Goal: Contribute content: Contribute content

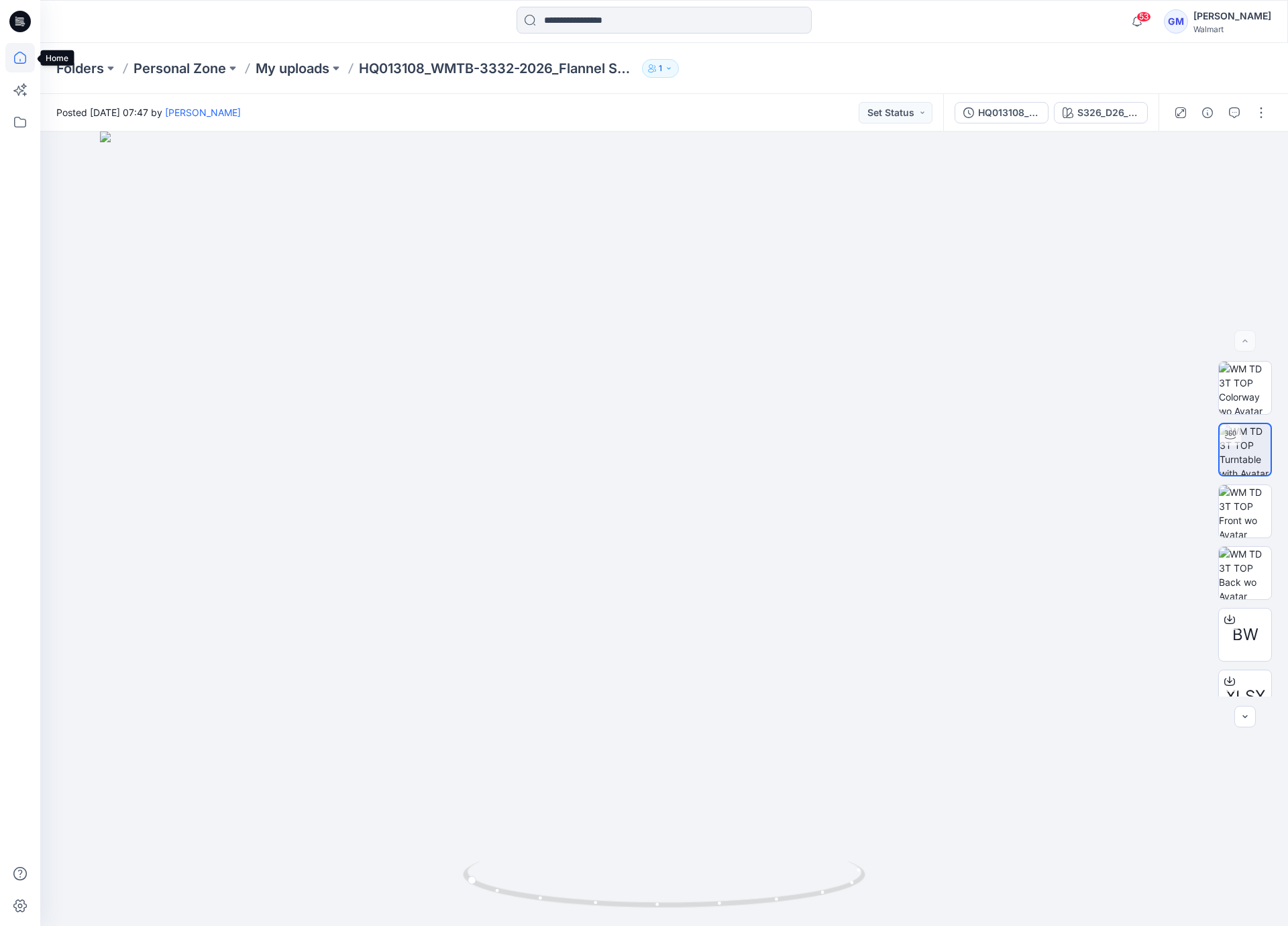
click at [25, 56] on icon at bounding box center [20, 57] width 12 height 12
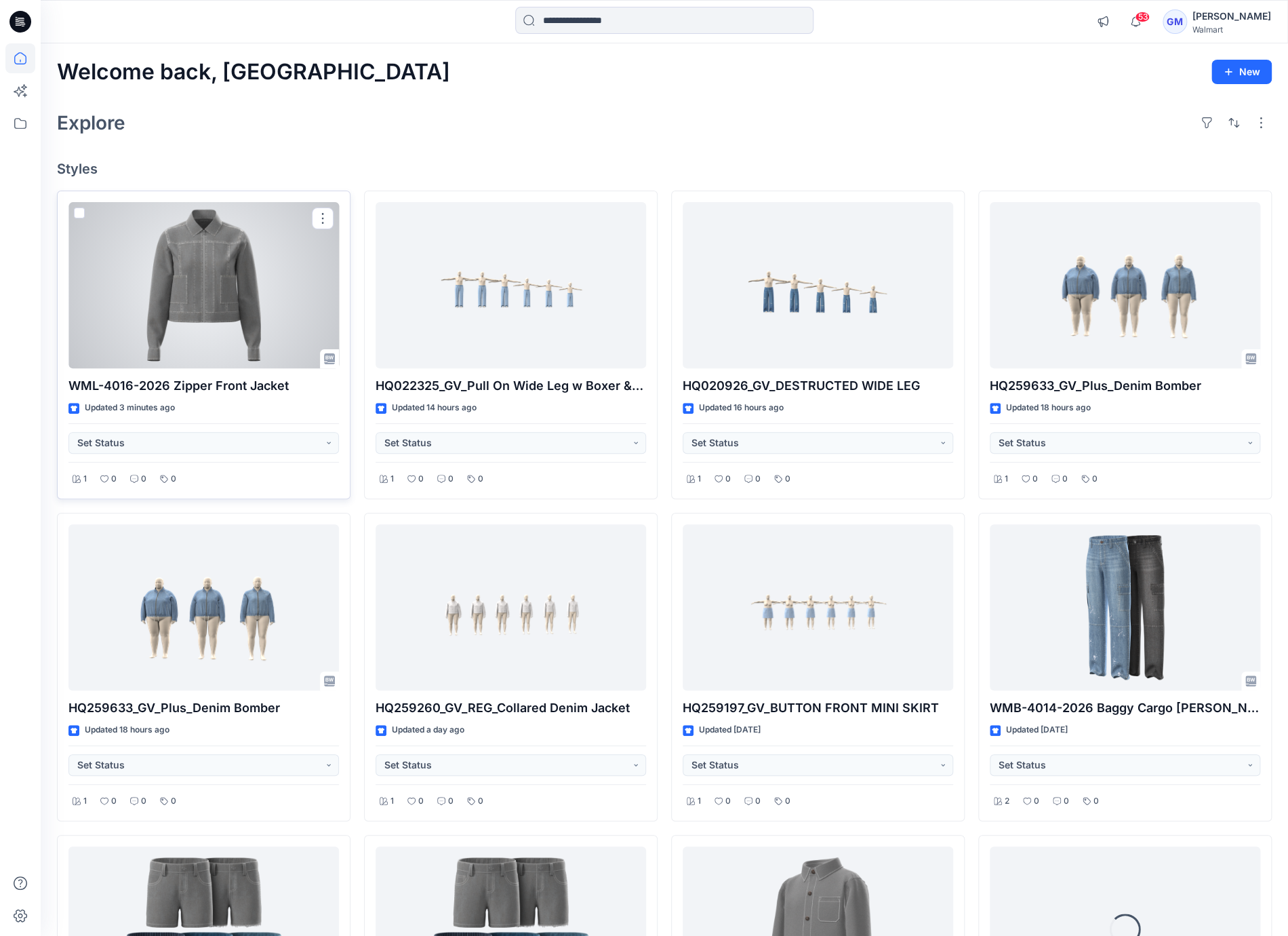
click at [207, 298] on div at bounding box center [204, 285] width 271 height 167
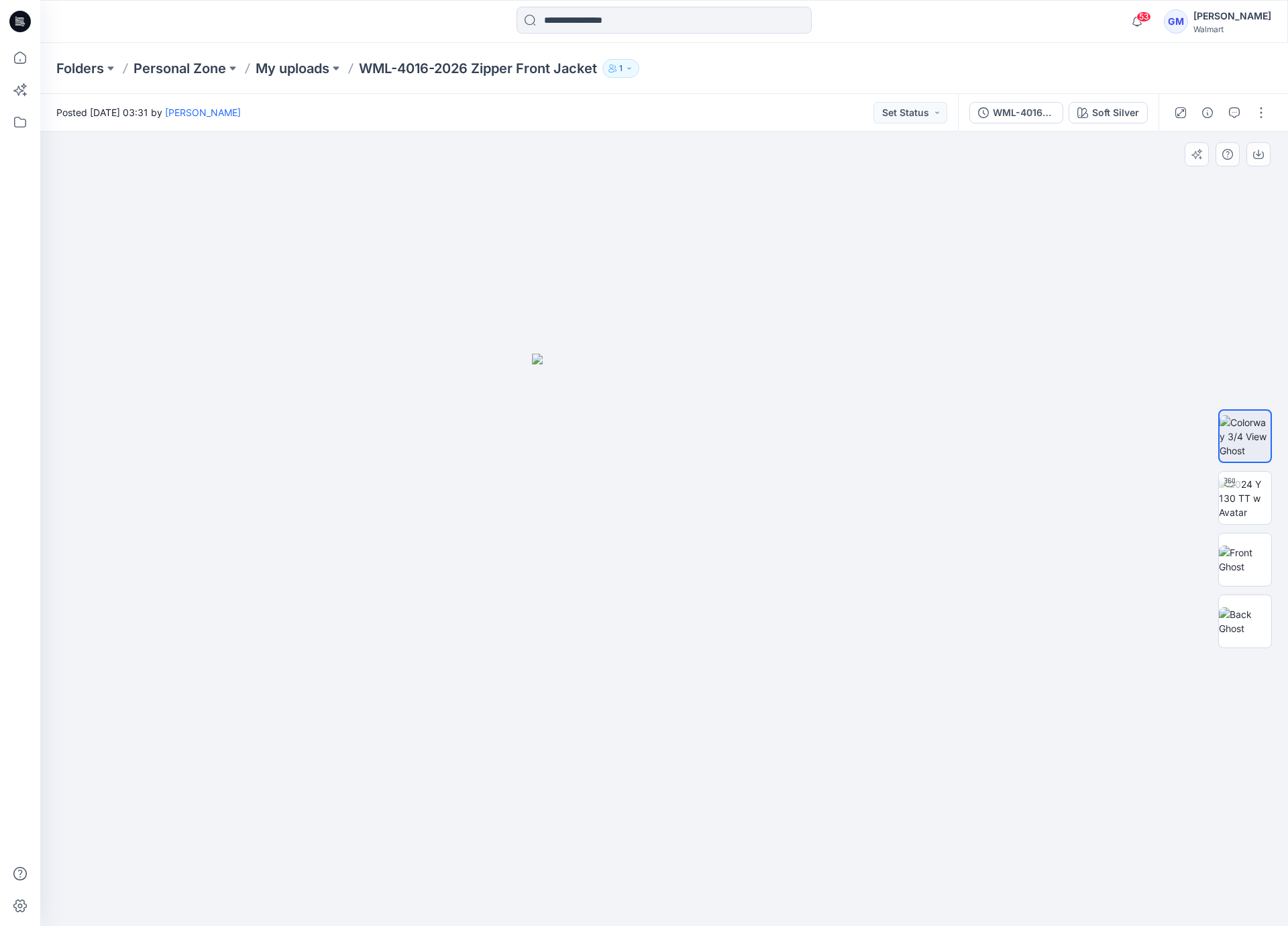
click at [1252, 527] on div at bounding box center [1245, 529] width 54 height 335
click at [1252, 513] on img at bounding box center [1245, 498] width 52 height 42
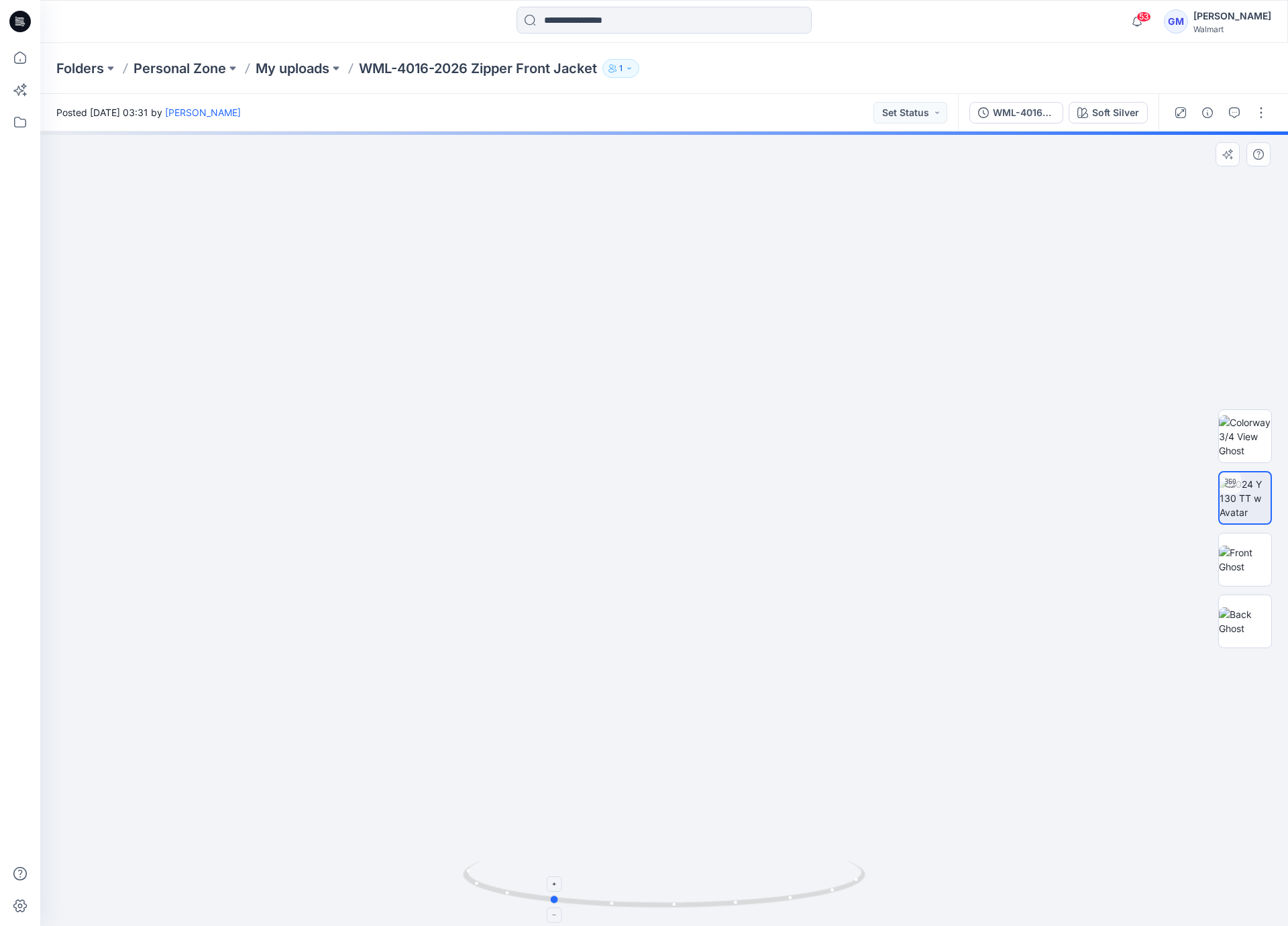
drag, startPoint x: 826, startPoint y: 895, endPoint x: 713, endPoint y: 892, distance: 113.0
click at [713, 892] on icon at bounding box center [666, 885] width 406 height 51
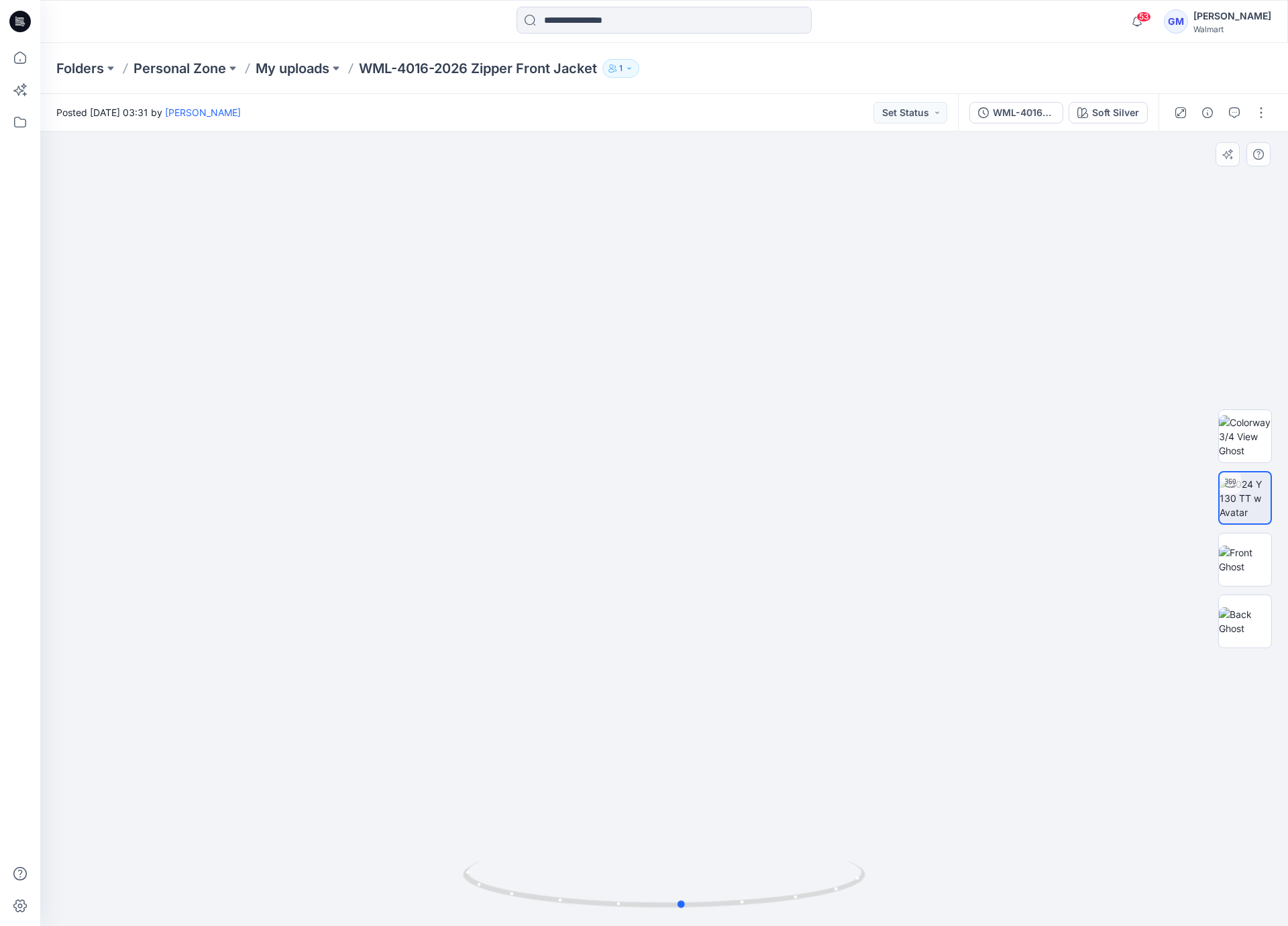
drag, startPoint x: 797, startPoint y: 885, endPoint x: 929, endPoint y: 872, distance: 132.6
click at [929, 872] on div at bounding box center [665, 528] width 1248 height 794
click at [23, 61] on icon at bounding box center [20, 58] width 30 height 30
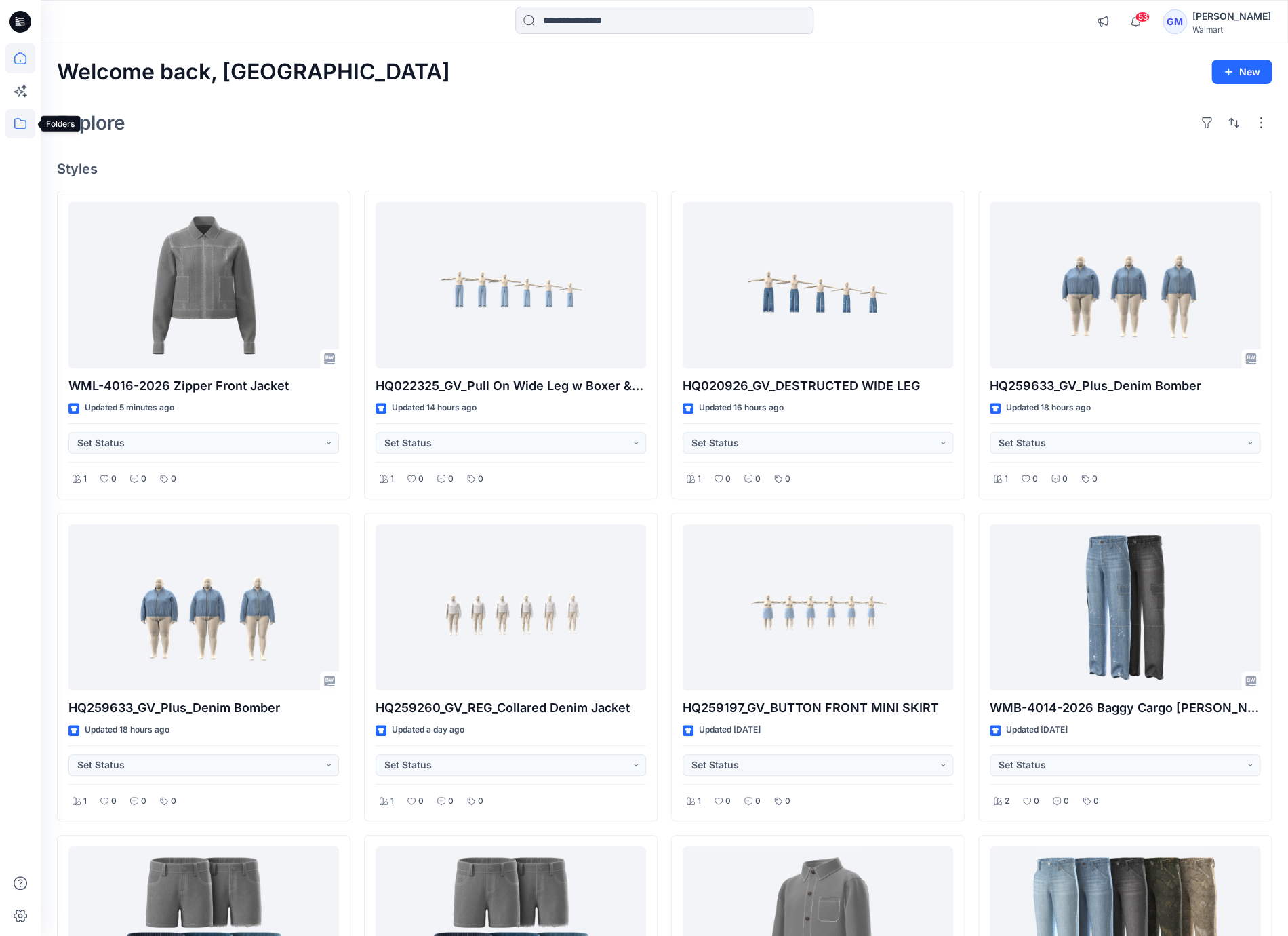
click at [21, 126] on icon at bounding box center [20, 123] width 30 height 30
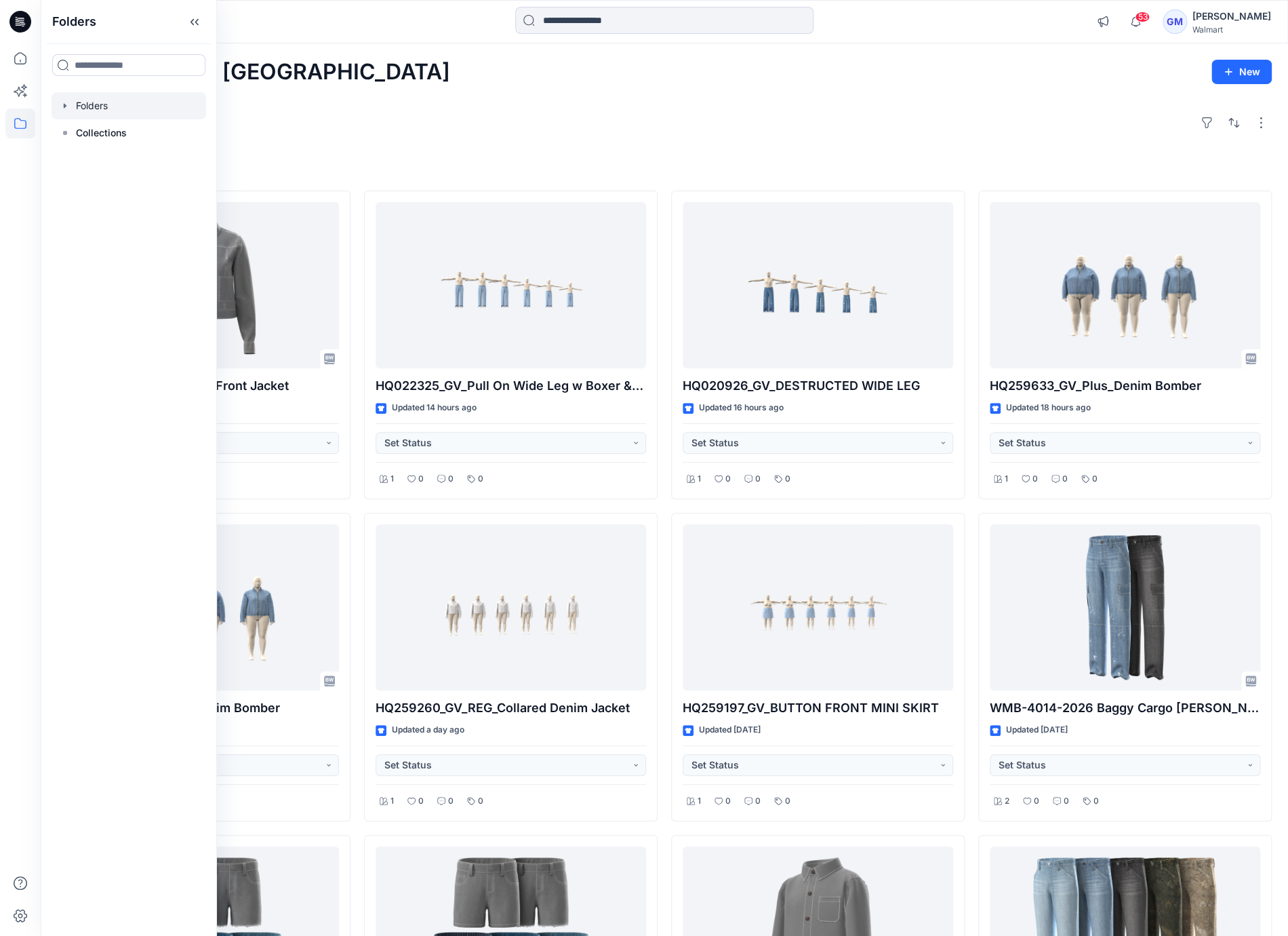
click at [111, 115] on div at bounding box center [128, 106] width 154 height 27
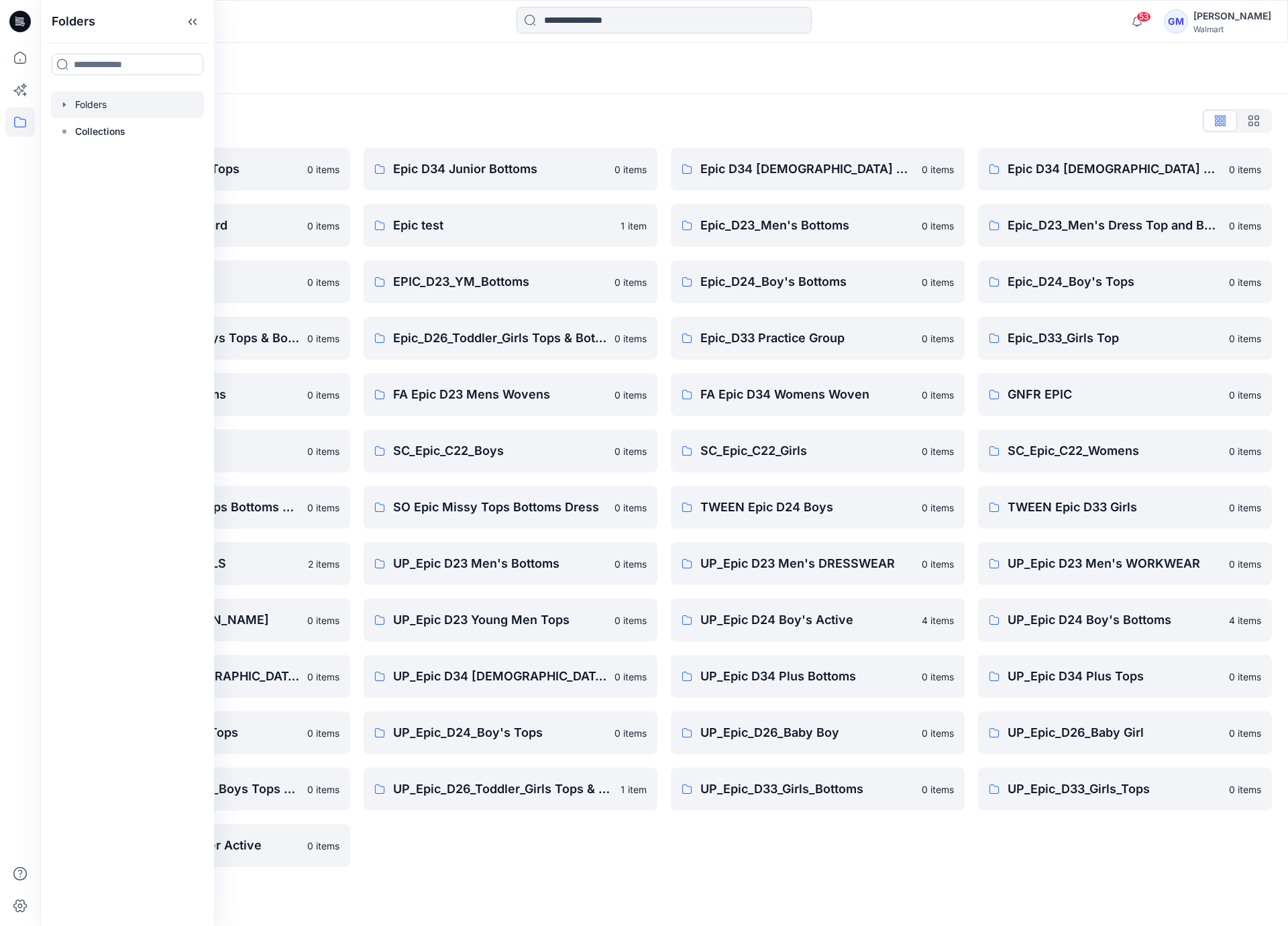
click at [692, 875] on div "Folders List Epic D23 Young Men Tops 0 items Epic NYC practice board 0 items Ep…" at bounding box center [665, 488] width 1248 height 789
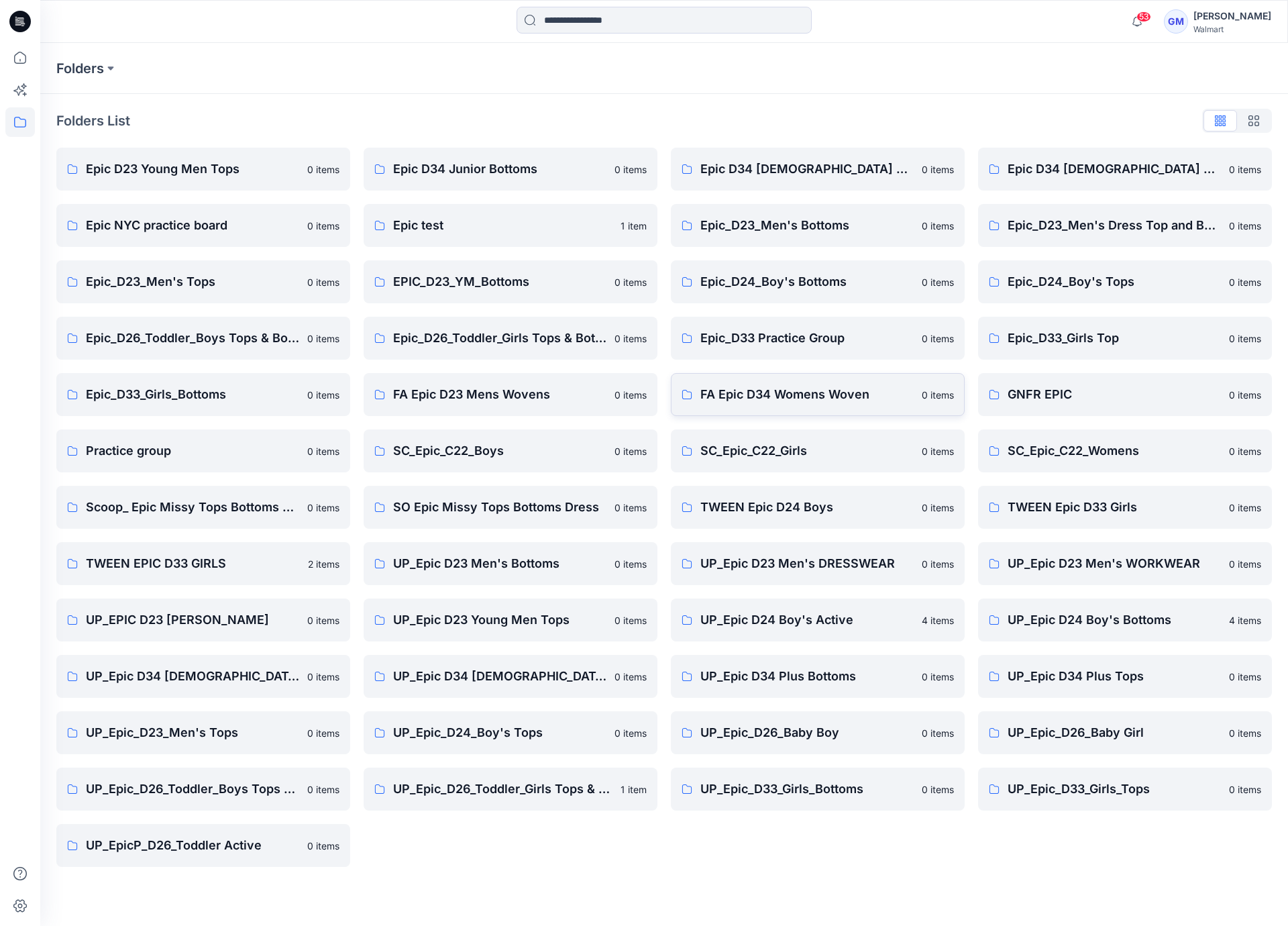
click at [730, 389] on p "FA Epic D34 Womens Woven" at bounding box center [807, 394] width 213 height 19
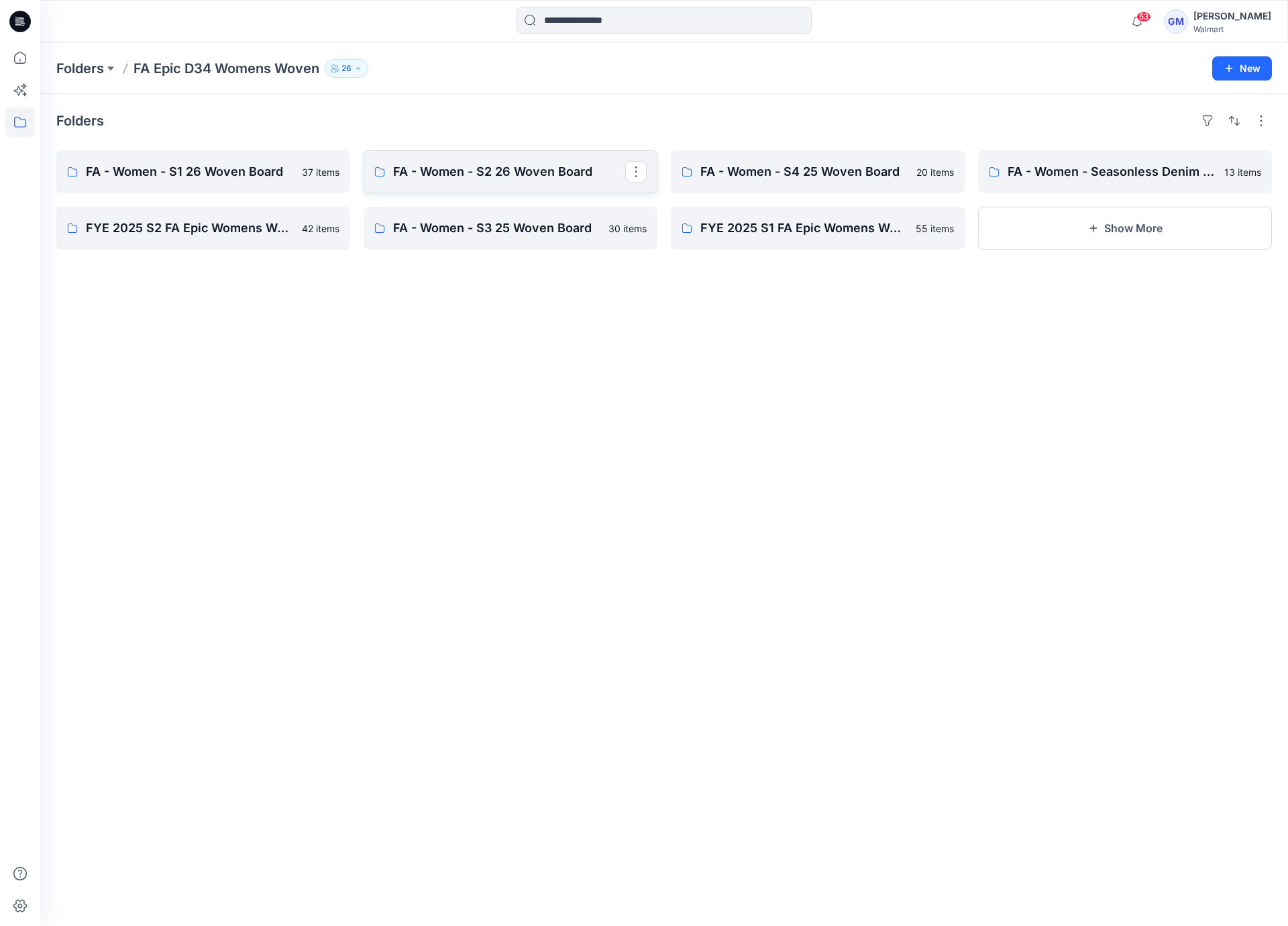
click at [466, 181] on link "FA - Women - S2 26 Woven Board" at bounding box center [510, 172] width 294 height 43
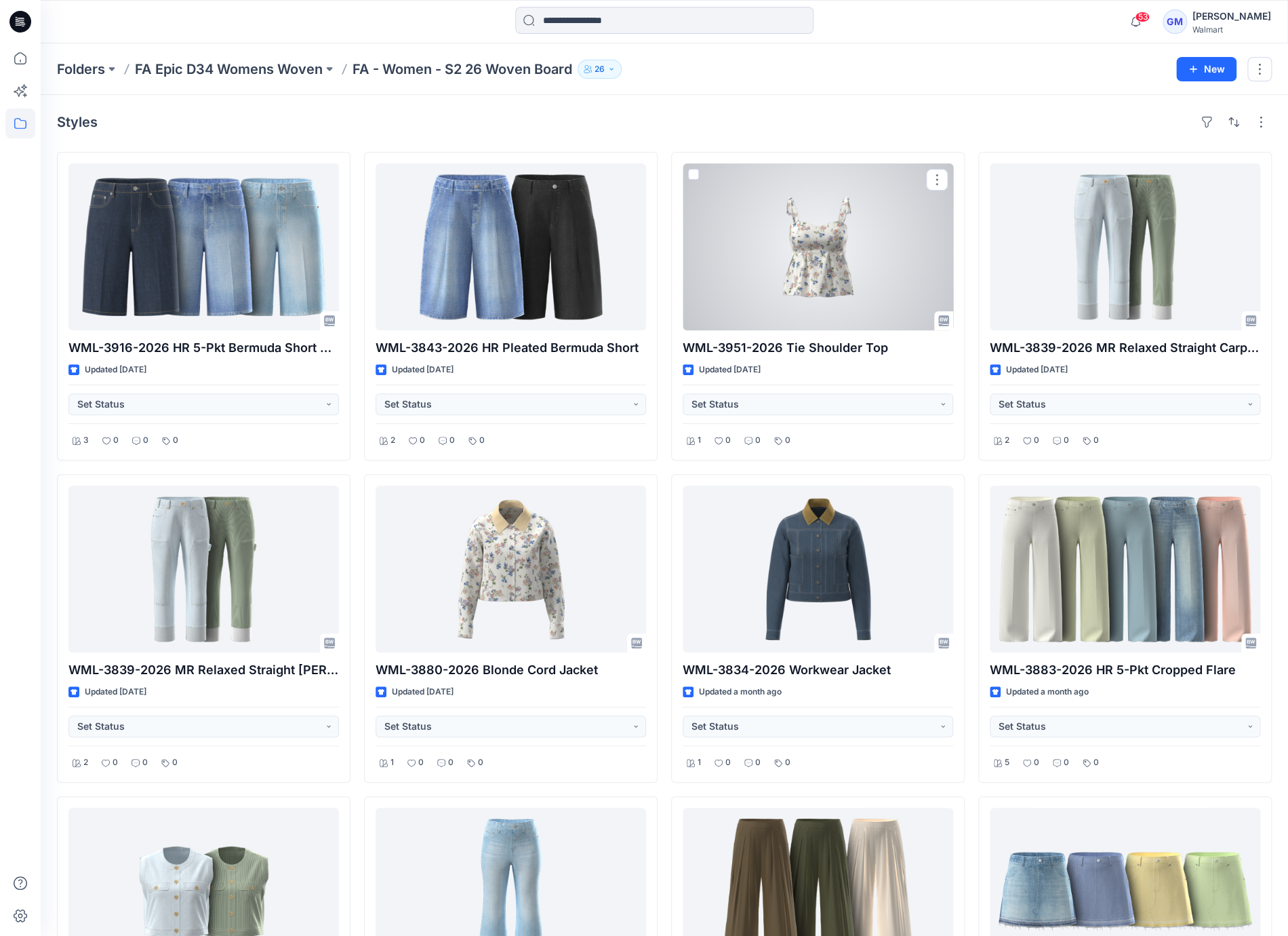
scroll to position [632, 0]
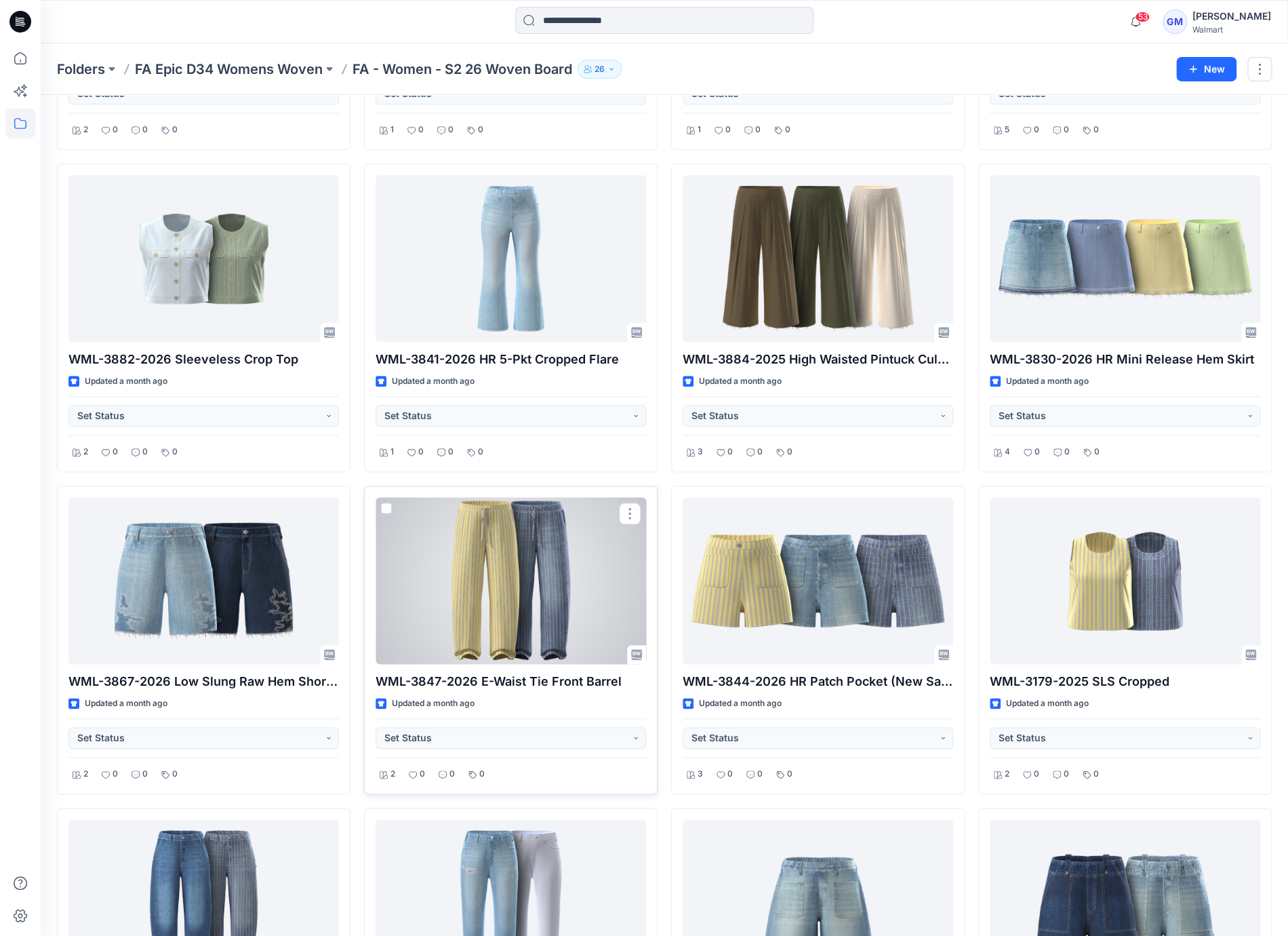
click at [553, 563] on div at bounding box center [511, 580] width 271 height 167
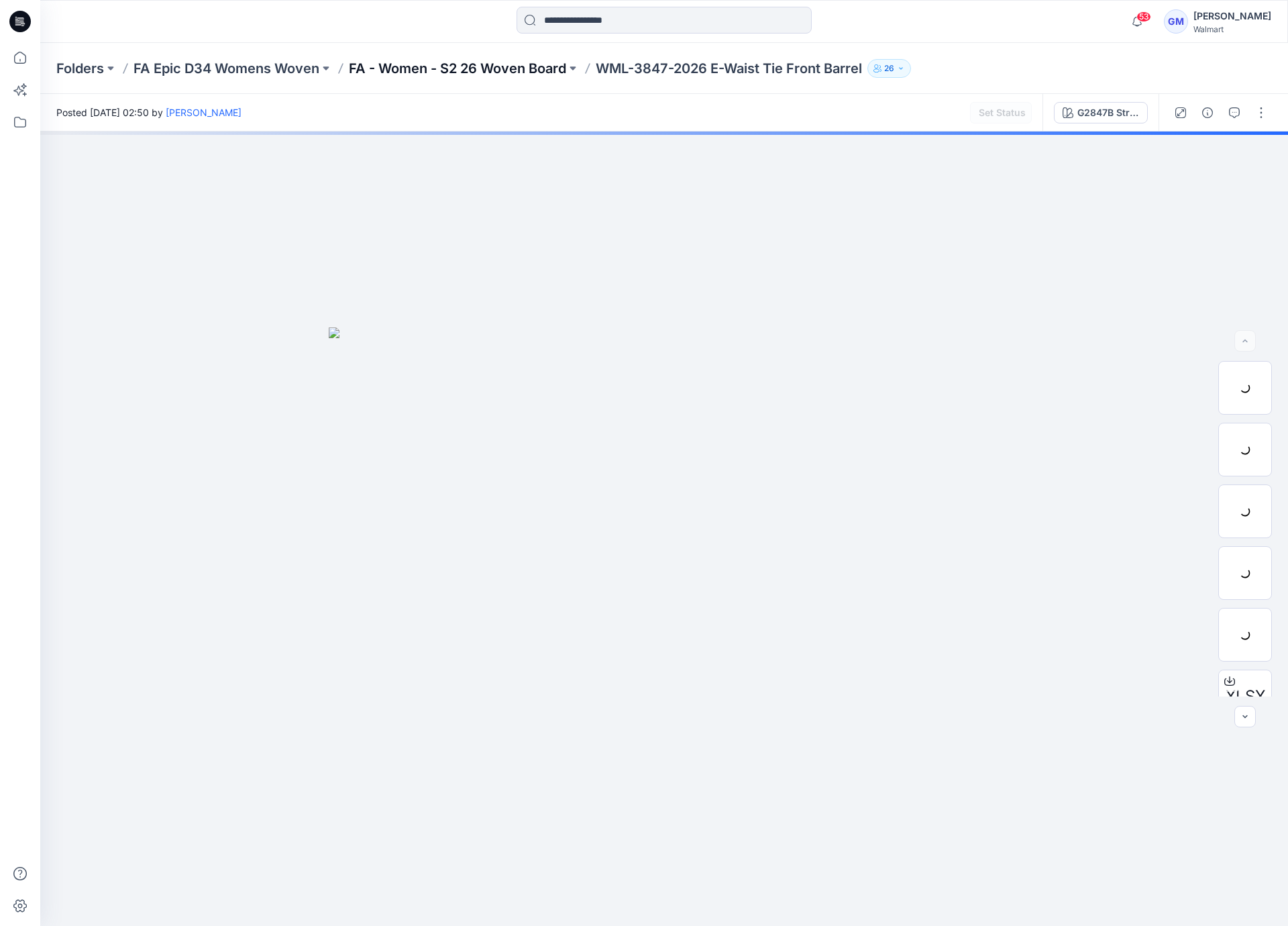
click at [457, 68] on p "FA - Women - S2 26 Woven Board" at bounding box center [457, 68] width 217 height 19
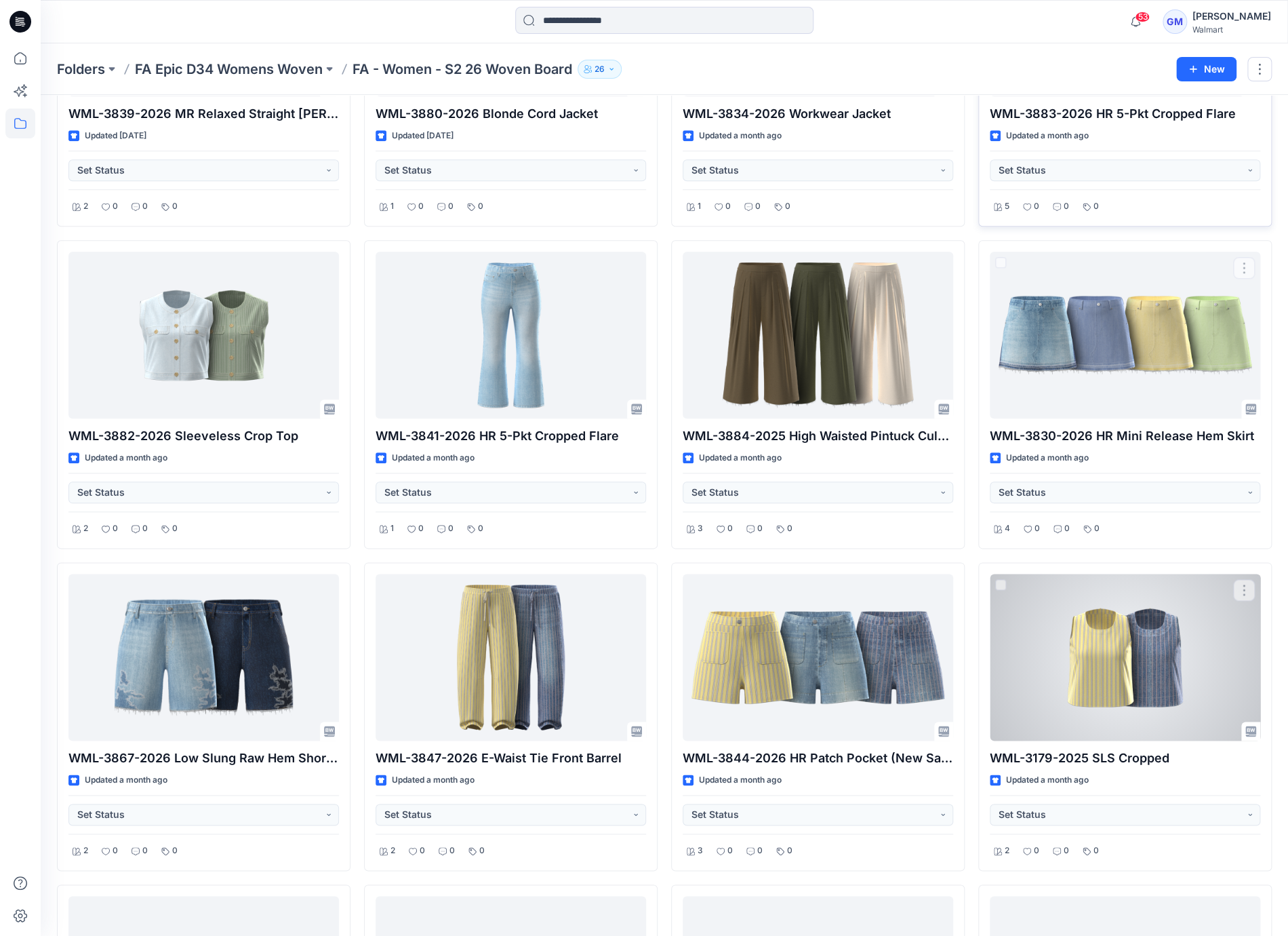
scroll to position [723, 0]
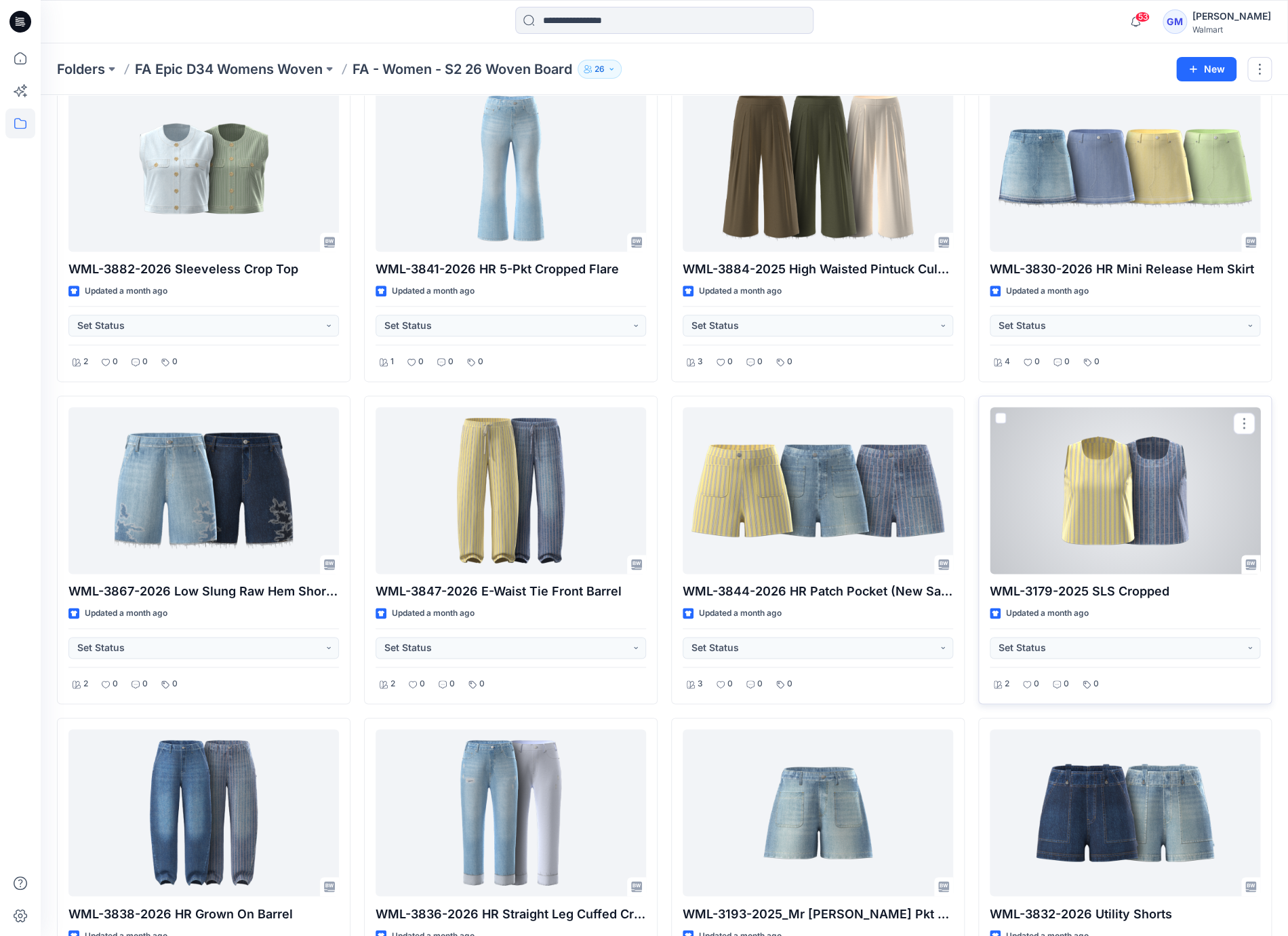
click at [1109, 480] on div at bounding box center [1124, 490] width 271 height 167
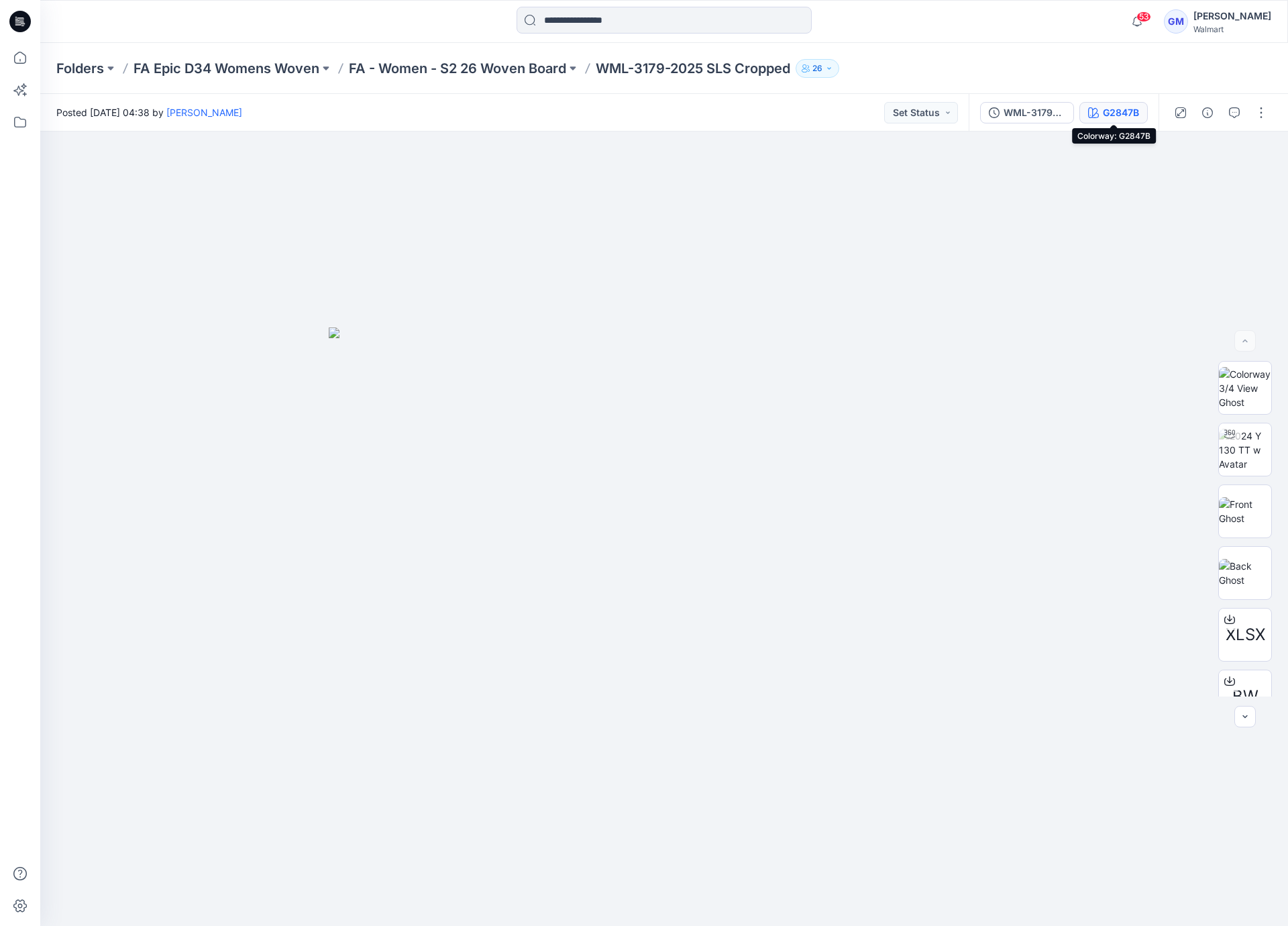
click at [1112, 105] on div "G2847B" at bounding box center [1121, 113] width 37 height 15
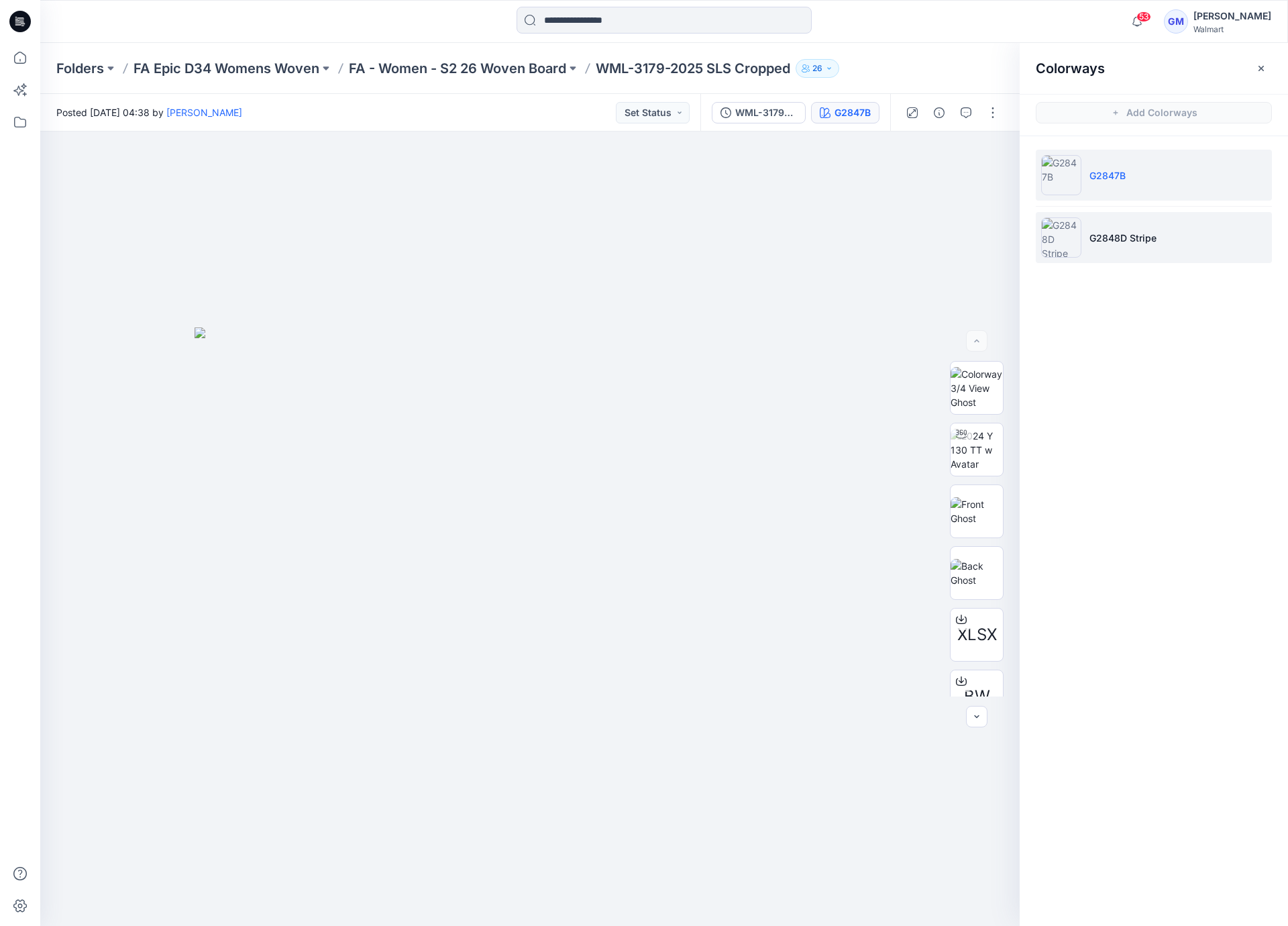
click at [1151, 234] on p "G2848D Stripe" at bounding box center [1123, 237] width 67 height 14
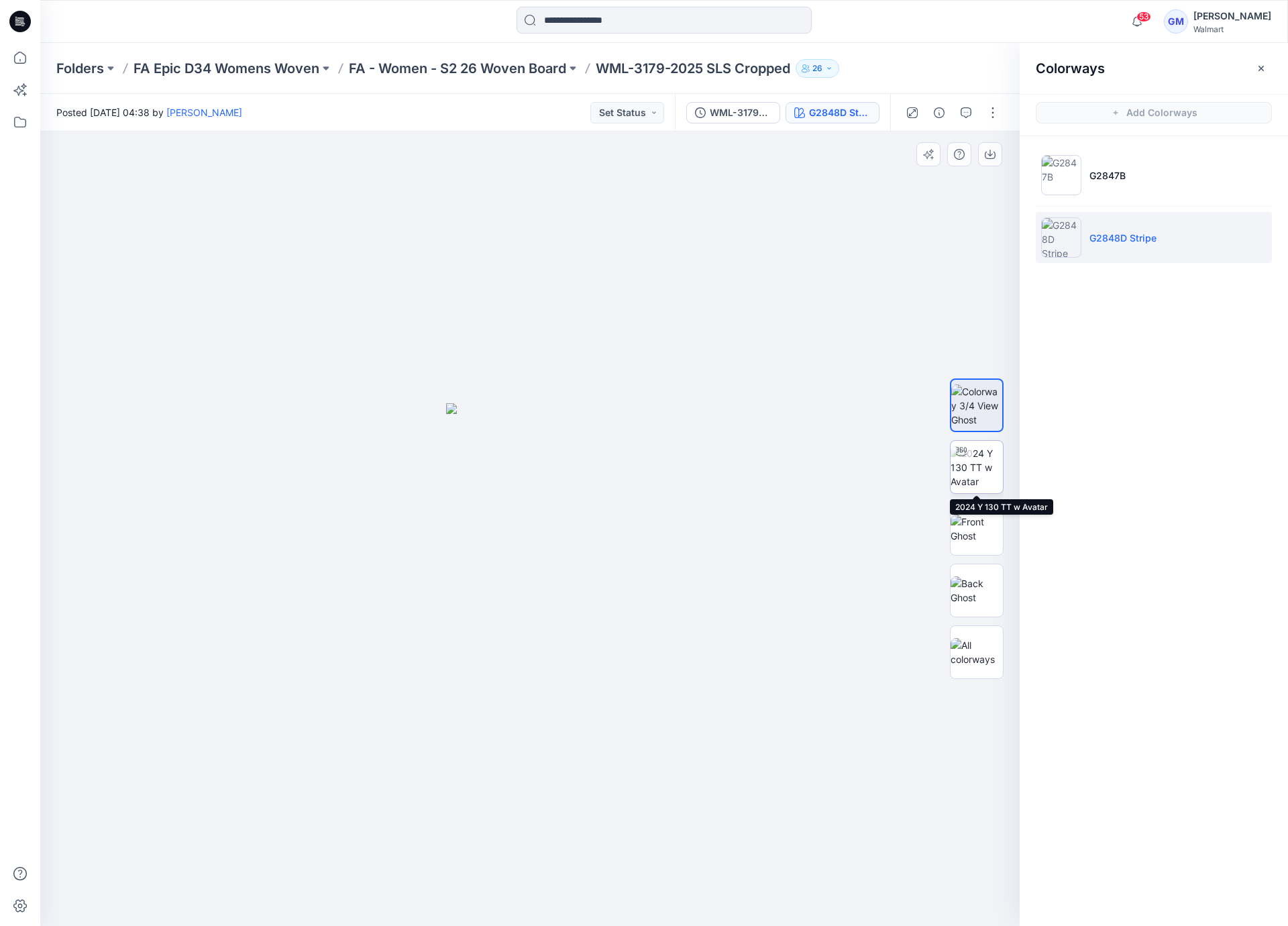
click at [990, 461] on img at bounding box center [977, 467] width 52 height 42
drag, startPoint x: 666, startPoint y: 899, endPoint x: 489, endPoint y: 885, distance: 177.6
click at [489, 885] on icon at bounding box center [531, 885] width 406 height 51
drag, startPoint x: 711, startPoint y: 231, endPoint x: 759, endPoint y: 339, distance: 118.2
click at [746, 340] on img at bounding box center [622, 105] width 2749 height 1641
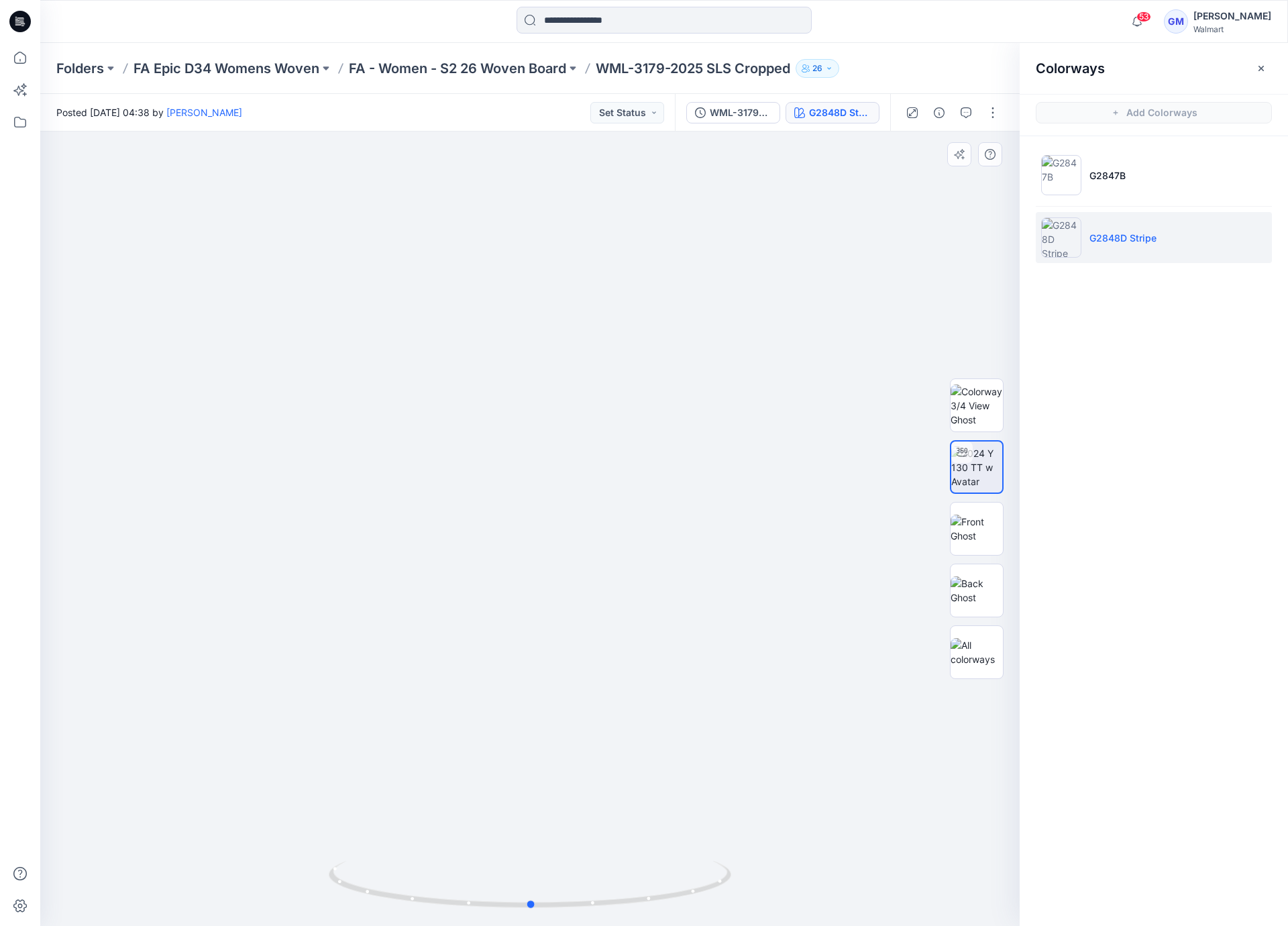
drag, startPoint x: 702, startPoint y: 899, endPoint x: 349, endPoint y: 842, distance: 357.6
click at [476, 911] on div at bounding box center [529, 892] width 402 height 67
click at [629, 373] on img at bounding box center [567, 95] width 2749 height 1662
click at [19, 60] on icon at bounding box center [20, 57] width 12 height 12
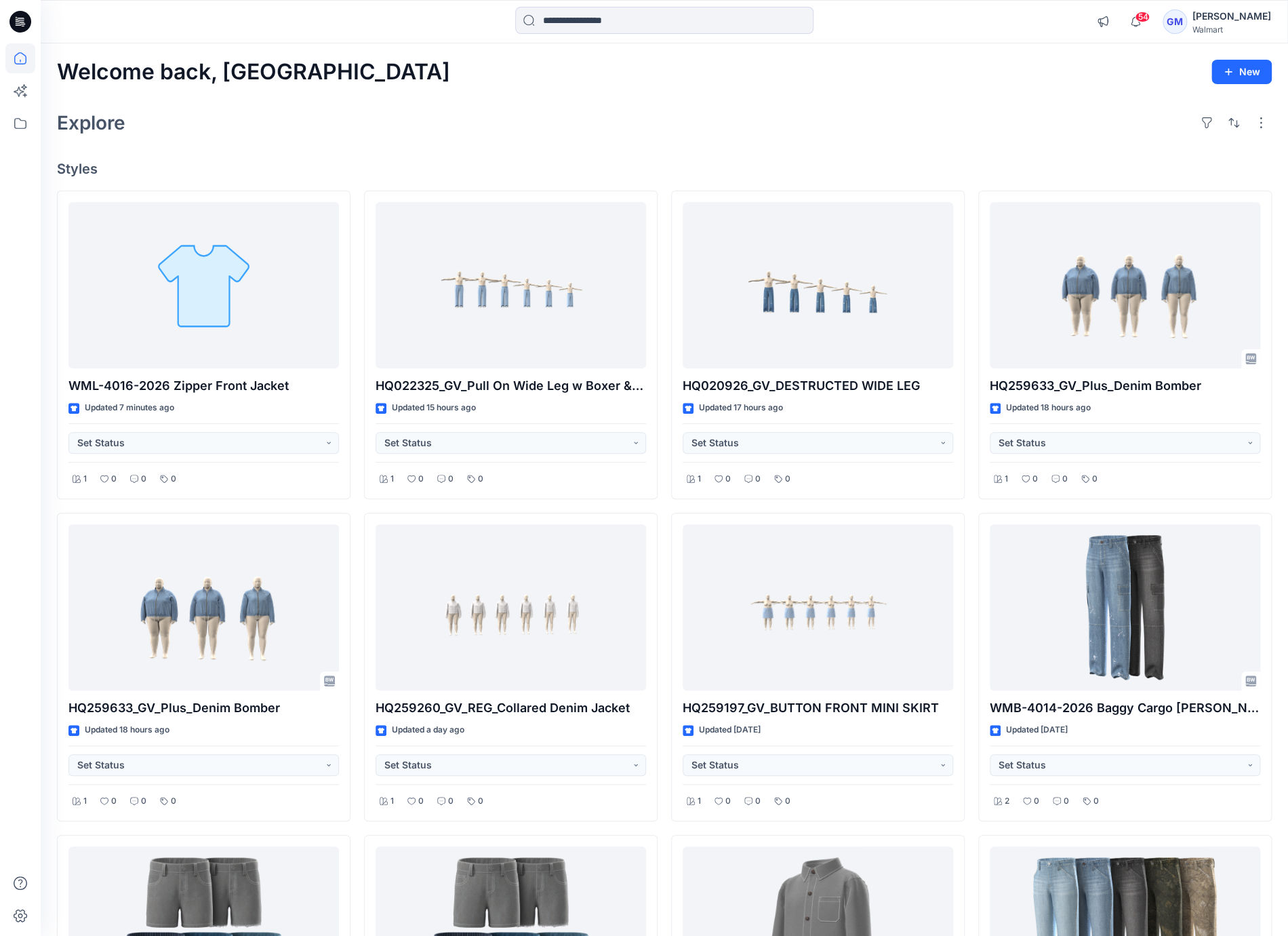
click at [857, 172] on h4 "Styles" at bounding box center [664, 169] width 1215 height 16
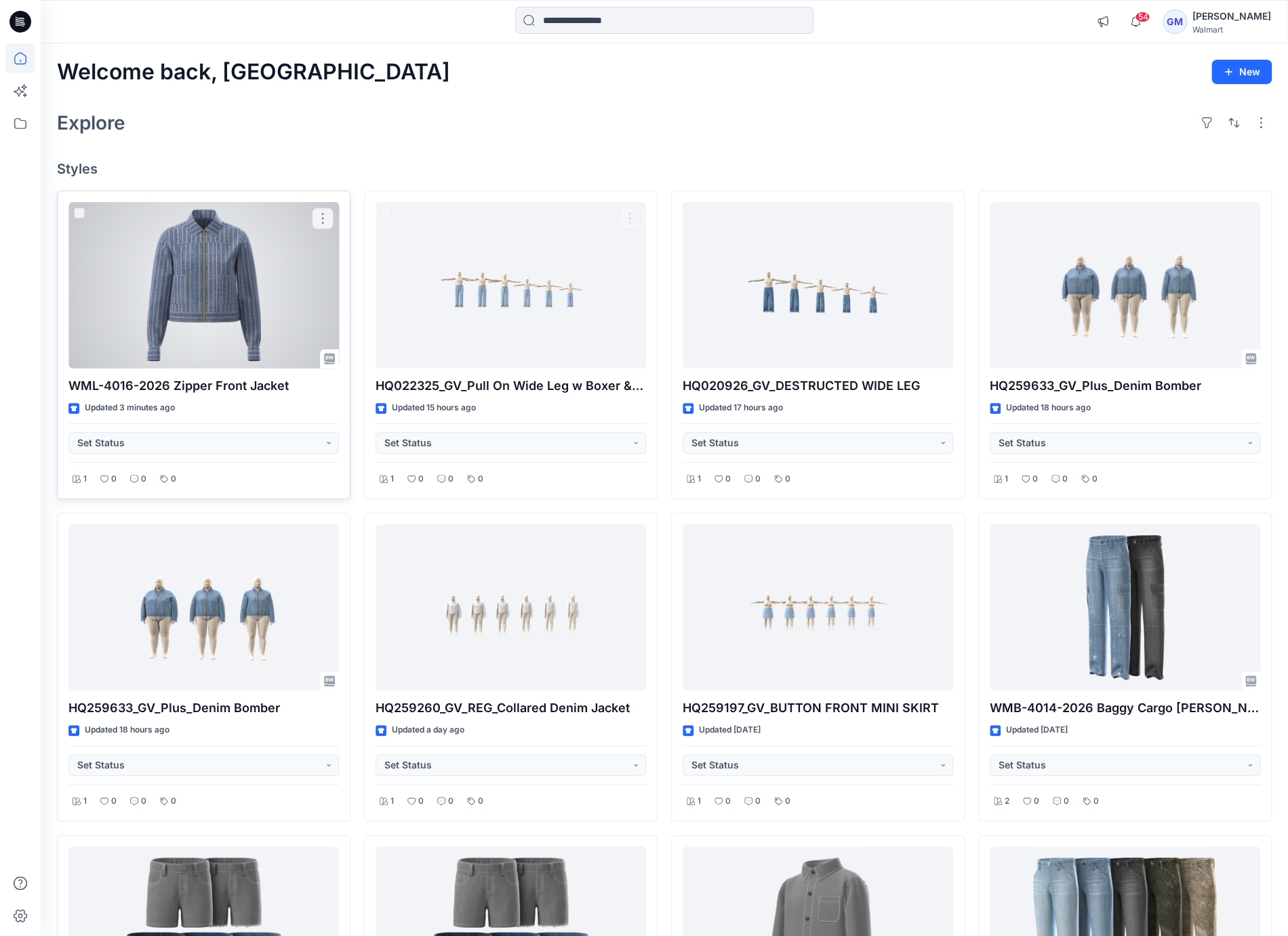
click at [252, 303] on div at bounding box center [204, 285] width 271 height 167
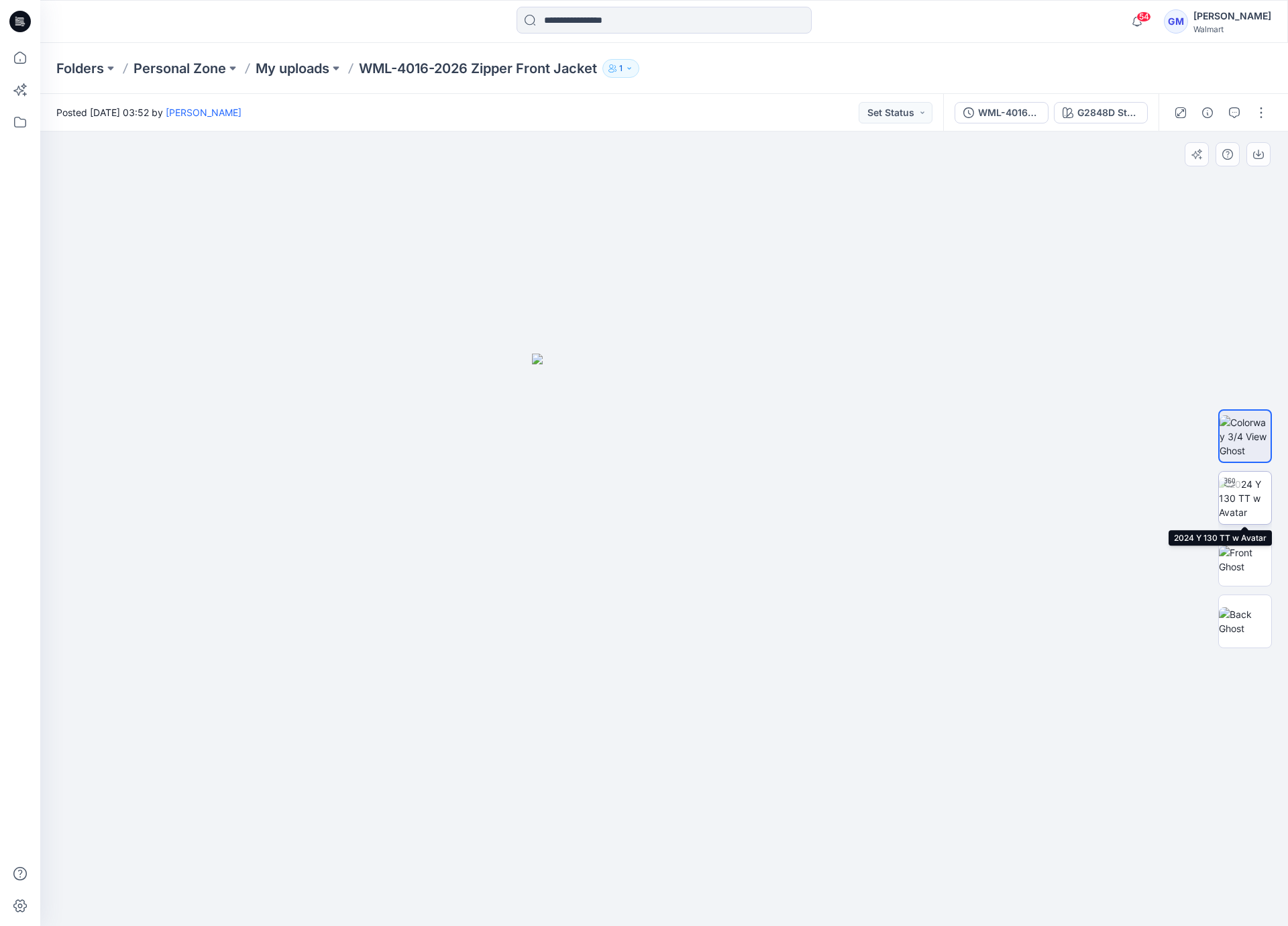
click at [1256, 504] on img at bounding box center [1245, 498] width 52 height 42
drag, startPoint x: 826, startPoint y: 899, endPoint x: 409, endPoint y: 878, distance: 417.5
click at [409, 878] on div at bounding box center [665, 528] width 1248 height 794
click at [1248, 545] on img at bounding box center [1245, 559] width 52 height 28
click at [1273, 636] on div at bounding box center [1245, 529] width 85 height 335
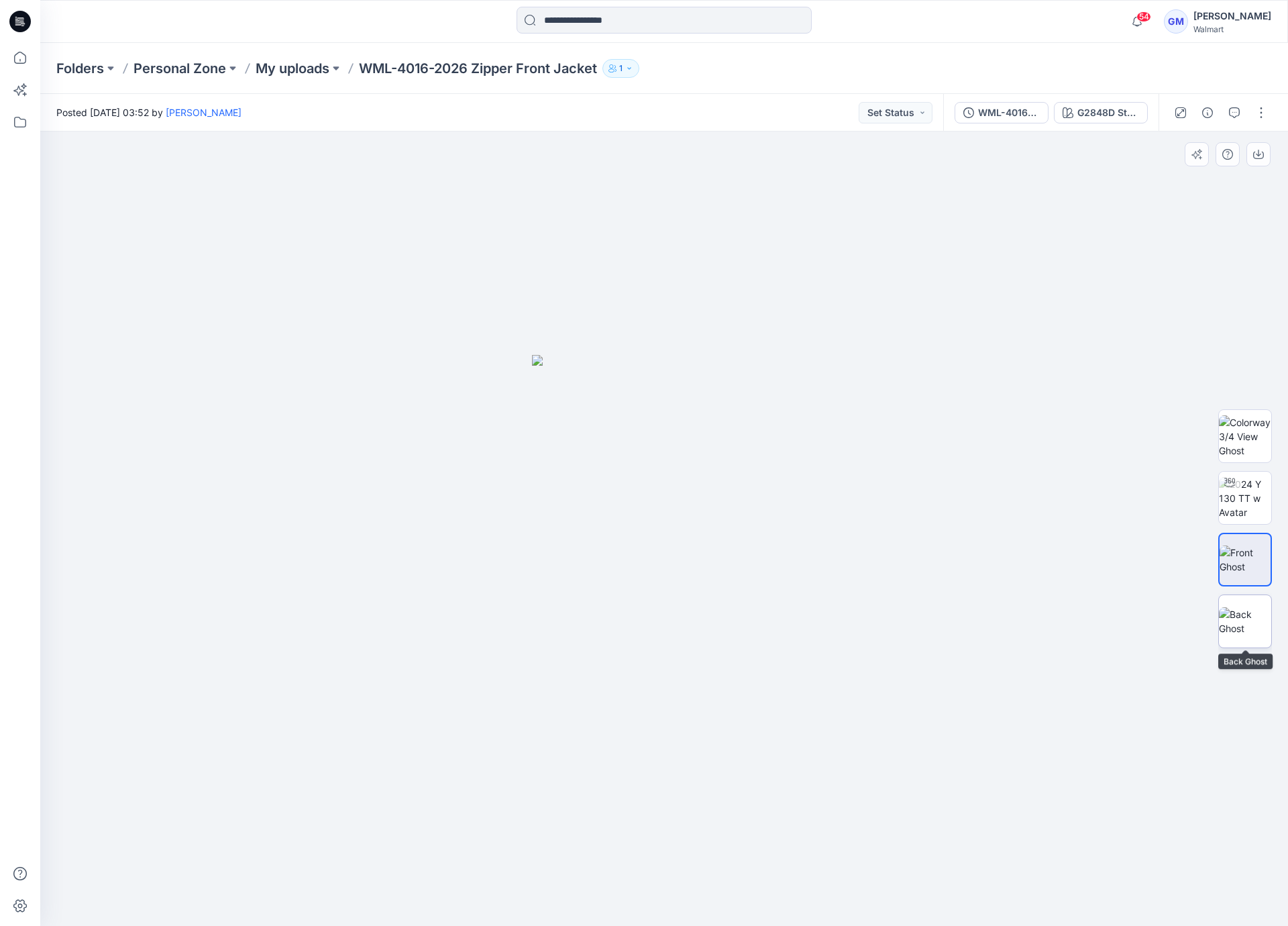
click at [1252, 629] on img at bounding box center [1245, 621] width 52 height 28
click at [639, 300] on div at bounding box center [665, 528] width 1248 height 794
click at [1260, 506] on img at bounding box center [1245, 498] width 52 height 42
drag, startPoint x: 803, startPoint y: 905, endPoint x: 478, endPoint y: 880, distance: 326.0
click at [1209, 110] on icon "button" at bounding box center [1208, 112] width 11 height 11
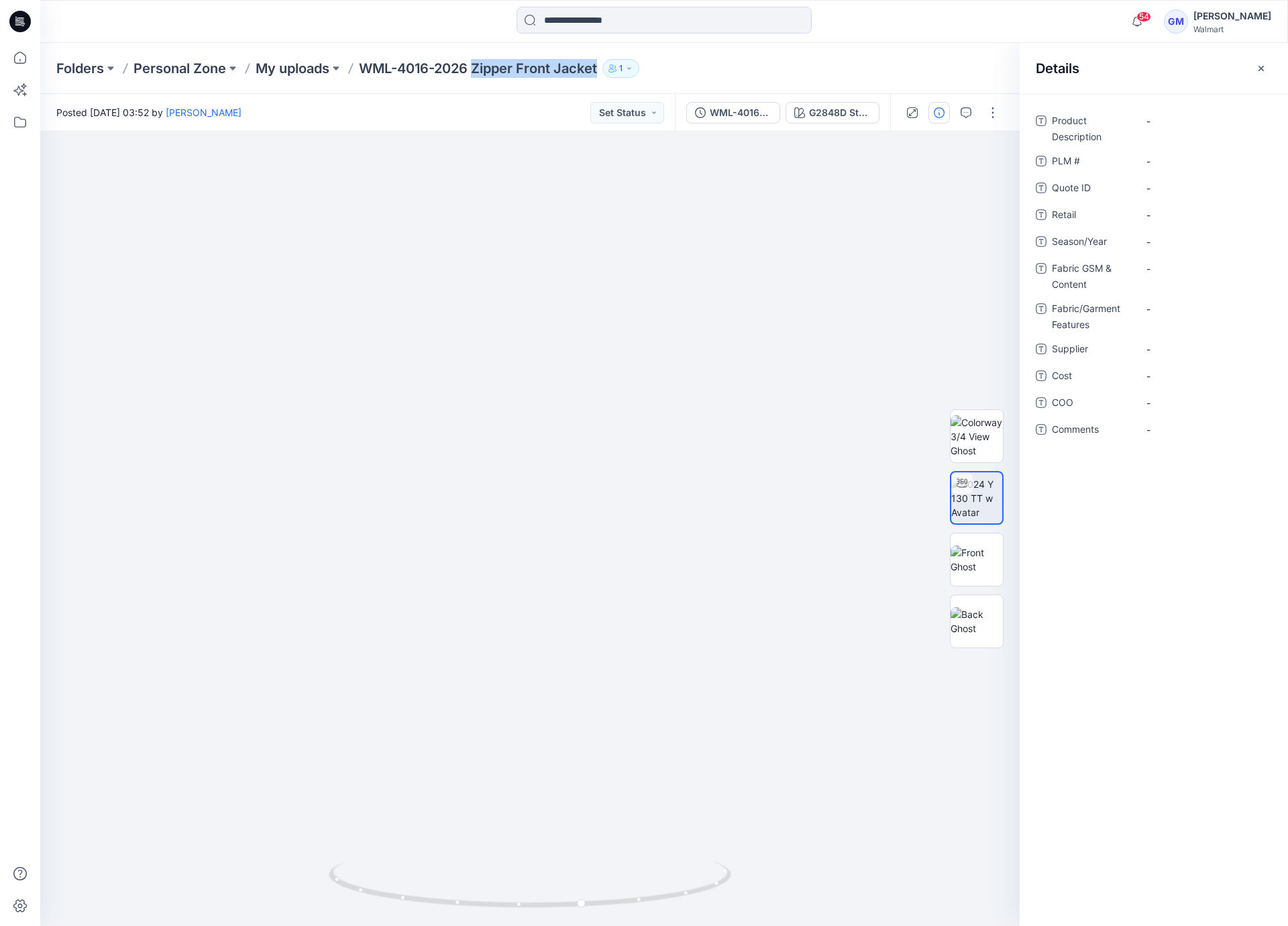
drag, startPoint x: 476, startPoint y: 67, endPoint x: 608, endPoint y: 68, distance: 132.0
click at [608, 68] on div "Folders Personal Zone My uploads WML-4016-2026 Zipper Front Jacket 1" at bounding box center [612, 68] width 1111 height 19
copy div "Zipper Front Jacket 1"
click at [1177, 124] on Description "-" at bounding box center [1205, 120] width 117 height 14
type textarea "**********"
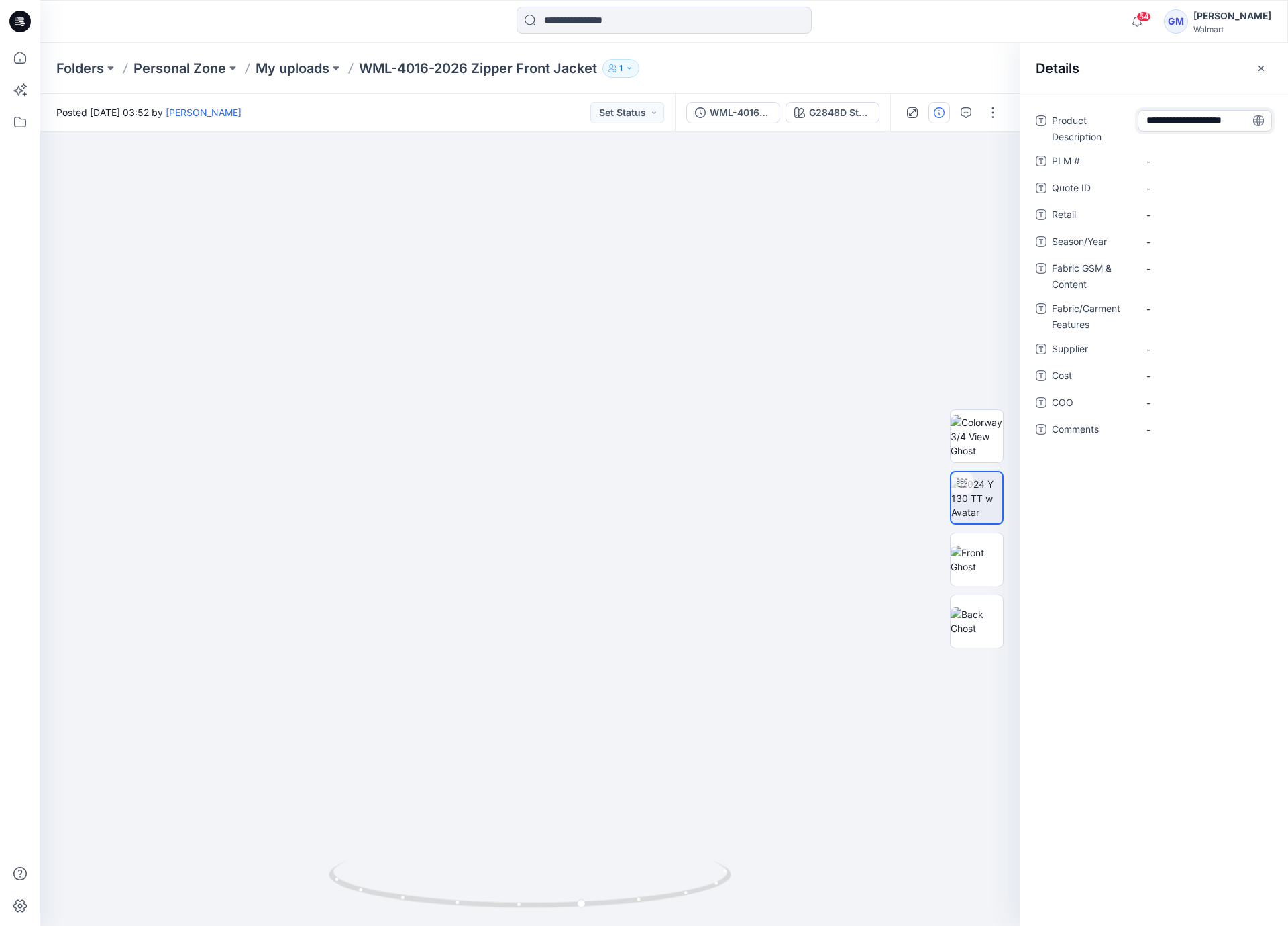
scroll to position [37, 0]
click at [1177, 124] on Description "Zipper Front Jacket" at bounding box center [1205, 131] width 117 height 42
click at [1175, 131] on textarea "**********" at bounding box center [1205, 131] width 134 height 42
type textarea "**********"
click at [1176, 246] on span "-" at bounding box center [1205, 241] width 117 height 14
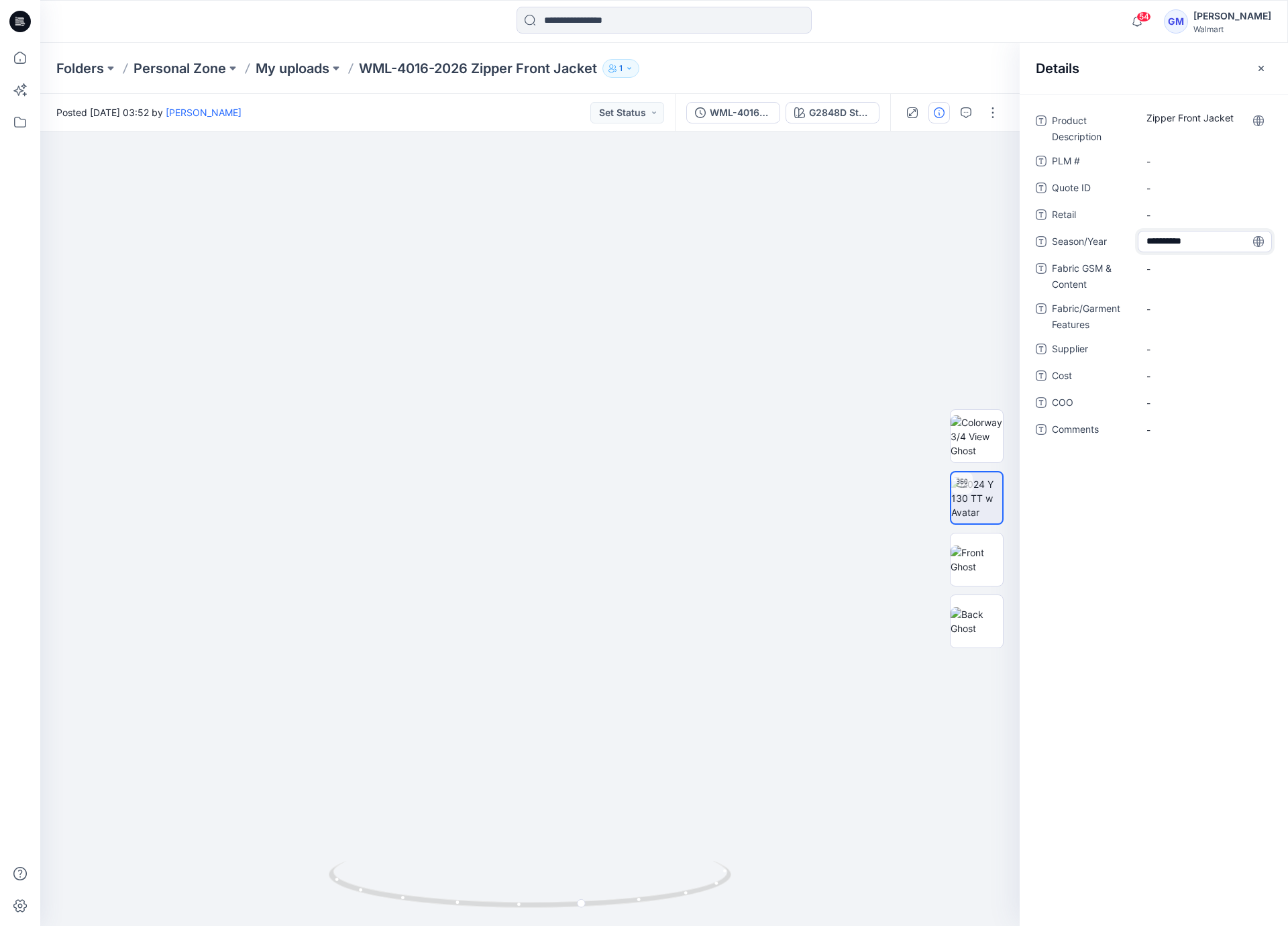
type textarea "**********"
click at [1178, 277] on div "-" at bounding box center [1205, 268] width 134 height 22
type textarea "**********"
click at [1198, 300] on Content "99% BCI Cotton 1% Spandex Y/D Stripe Indigo Denim," at bounding box center [1205, 279] width 117 height 42
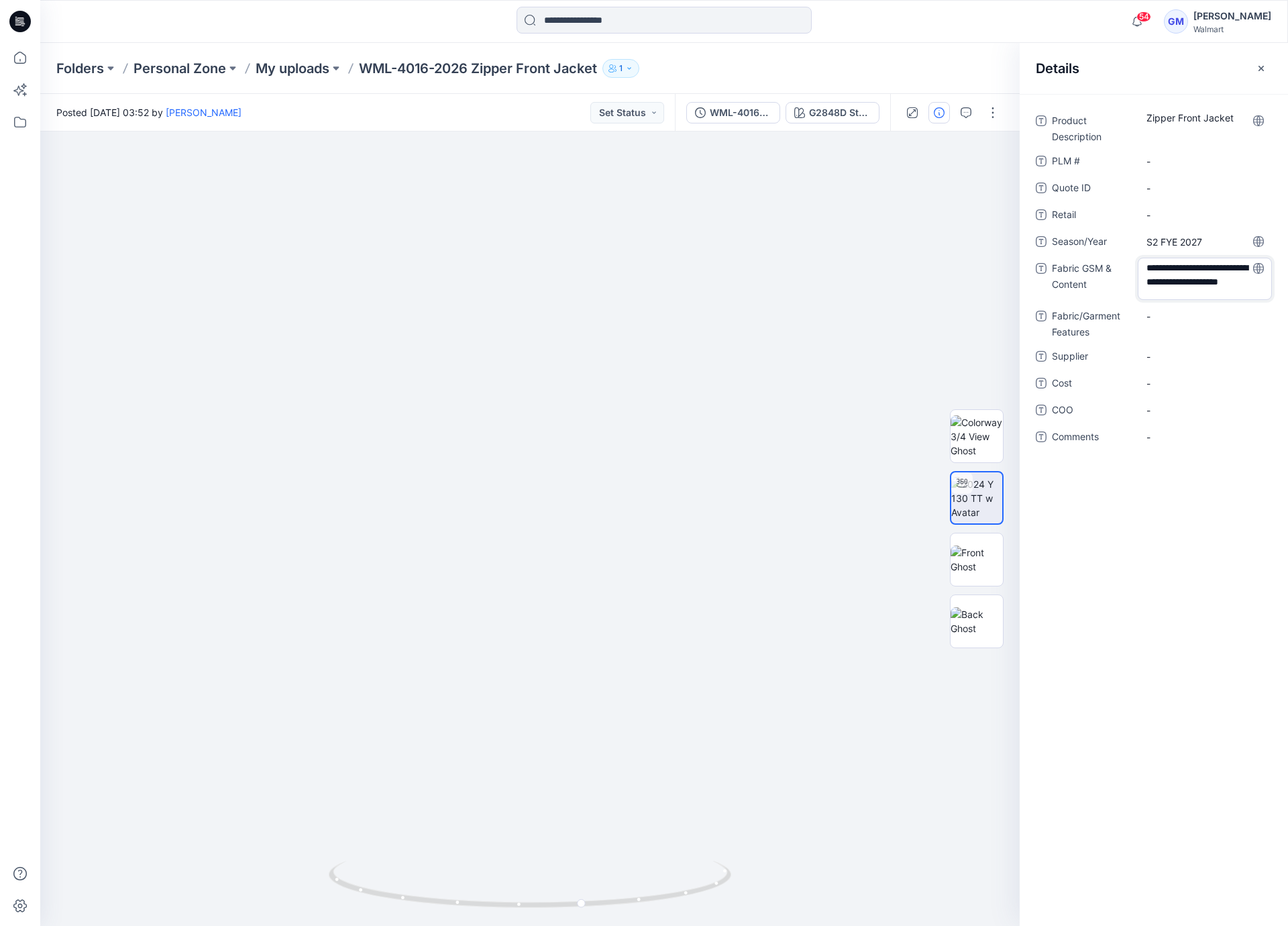
type textarea "**********"
click at [1178, 356] on span "-" at bounding box center [1205, 358] width 117 height 14
type textarea "****"
click at [1188, 414] on span "-" at bounding box center [1205, 412] width 117 height 14
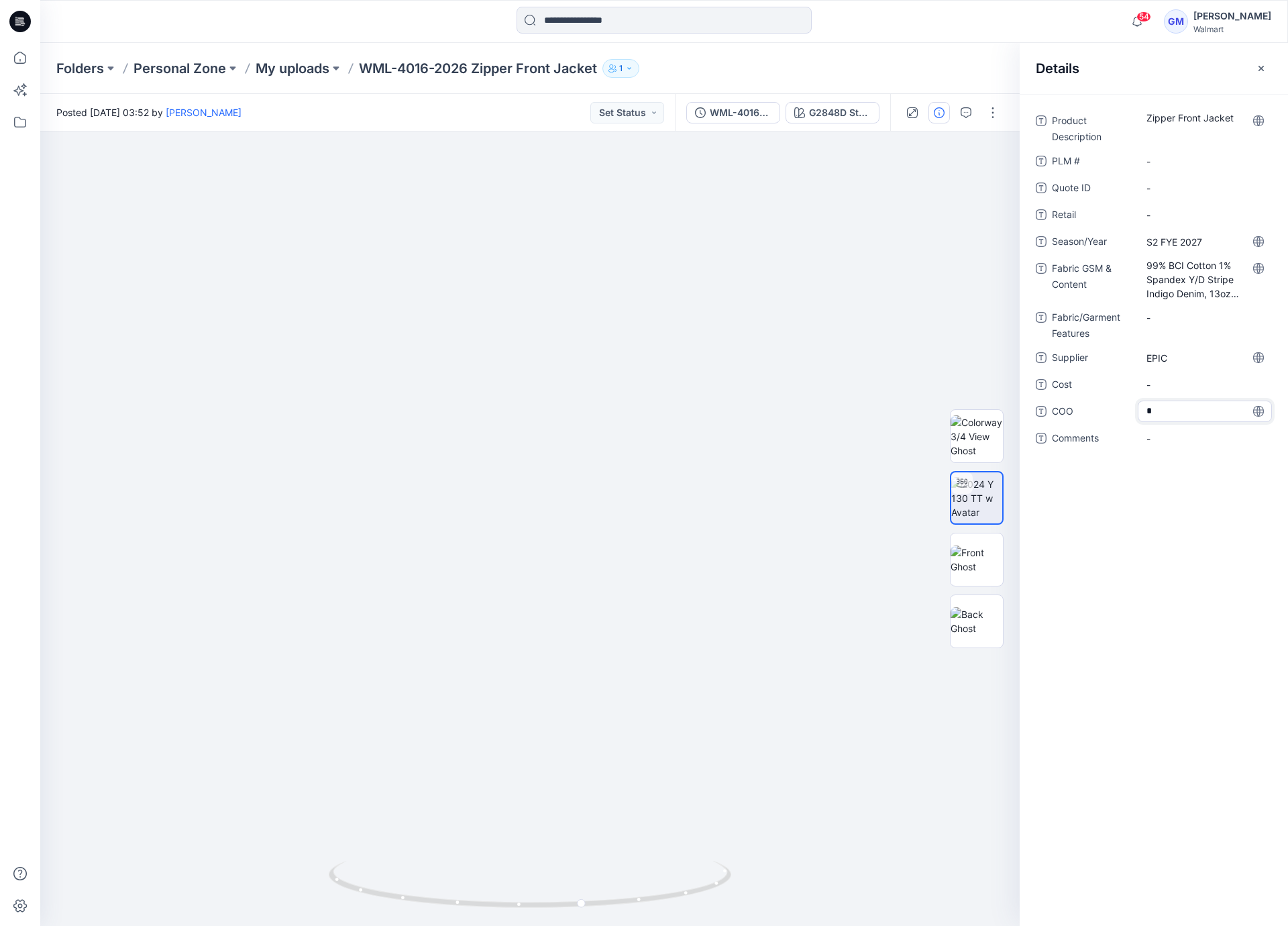
type textarea "**"
click at [787, 210] on div at bounding box center [530, 528] width 979 height 794
click at [735, 66] on div "Folders Personal Zone My uploads WML-4016-2026 Zipper Front Jacket 1" at bounding box center [612, 68] width 1111 height 19
click at [782, 431] on div at bounding box center [530, 528] width 979 height 794
click at [992, 115] on button "button" at bounding box center [993, 113] width 22 height 22
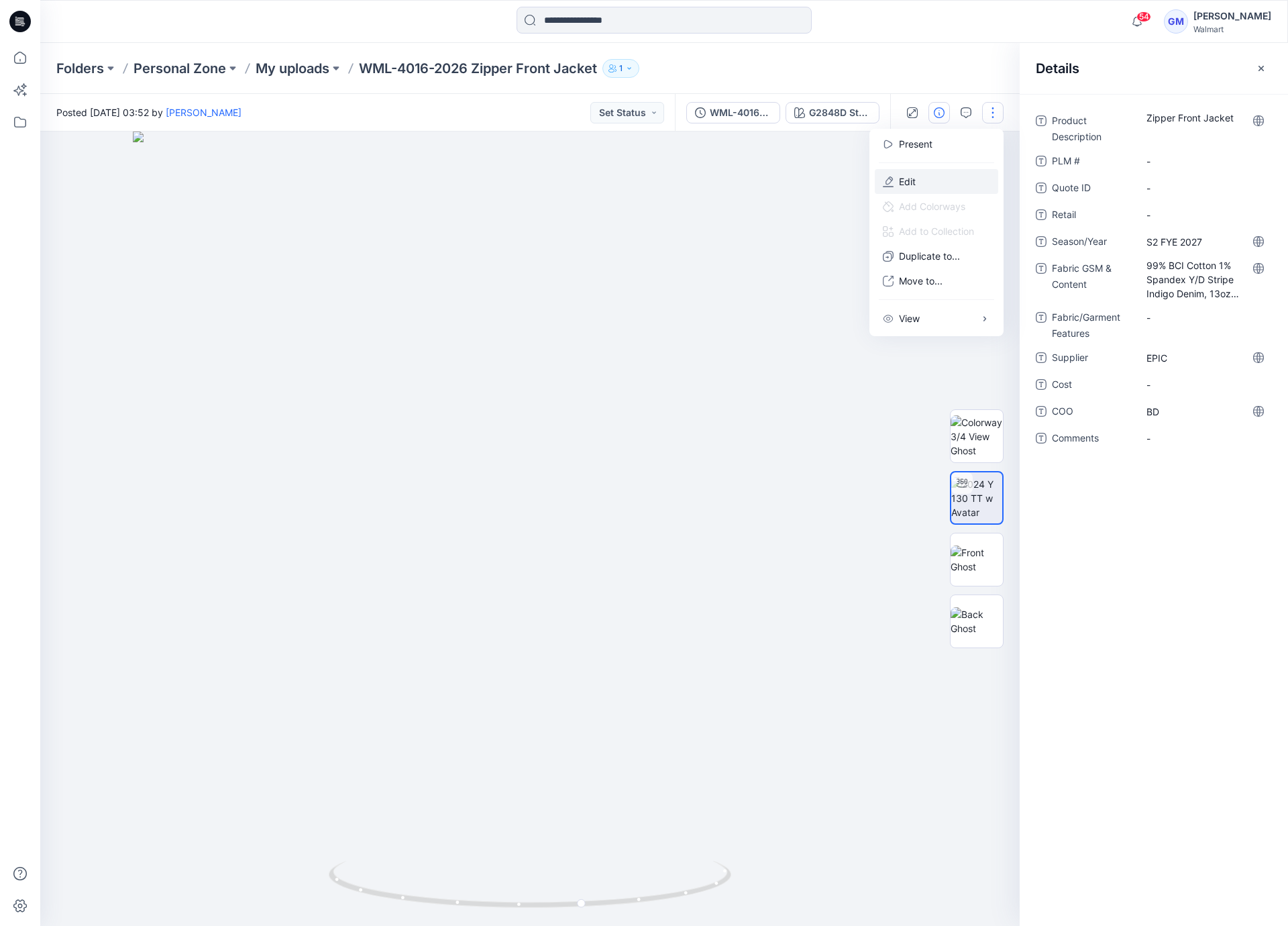
click at [913, 187] on p "Edit" at bounding box center [907, 181] width 17 height 14
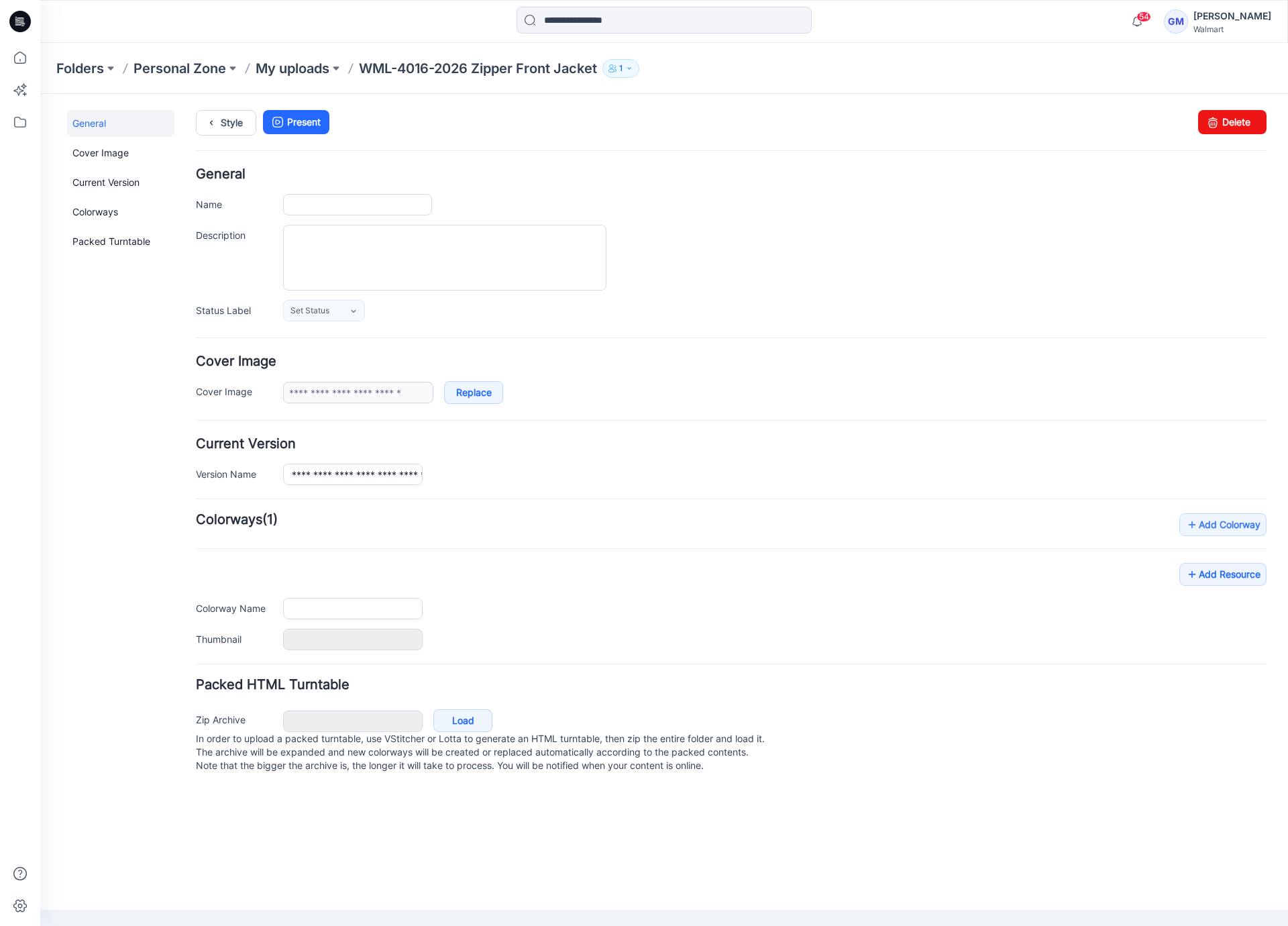
type input "**********"
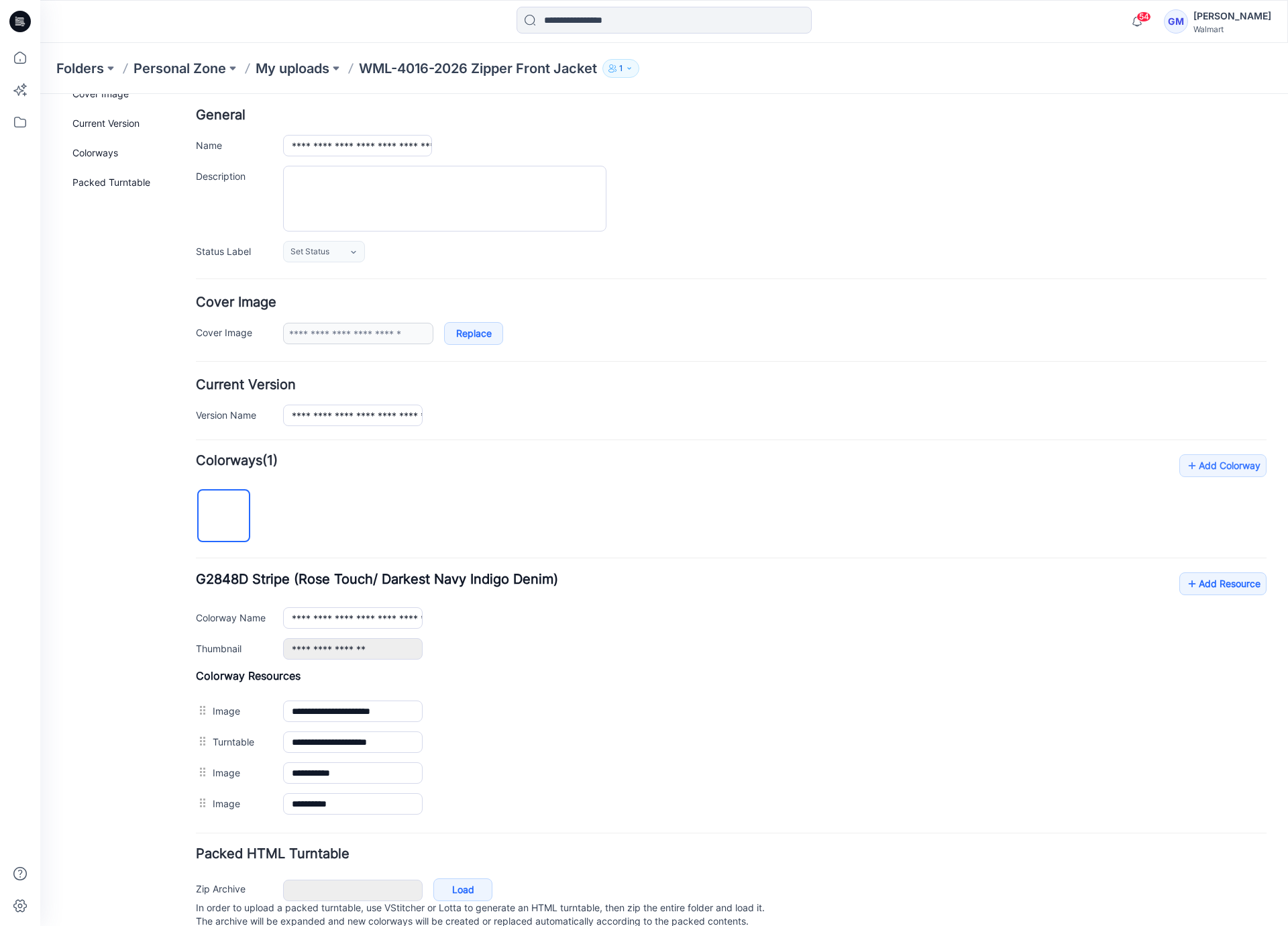
scroll to position [104, 0]
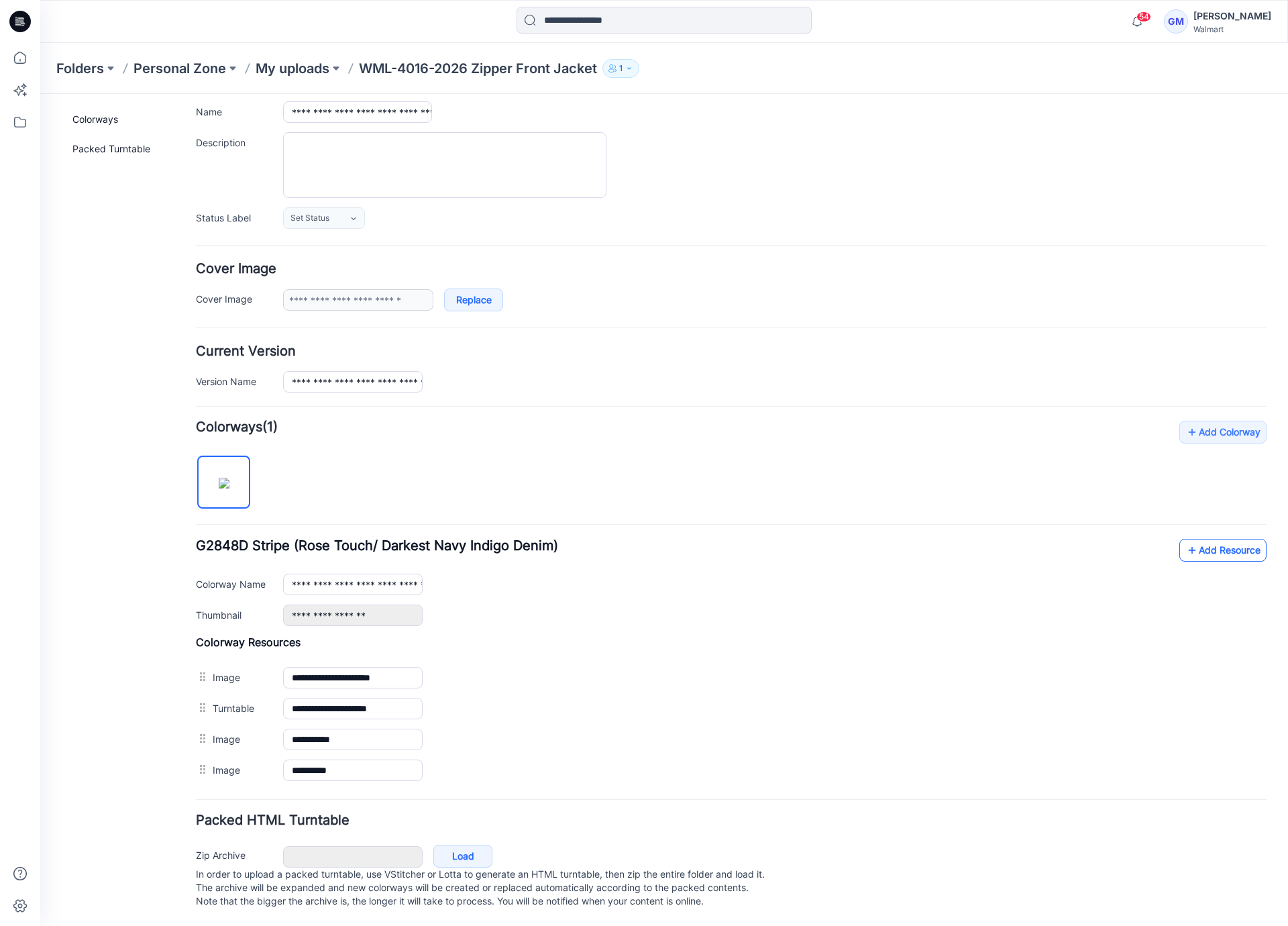
click at [1188, 539] on link "Add Resource" at bounding box center [1222, 549] width 87 height 22
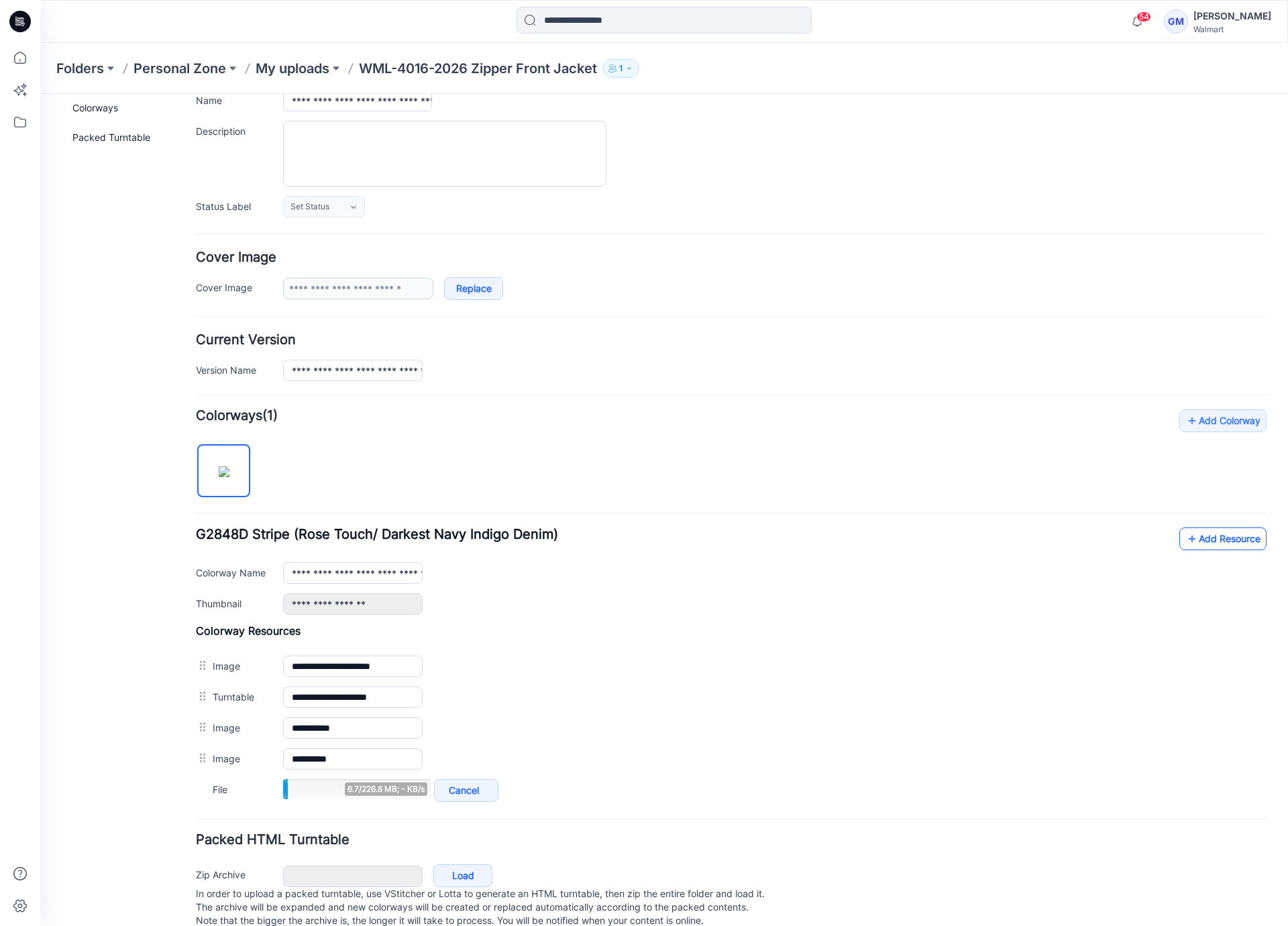
click at [1211, 542] on link "Add Resource" at bounding box center [1222, 538] width 87 height 22
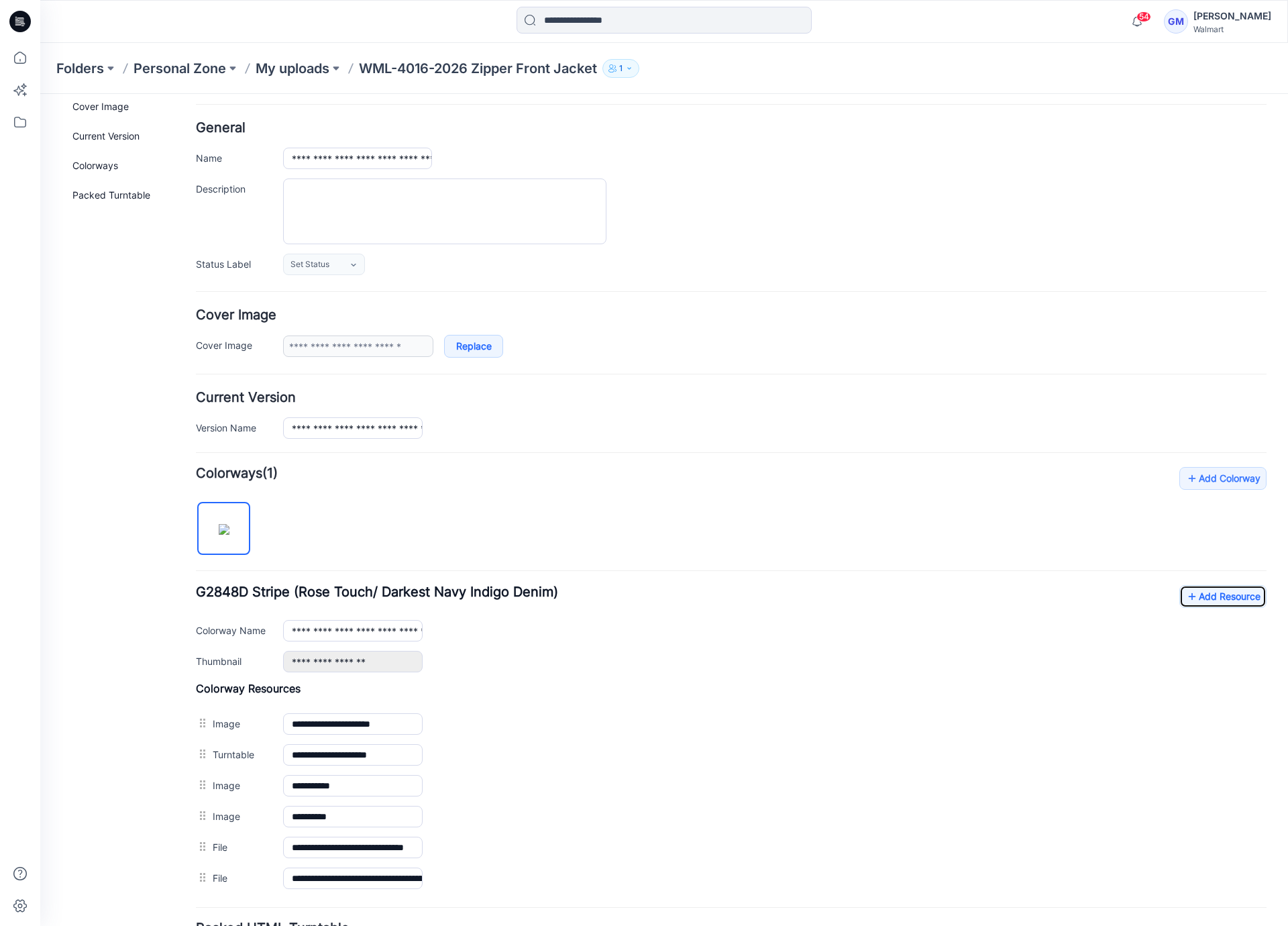
scroll to position [0, 0]
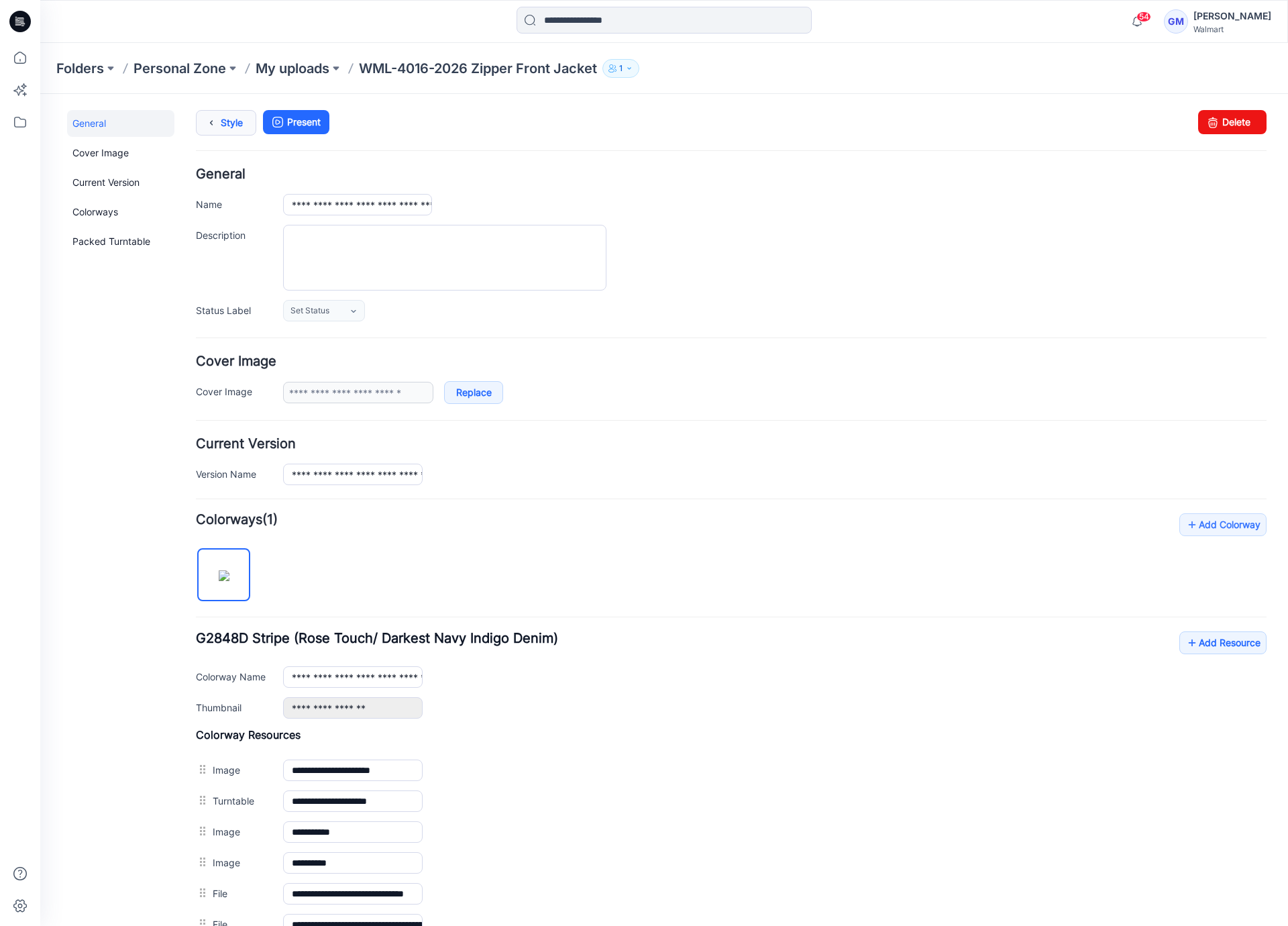
click at [231, 121] on link "Style" at bounding box center [226, 123] width 61 height 26
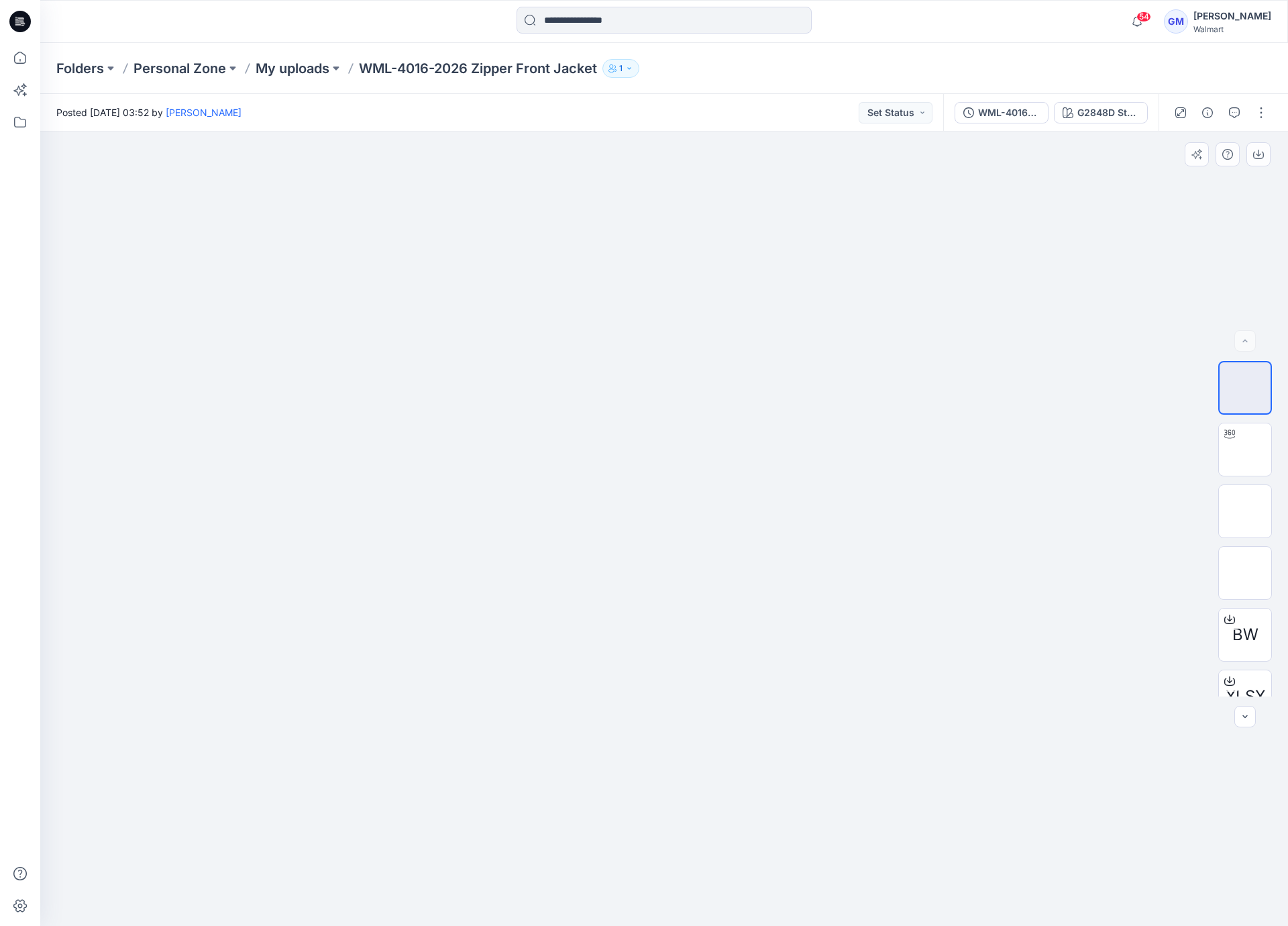
click at [391, 548] on div at bounding box center [665, 528] width 1248 height 794
click at [27, 63] on icon at bounding box center [20, 58] width 30 height 30
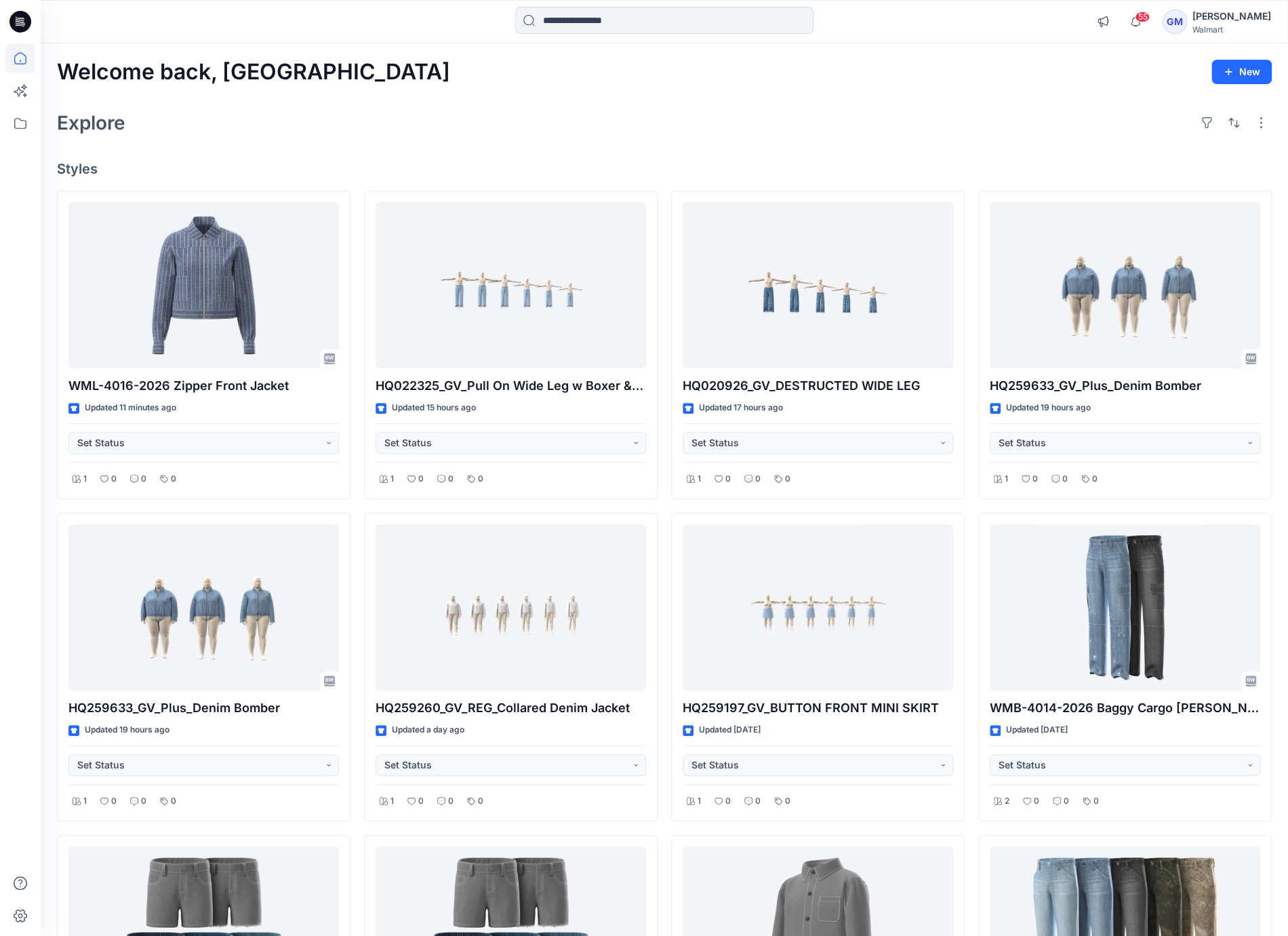
click at [706, 128] on div "Explore" at bounding box center [664, 122] width 1215 height 33
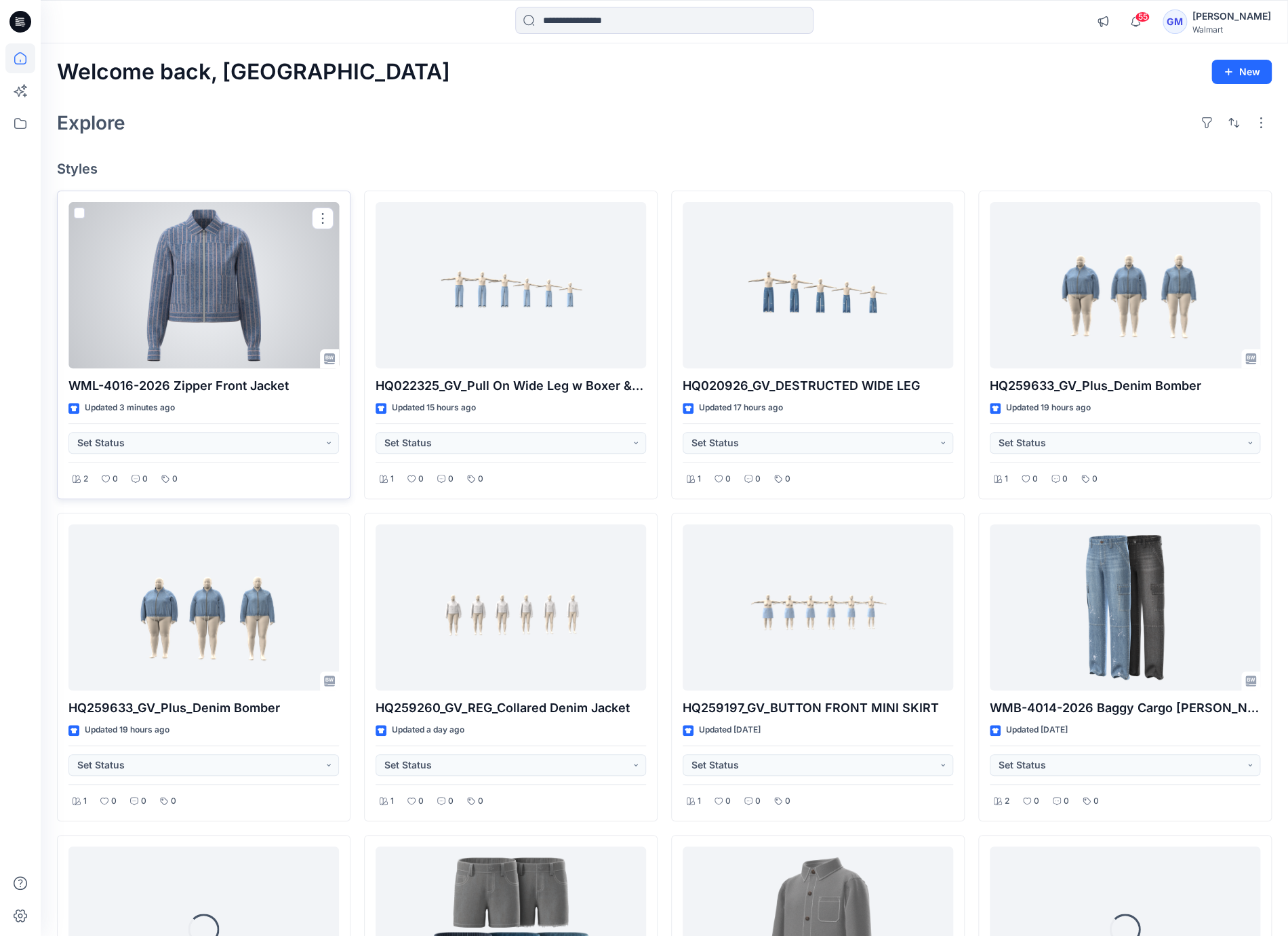
click at [196, 320] on div at bounding box center [204, 285] width 271 height 167
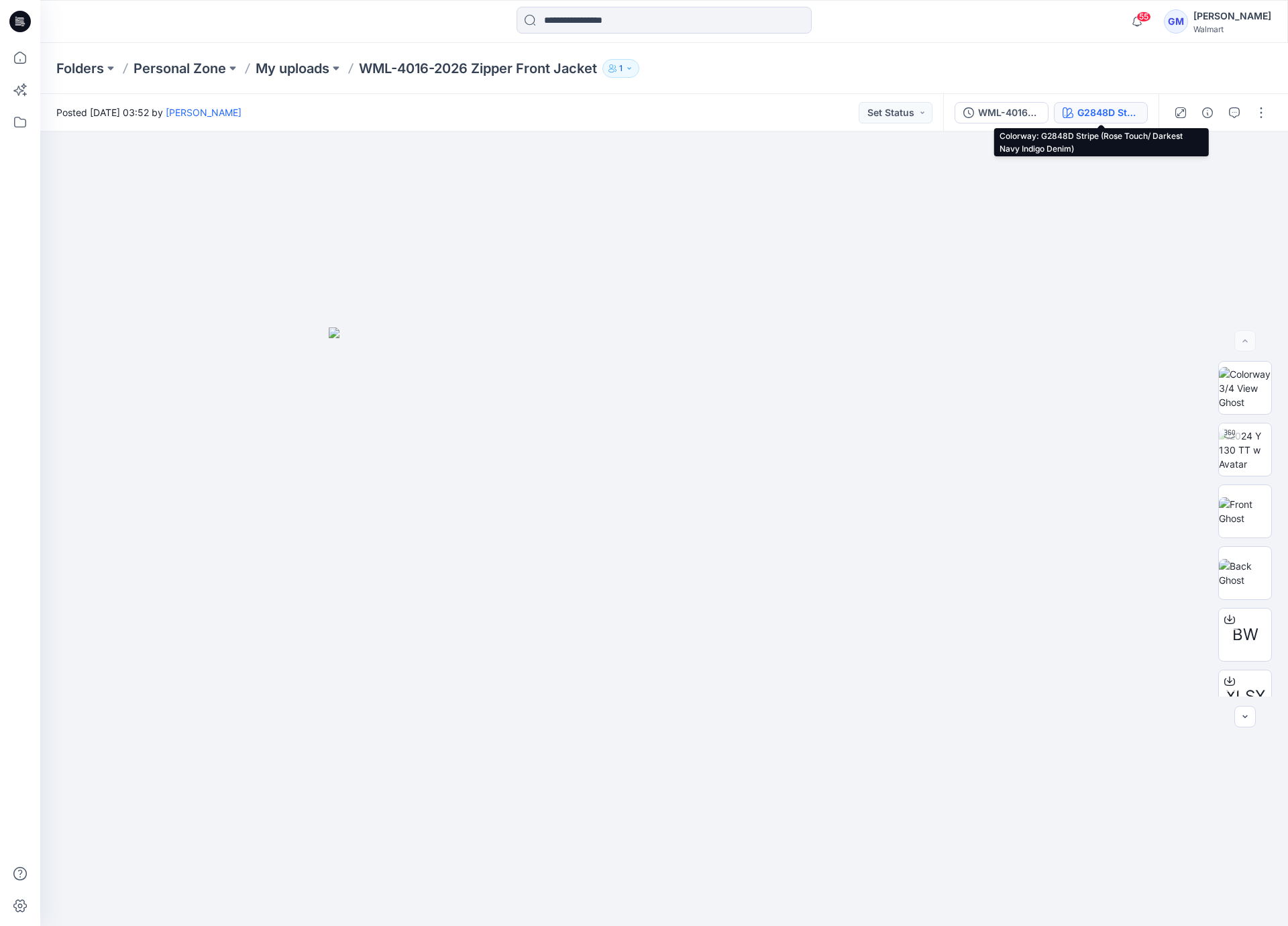
click at [1088, 106] on div "G2848D Stripe (Rose Touch/ Darkest Navy Indigo Denim)" at bounding box center [1108, 113] width 61 height 15
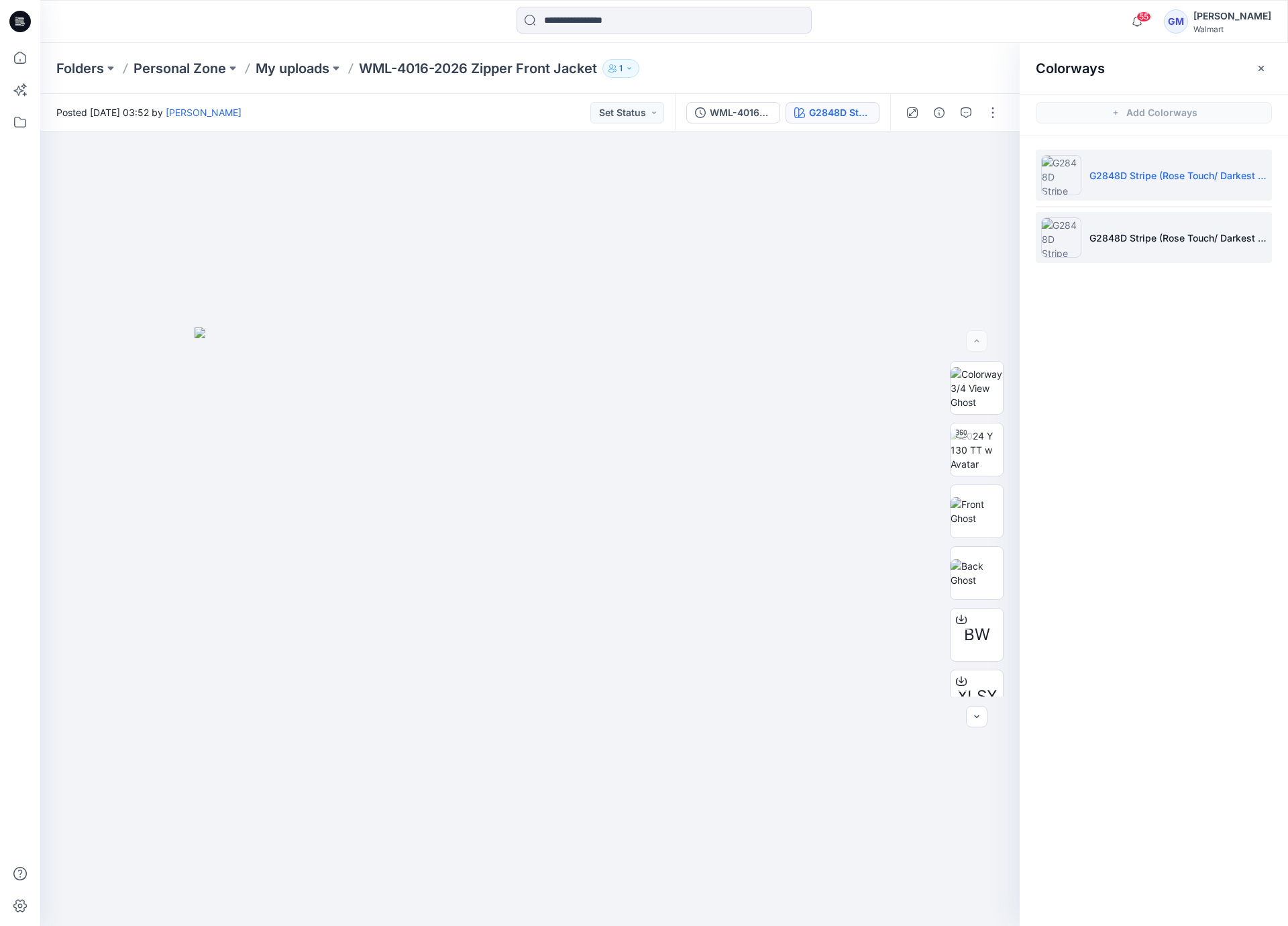
click at [1117, 239] on p "G2848D Stripe (Rose Touch/ Darkest Navy Indigo Denim) 1" at bounding box center [1178, 237] width 177 height 14
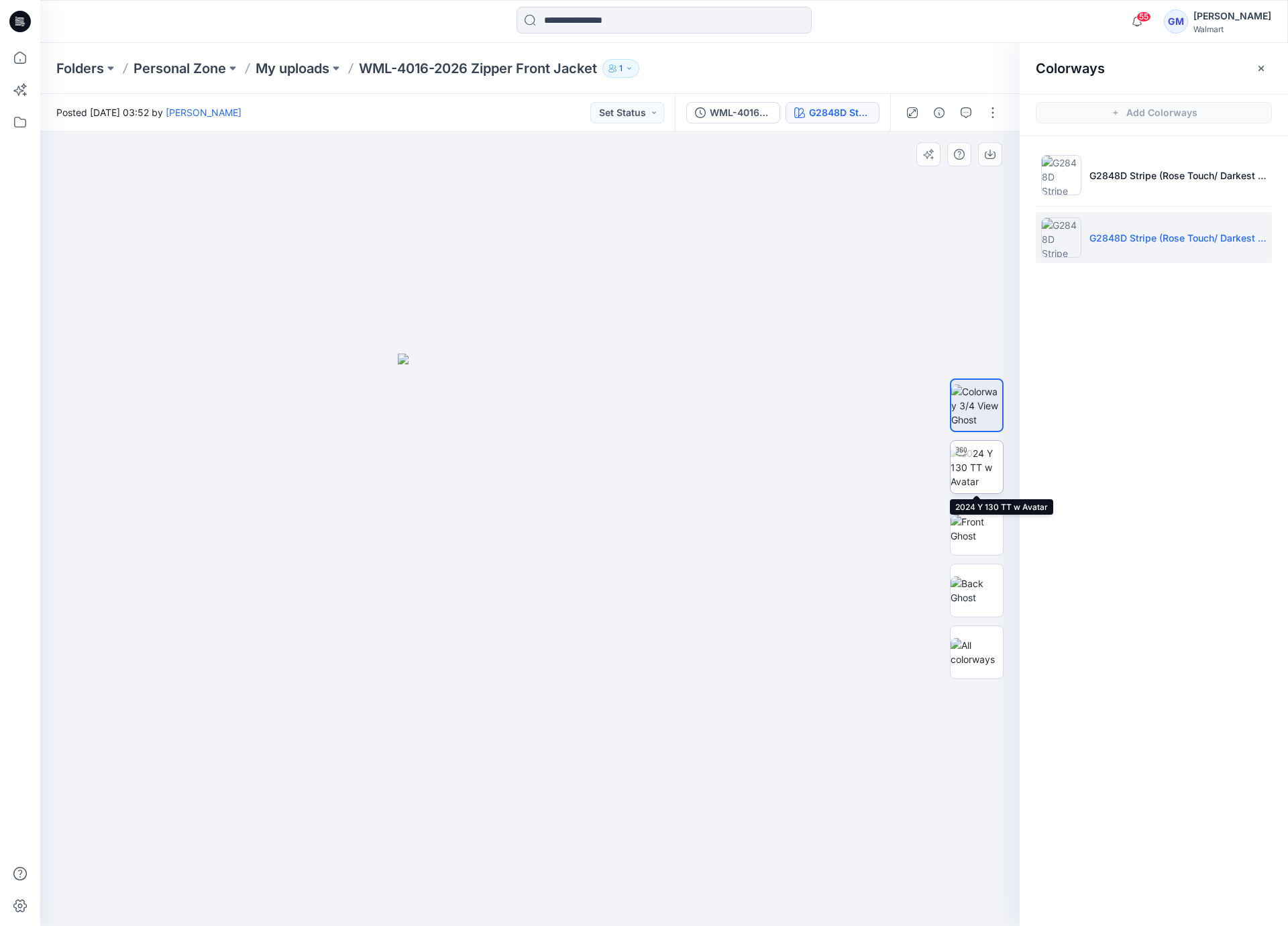
click at [977, 484] on img at bounding box center [977, 467] width 52 height 42
drag, startPoint x: 709, startPoint y: 899, endPoint x: 347, endPoint y: 883, distance: 362.4
click at [347, 883] on icon at bounding box center [531, 885] width 406 height 51
click at [987, 112] on button "button" at bounding box center [993, 113] width 22 height 22
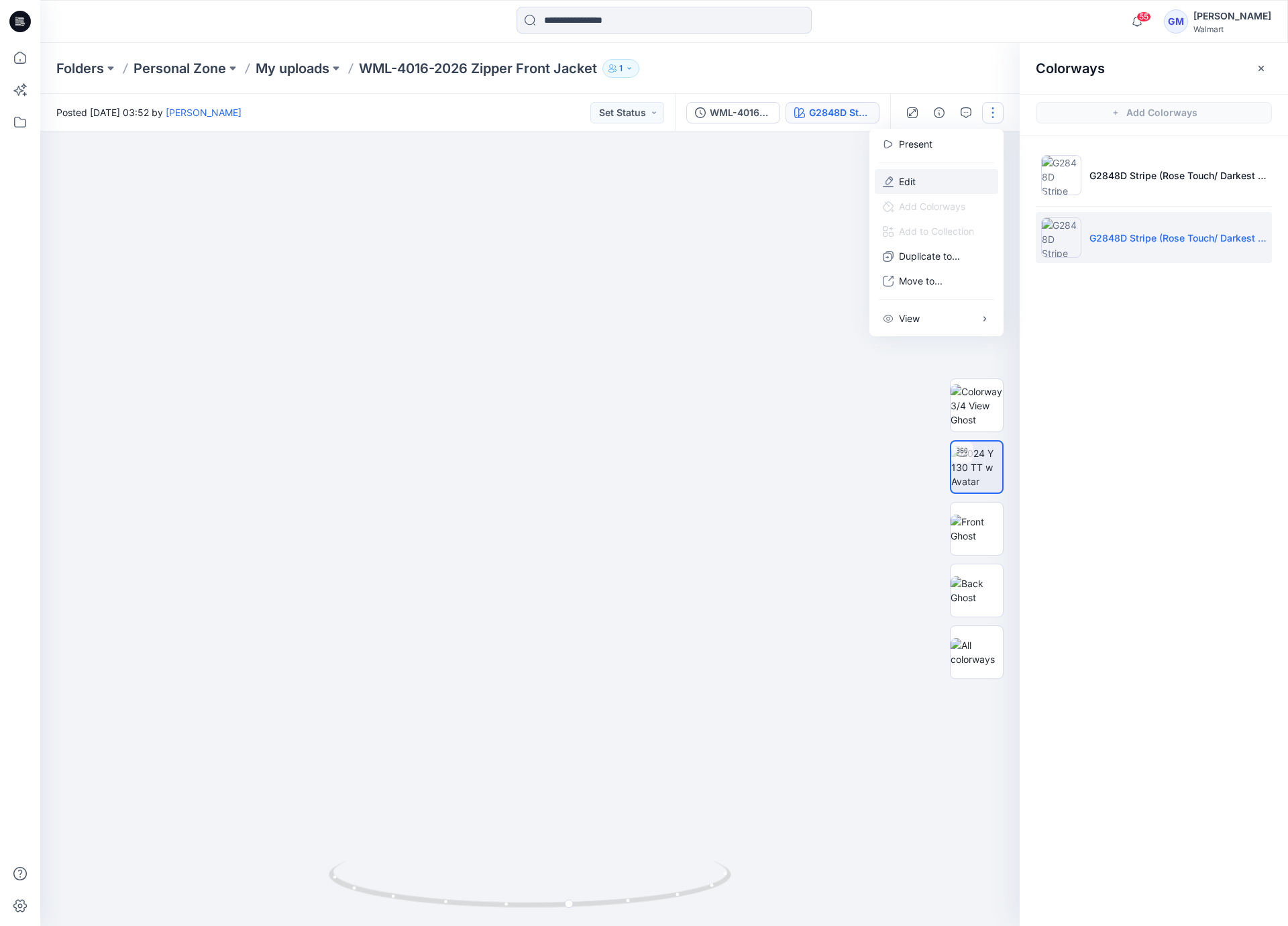
click at [912, 181] on p "Edit" at bounding box center [907, 181] width 17 height 14
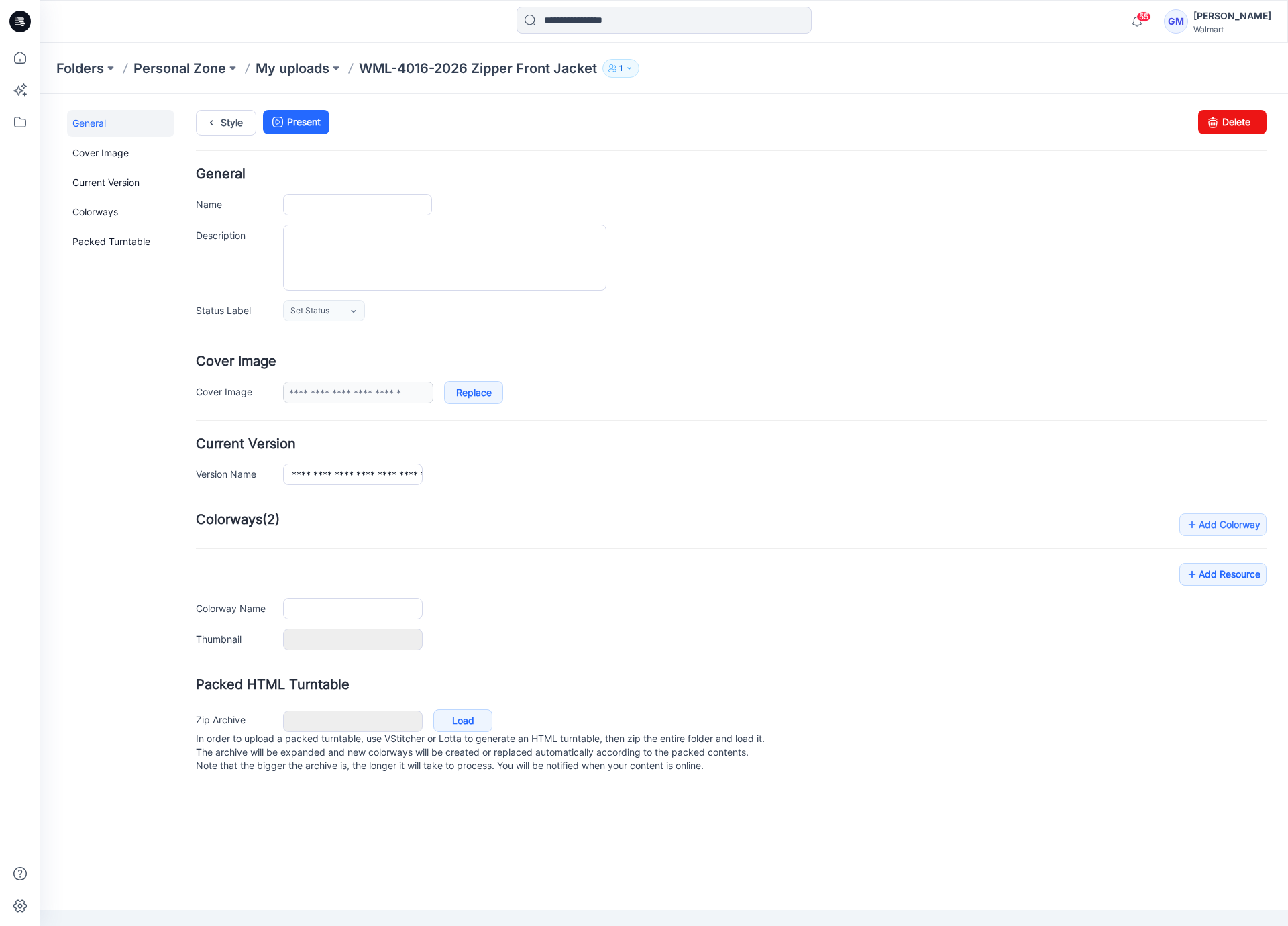
type input "**********"
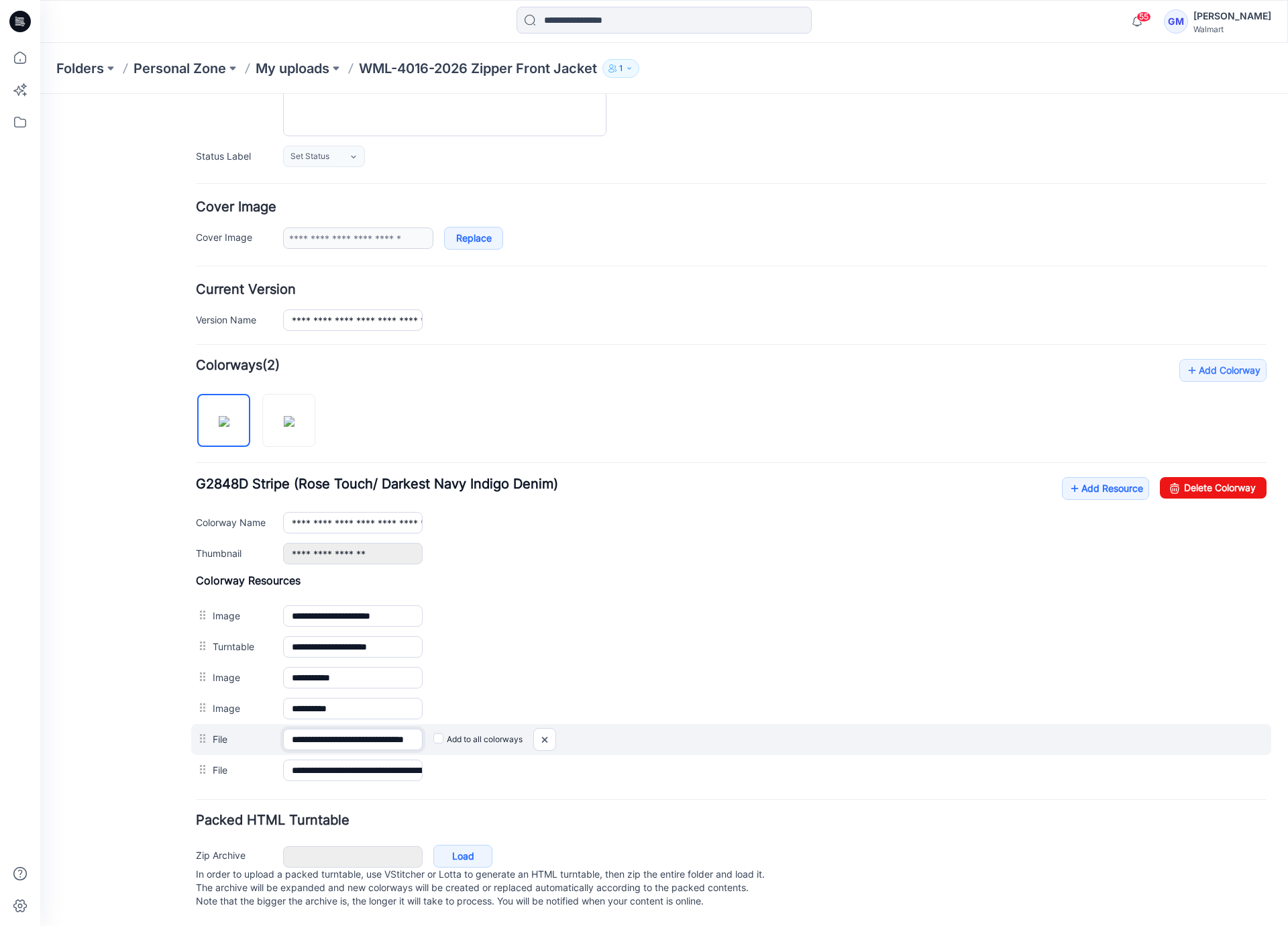
scroll to position [0, 33]
click at [437, 729] on div "**********" at bounding box center [731, 738] width 1081 height 31
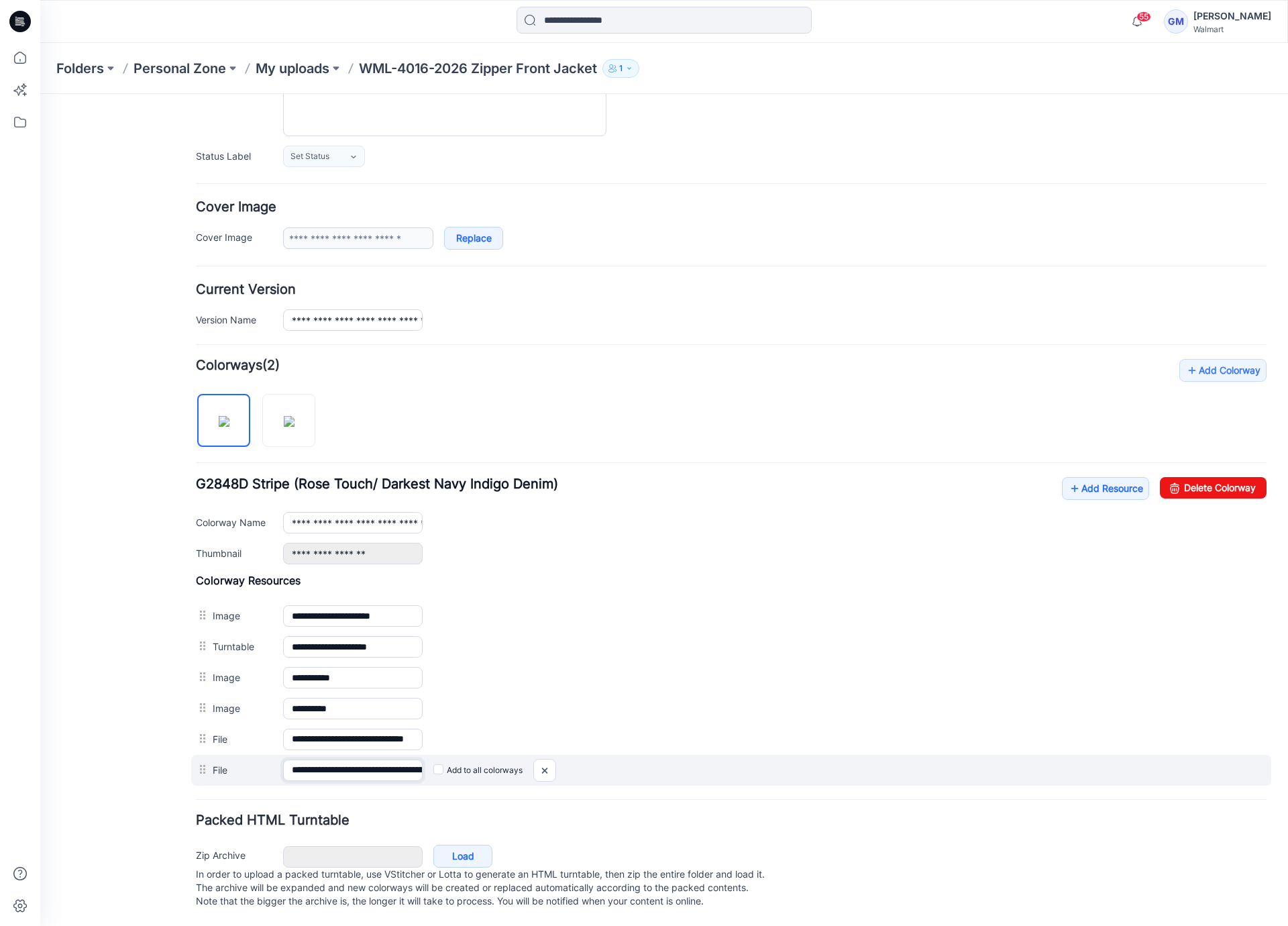
scroll to position [0, 170]
drag, startPoint x: 380, startPoint y: 752, endPoint x: 463, endPoint y: 753, distance: 83.0
click at [463, 755] on div "**********" at bounding box center [731, 770] width 1081 height 31
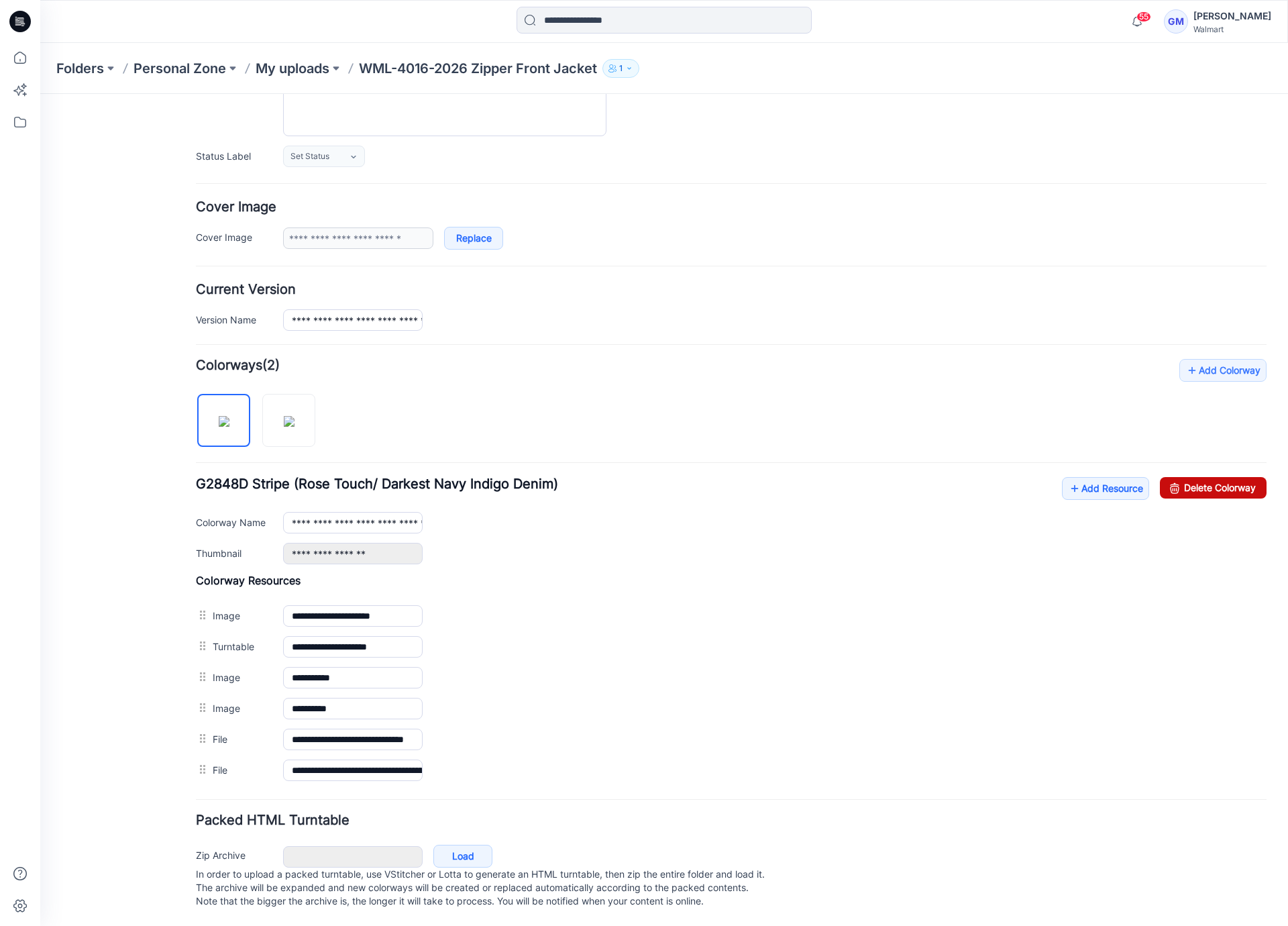
click at [1170, 477] on link "Delete Colorway" at bounding box center [1213, 488] width 107 height 22
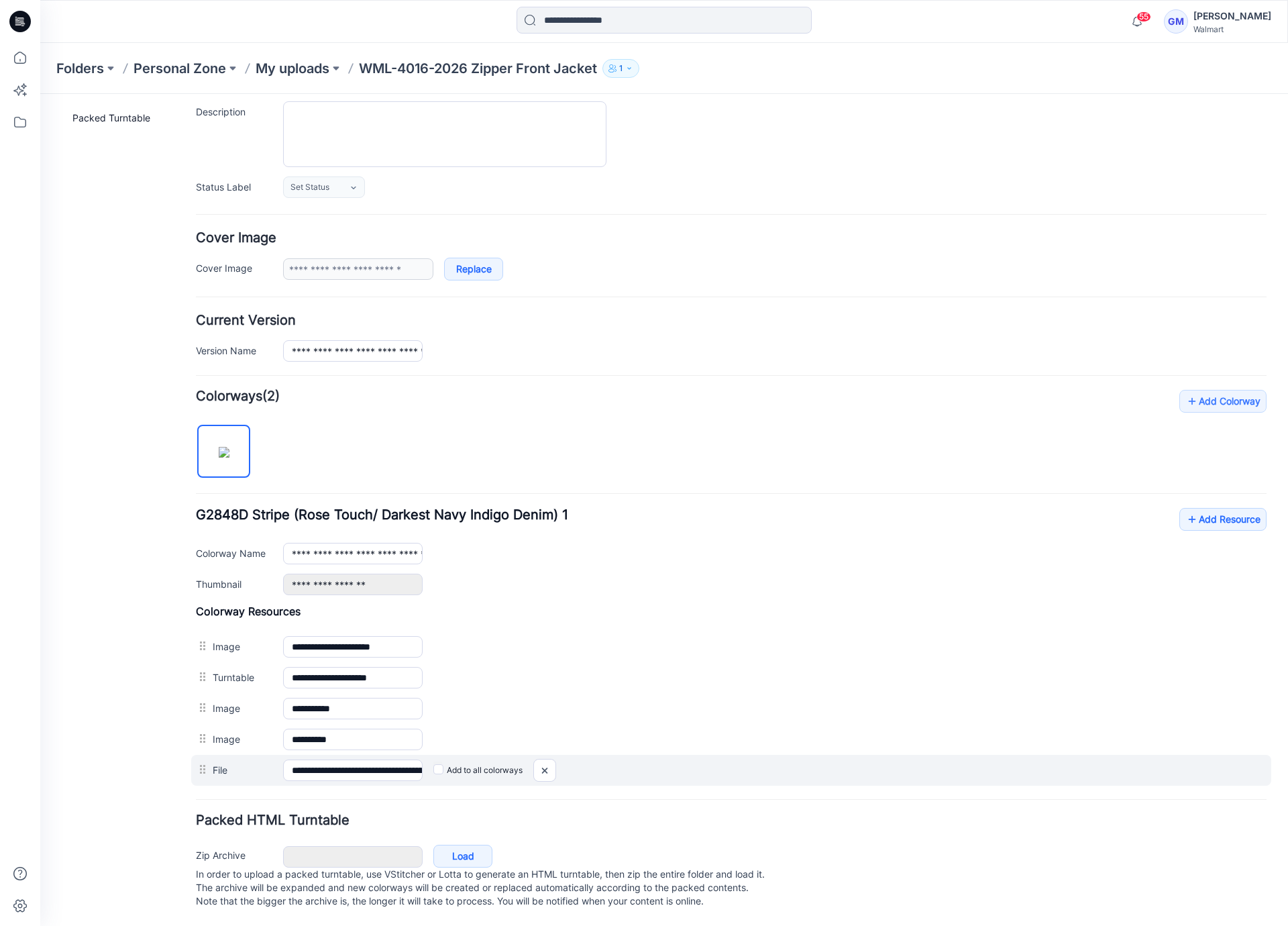
click at [1186, 772] on div "**********" at bounding box center [731, 770] width 1081 height 31
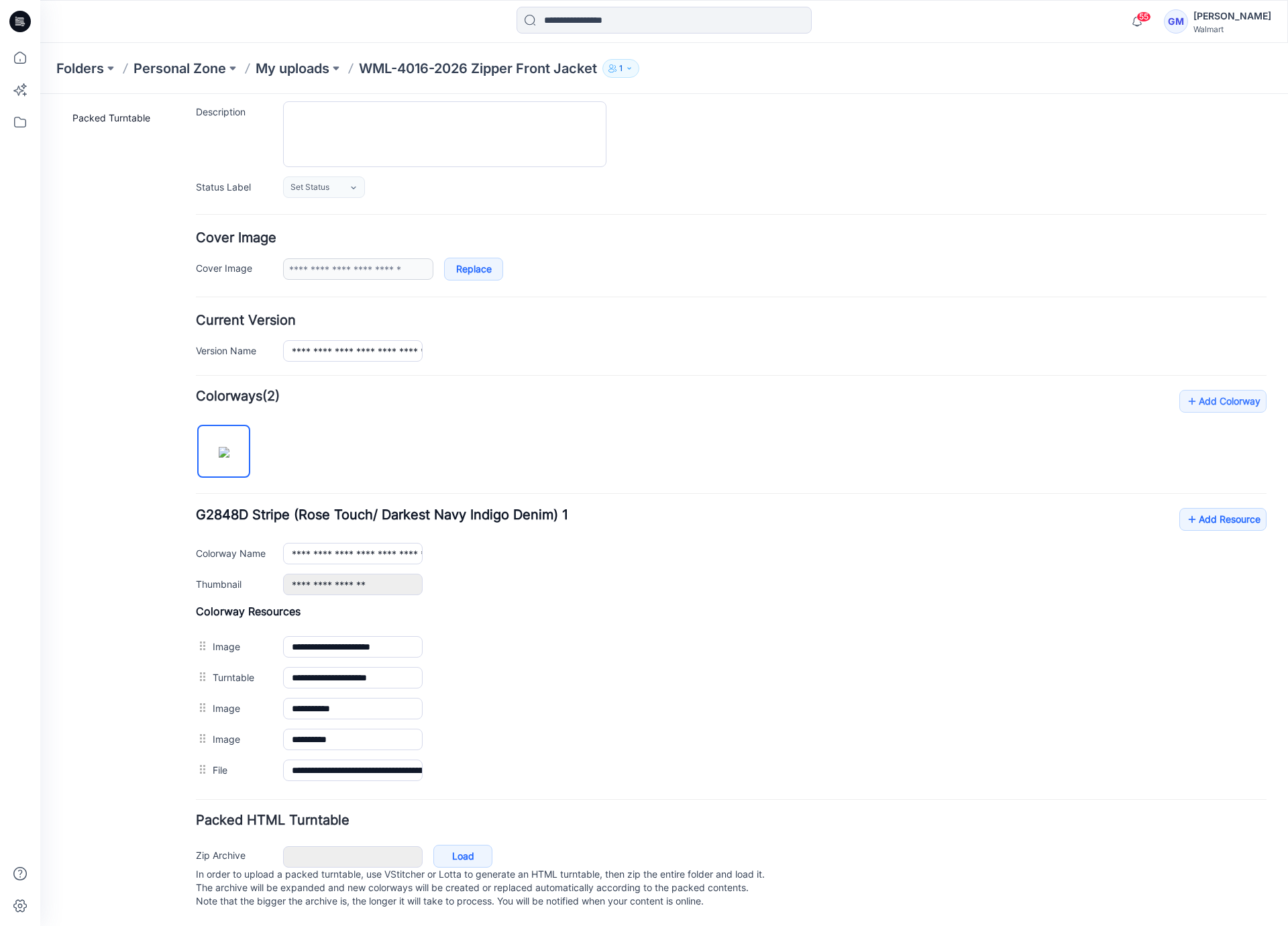
click at [1224, 314] on h4 "Current Version" at bounding box center [731, 319] width 1071 height 12
click at [372, 543] on input "**********" at bounding box center [353, 553] width 139 height 22
drag, startPoint x: 345, startPoint y: 539, endPoint x: 507, endPoint y: 547, distance: 162.2
click at [515, 545] on div "**********" at bounding box center [774, 553] width 983 height 22
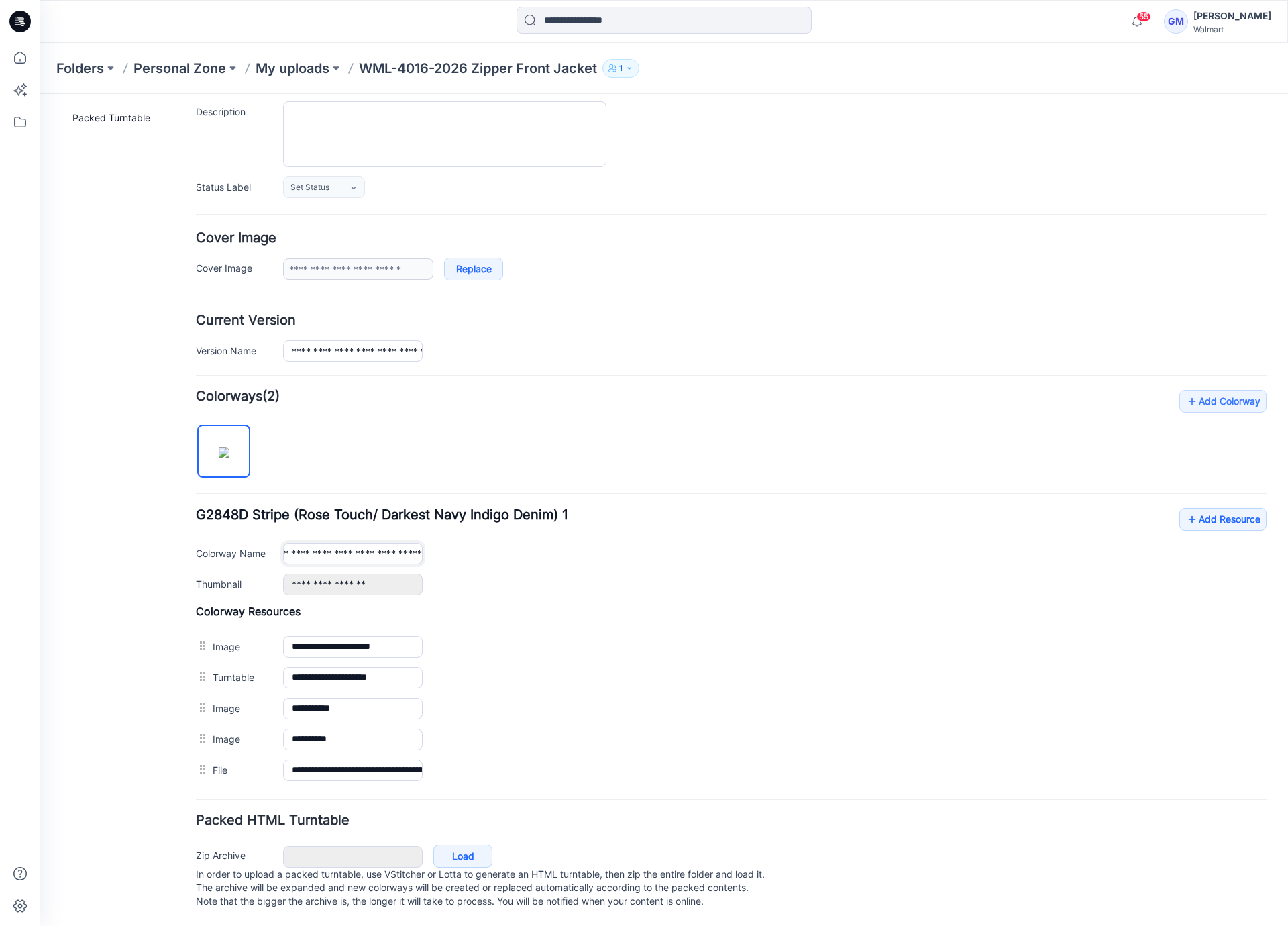
click at [387, 543] on input "**********" at bounding box center [353, 553] width 139 height 22
drag, startPoint x: 415, startPoint y: 541, endPoint x: 500, endPoint y: 543, distance: 85.0
click at [500, 543] on div "**********" at bounding box center [774, 553] width 983 height 22
type input "**********"
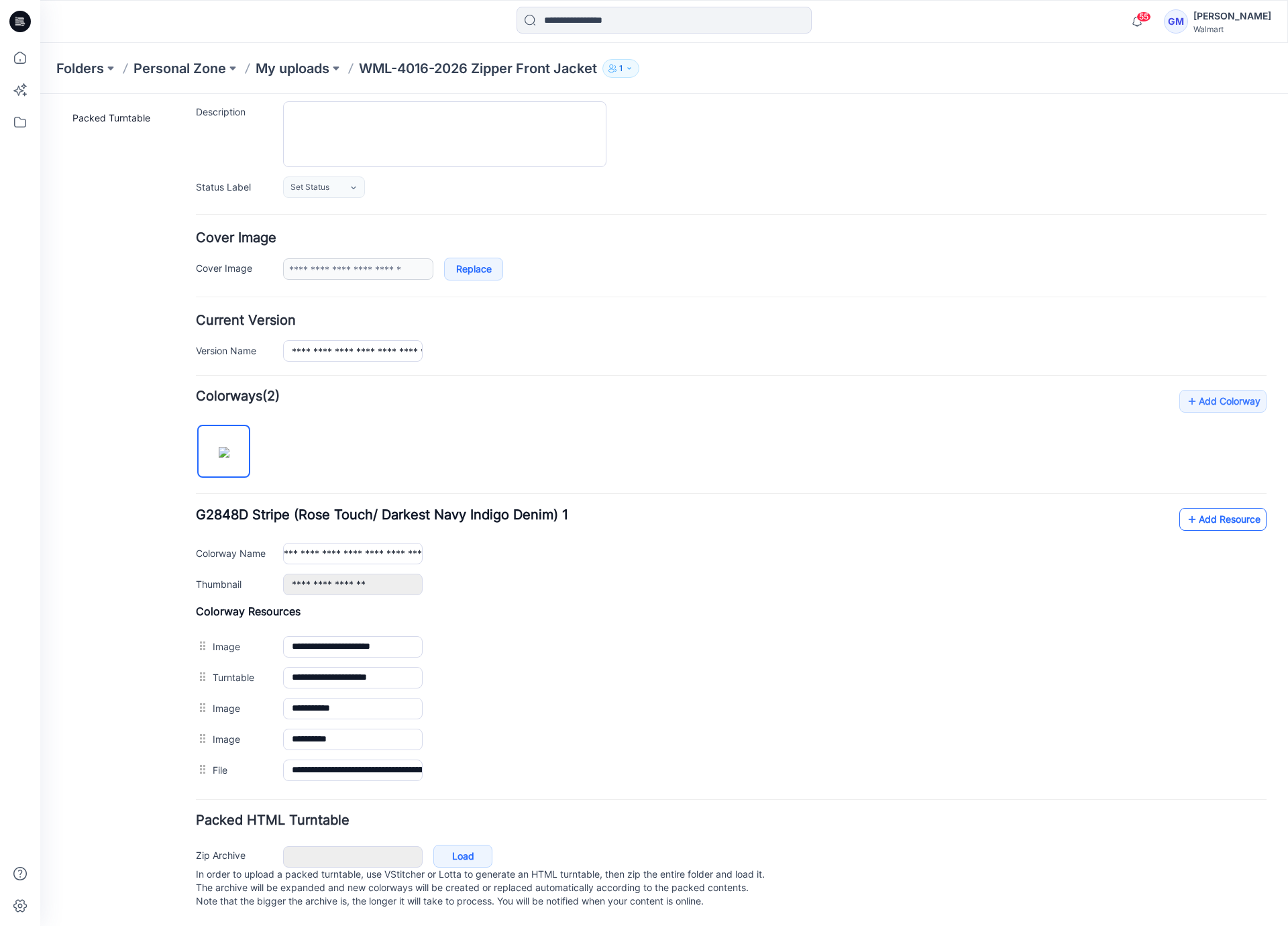
click at [1223, 508] on link "Add Resource" at bounding box center [1222, 519] width 87 height 22
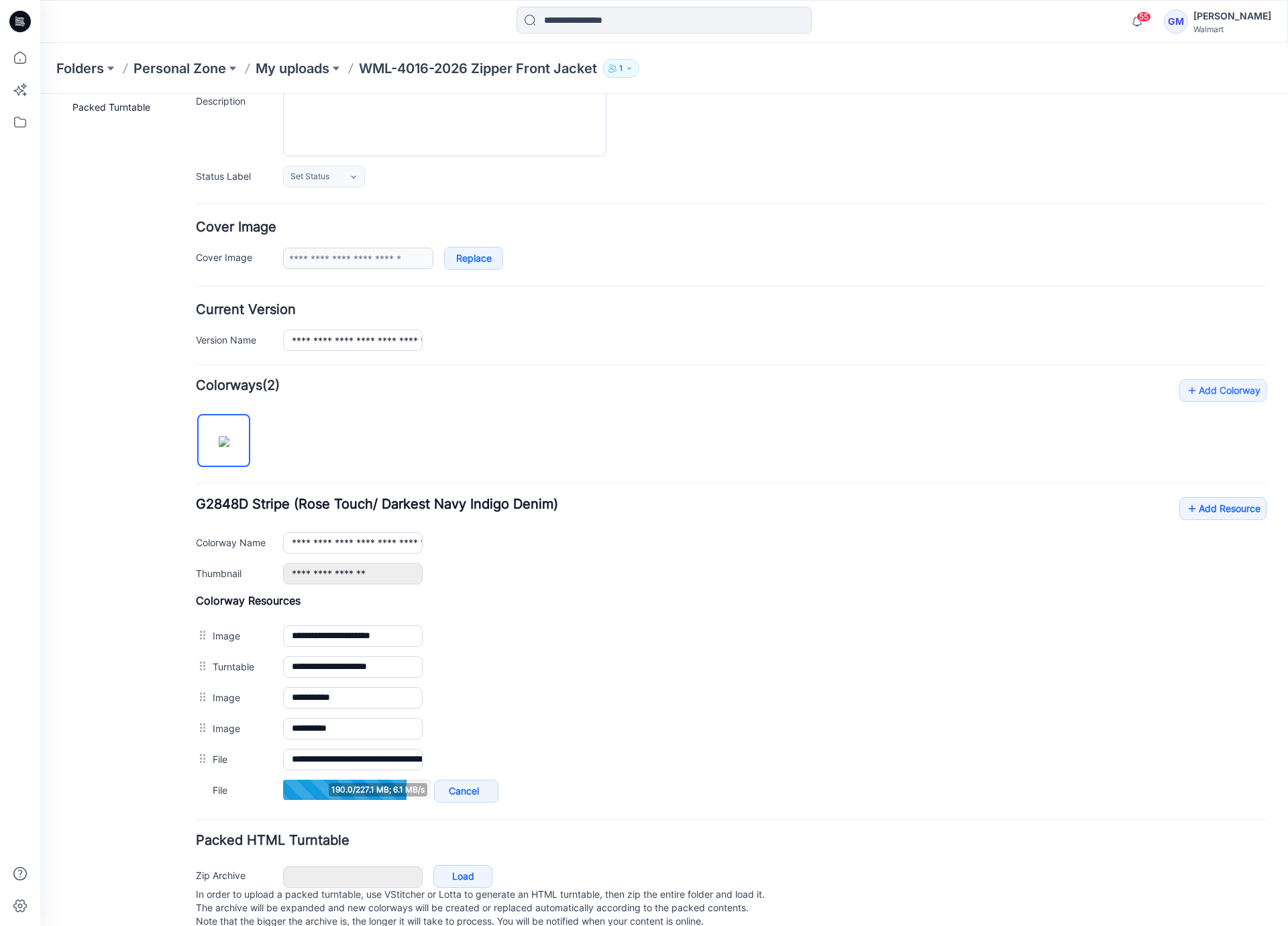
click at [1168, 408] on div "**********" at bounding box center [731, 592] width 1071 height 426
click at [718, 142] on div at bounding box center [774, 123] width 983 height 66
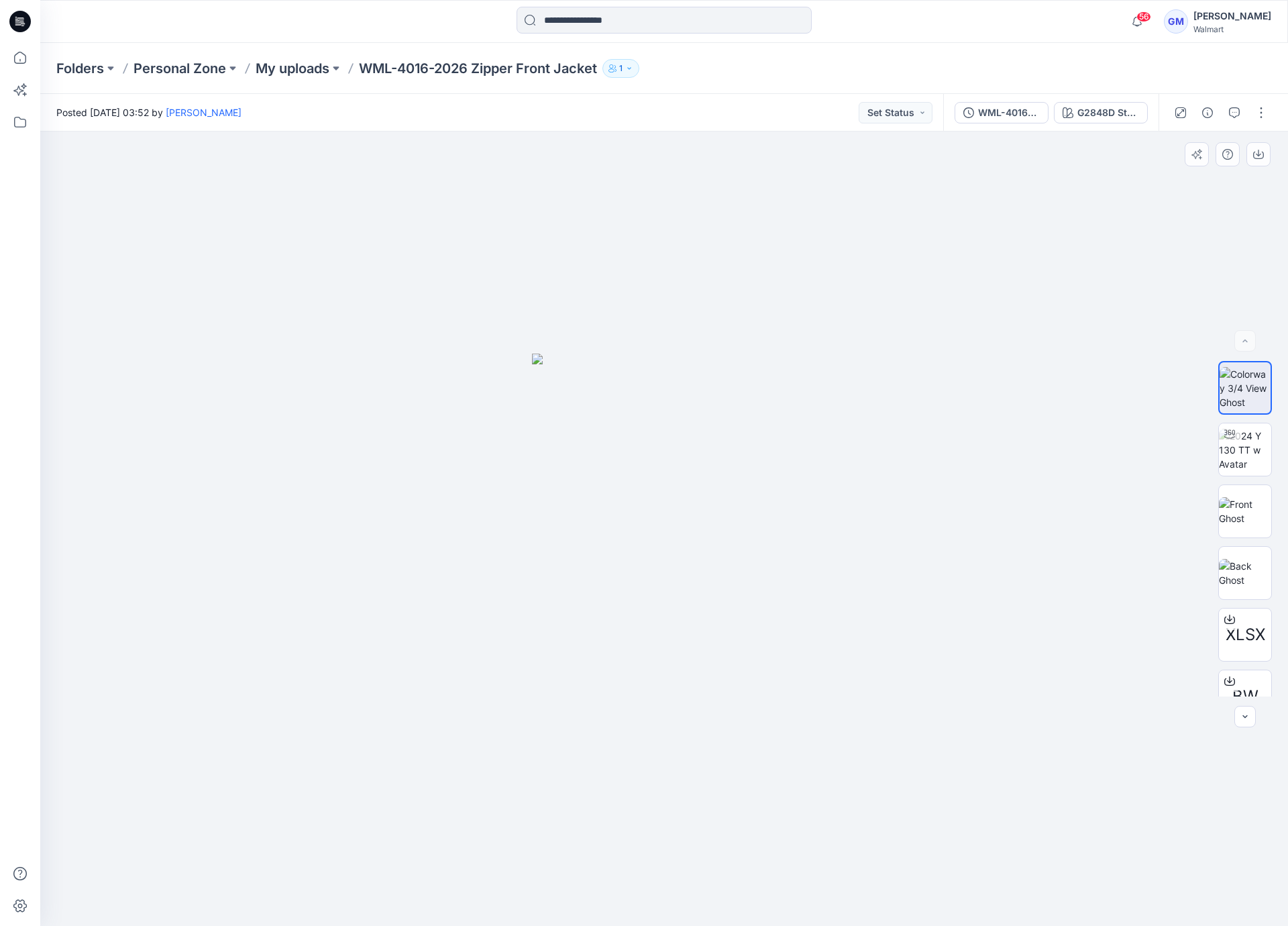
drag, startPoint x: 744, startPoint y: 338, endPoint x: 613, endPoint y: 171, distance: 212.2
click at [744, 338] on div at bounding box center [665, 528] width 1248 height 794
click at [295, 61] on p "My uploads" at bounding box center [292, 68] width 74 height 19
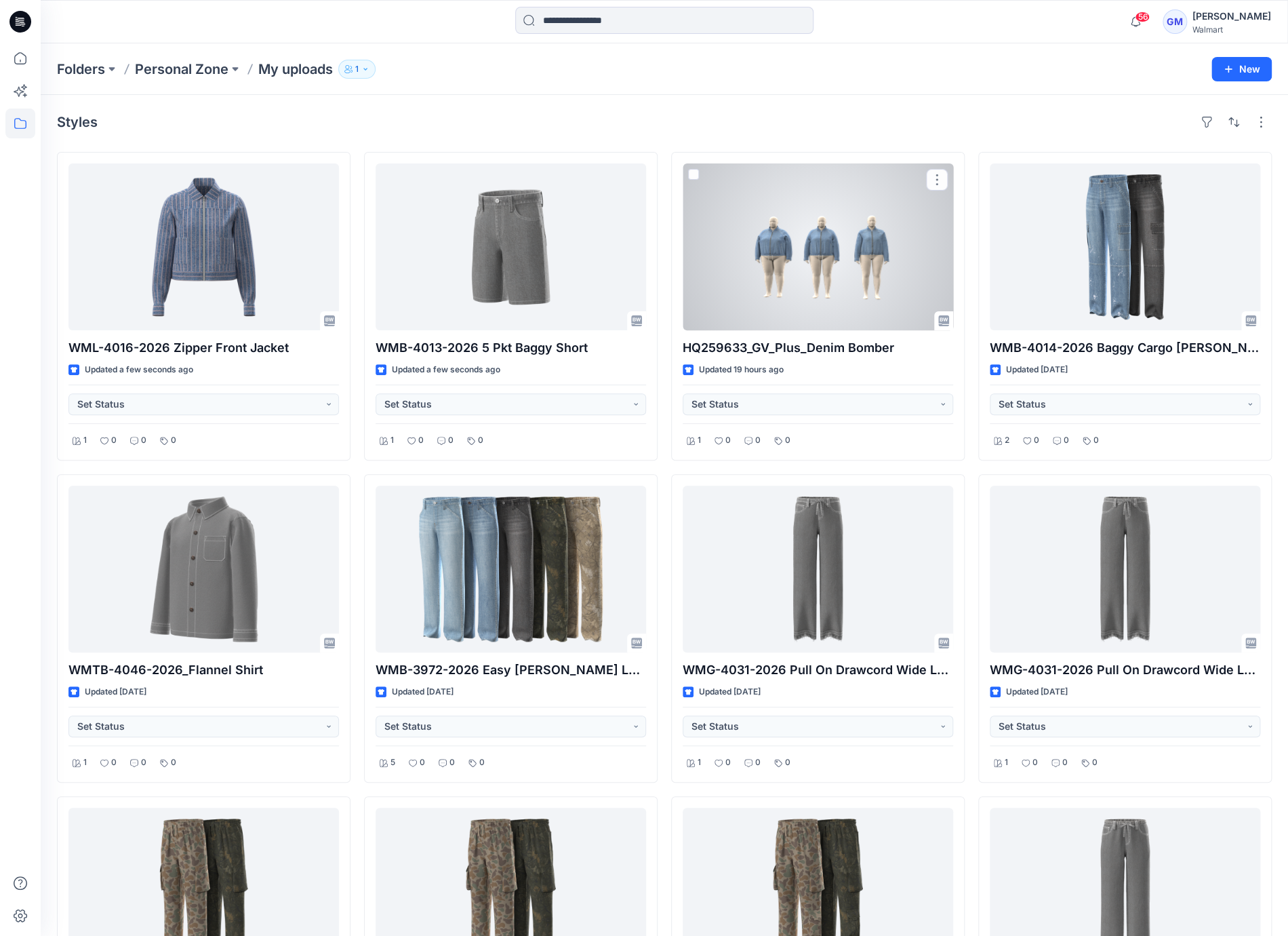
click at [781, 115] on div "Styles" at bounding box center [664, 122] width 1215 height 22
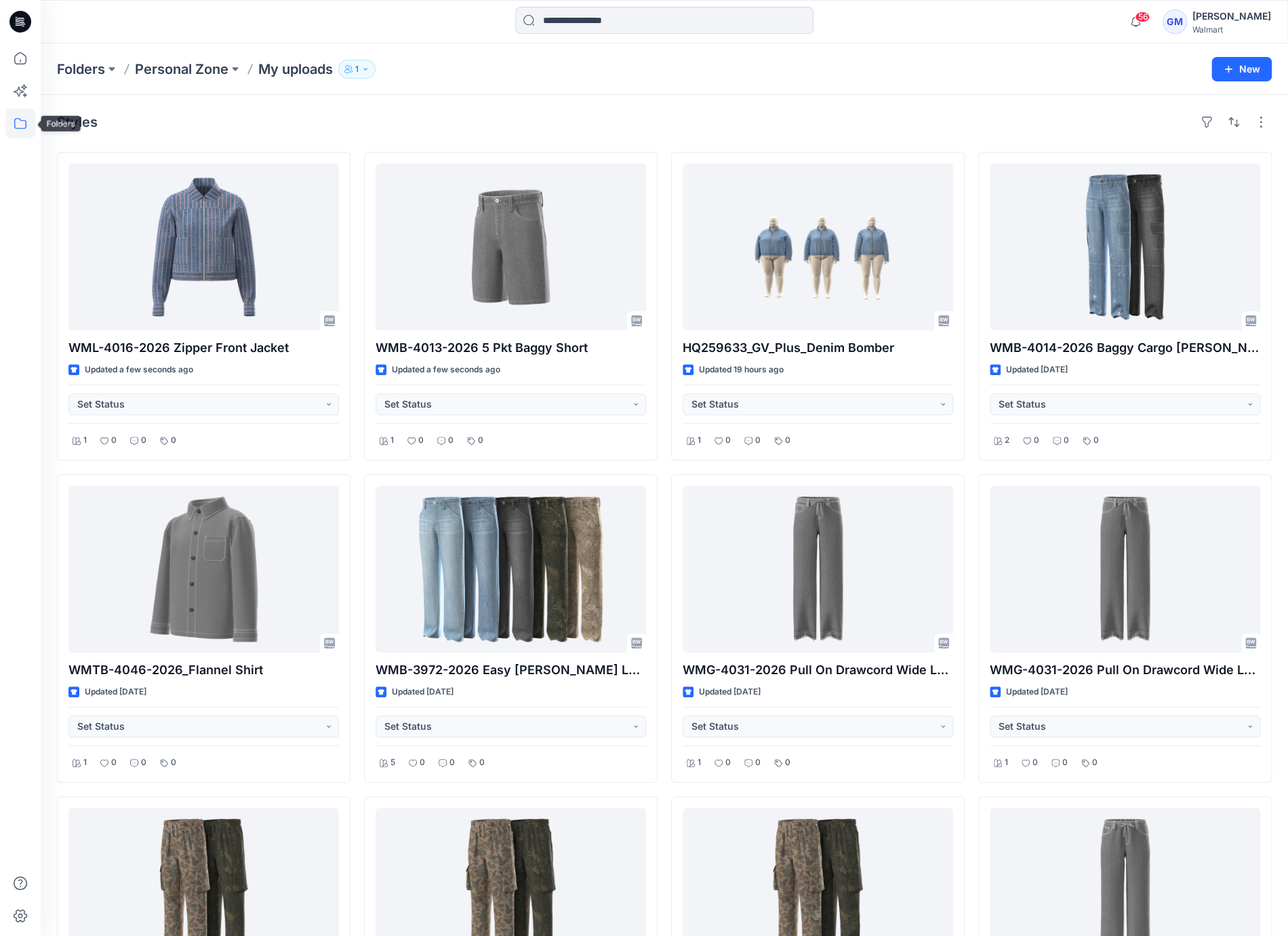
click at [22, 117] on icon at bounding box center [20, 123] width 30 height 30
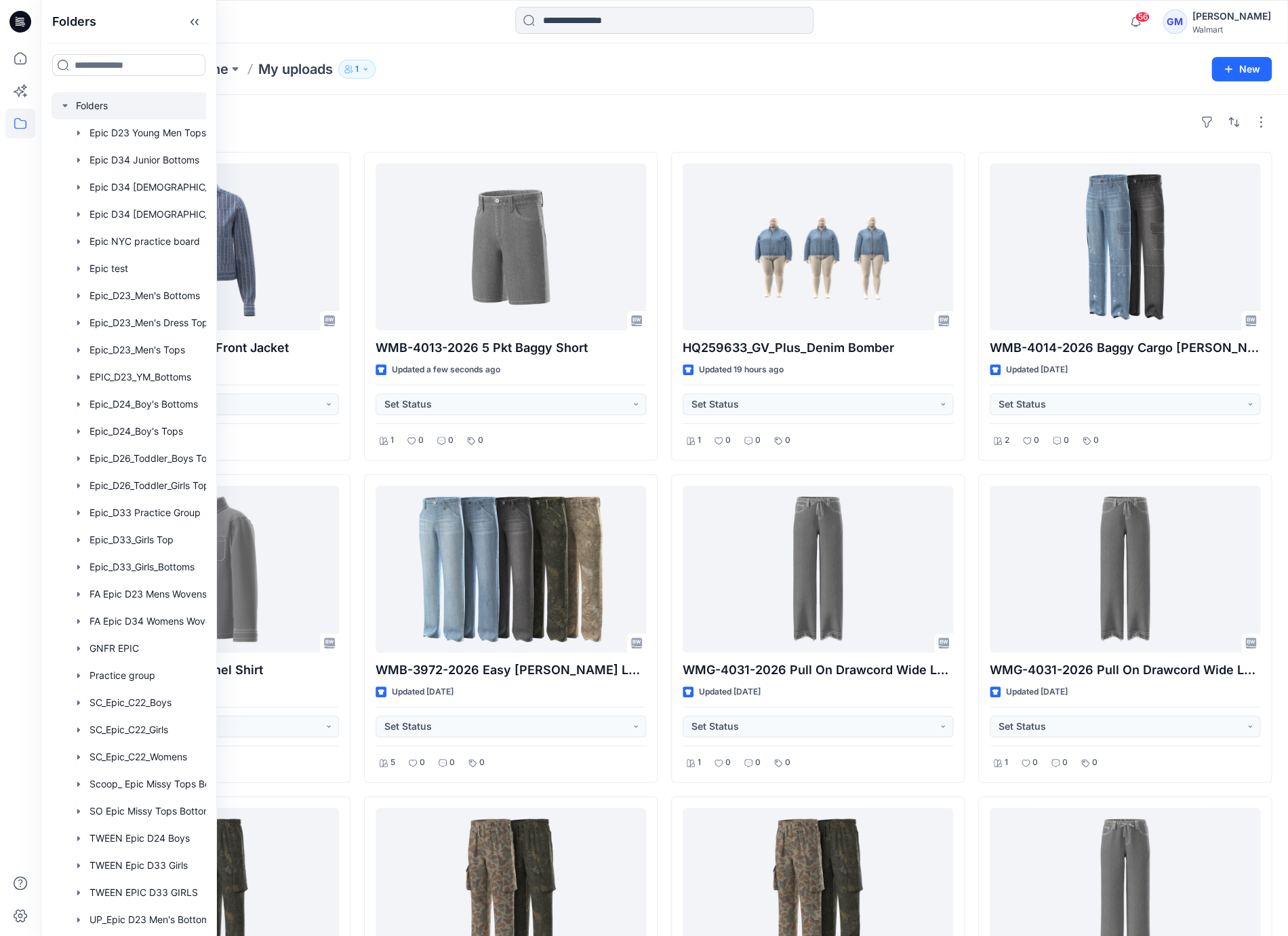
click at [97, 106] on div at bounding box center [146, 106] width 190 height 27
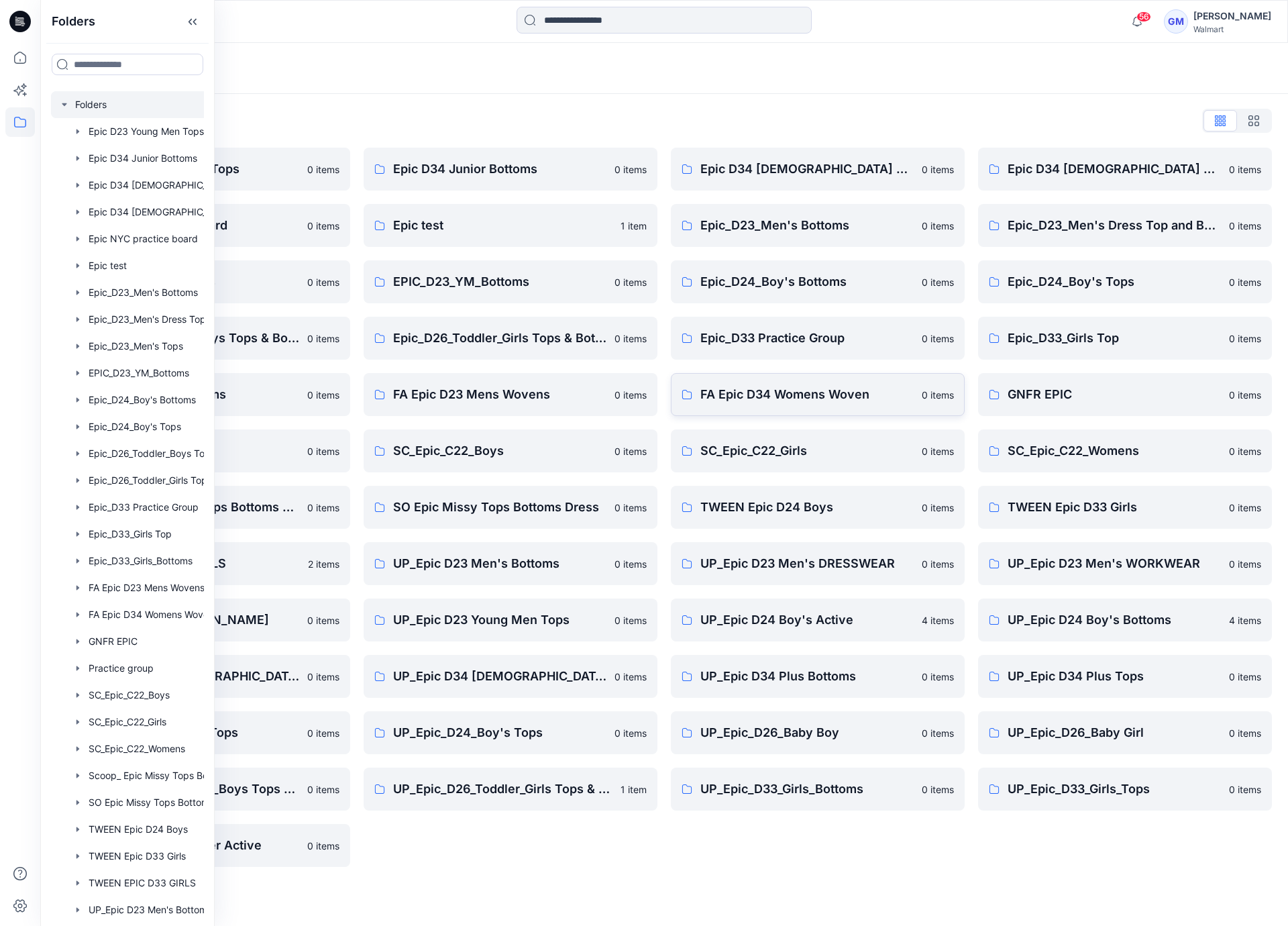
click at [749, 409] on link "FA Epic D34 Womens Woven 0 items" at bounding box center [817, 395] width 294 height 43
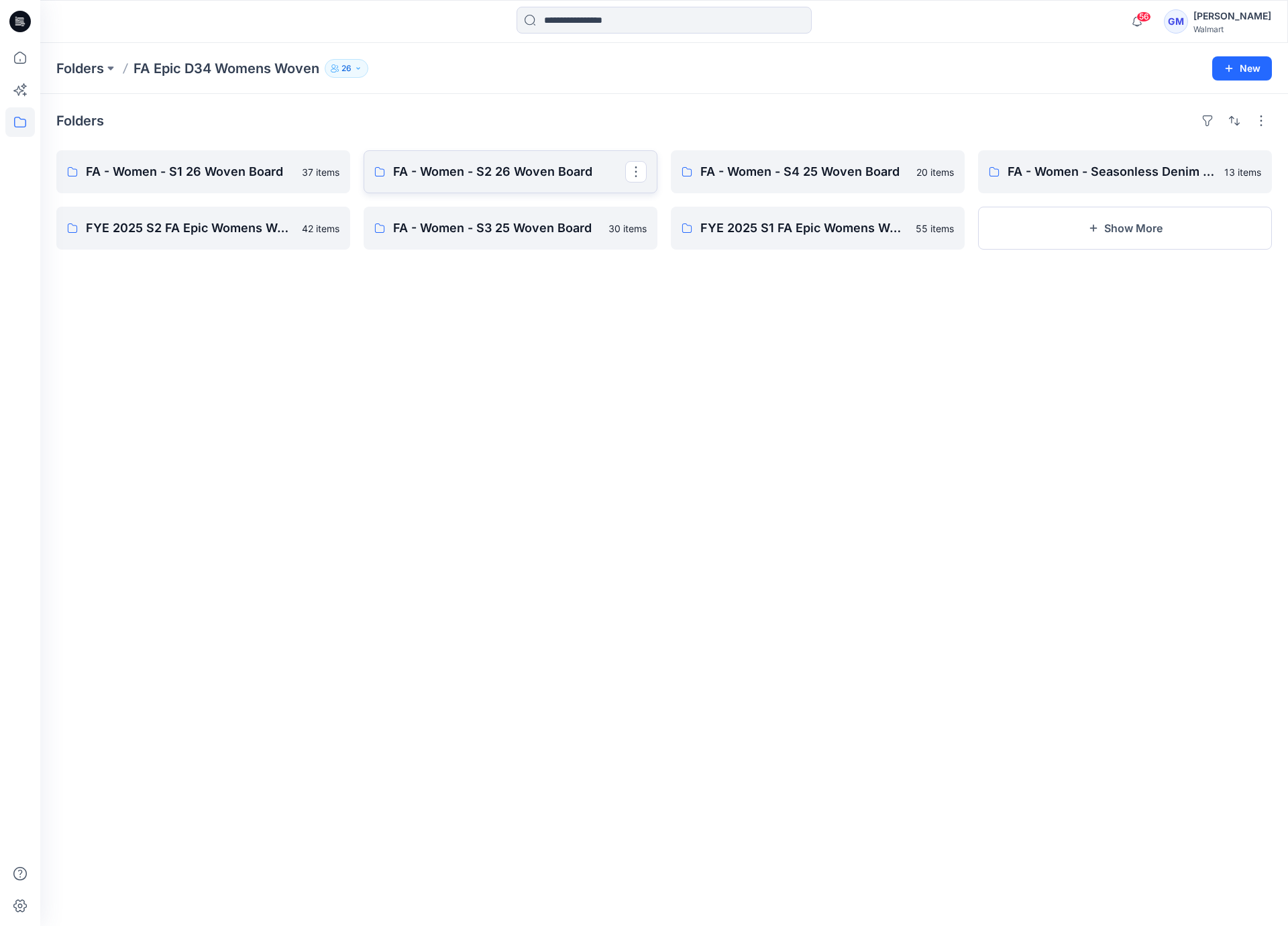
click at [503, 174] on p "FA - Women - S2 26 Woven Board" at bounding box center [510, 172] width 232 height 19
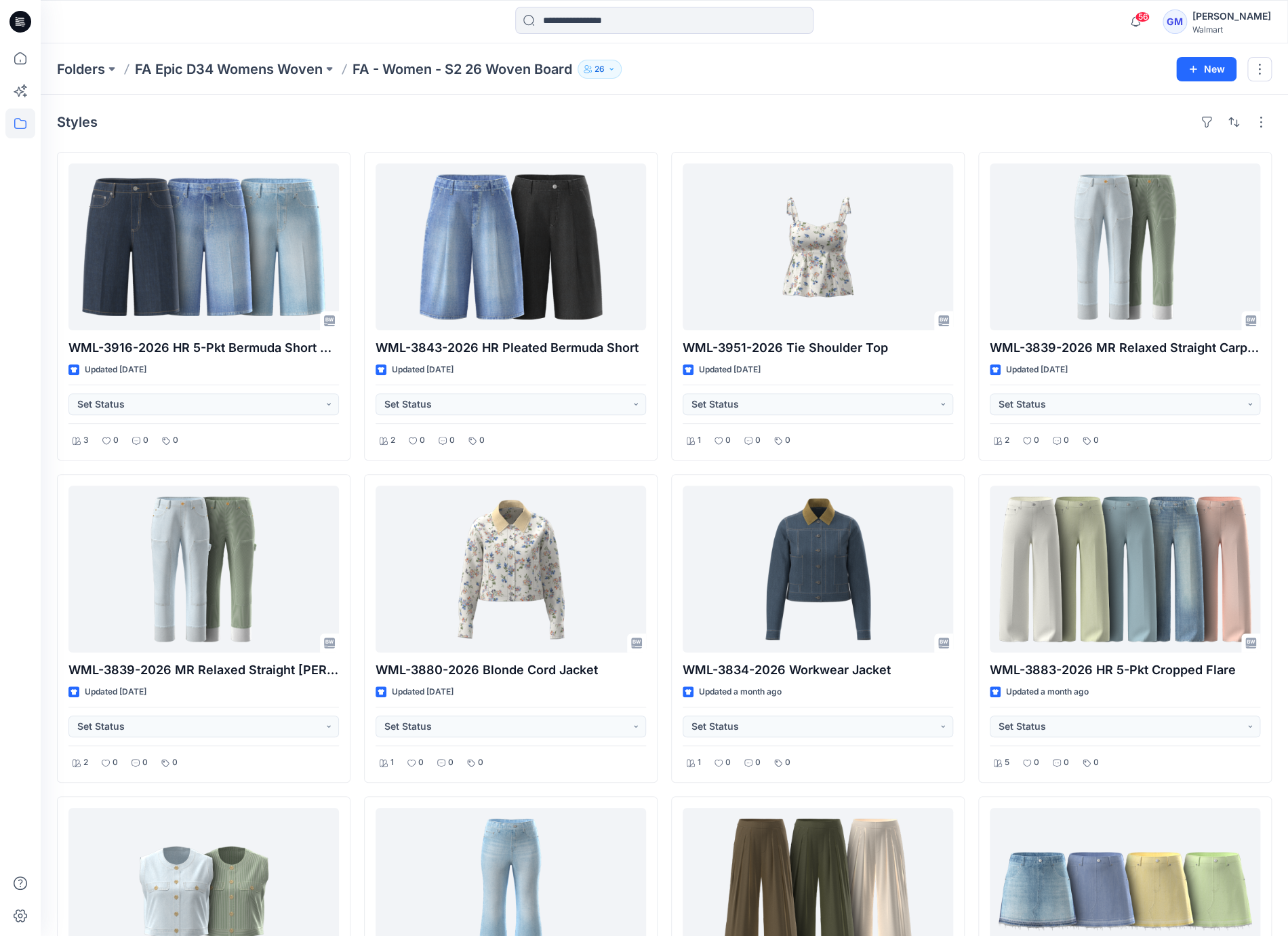
drag, startPoint x: 749, startPoint y: 124, endPoint x: 482, endPoint y: 79, distance: 270.8
click at [749, 124] on div "Styles" at bounding box center [664, 122] width 1215 height 22
click at [943, 122] on div "Styles" at bounding box center [664, 122] width 1215 height 22
click at [871, 133] on div "Styles WML-3916-2026 HR 5-Pkt Bermuda Short w Crease Updated [DATE] Set Status …" at bounding box center [665, 632] width 1248 height 1074
